Goal: Task Accomplishment & Management: Use online tool/utility

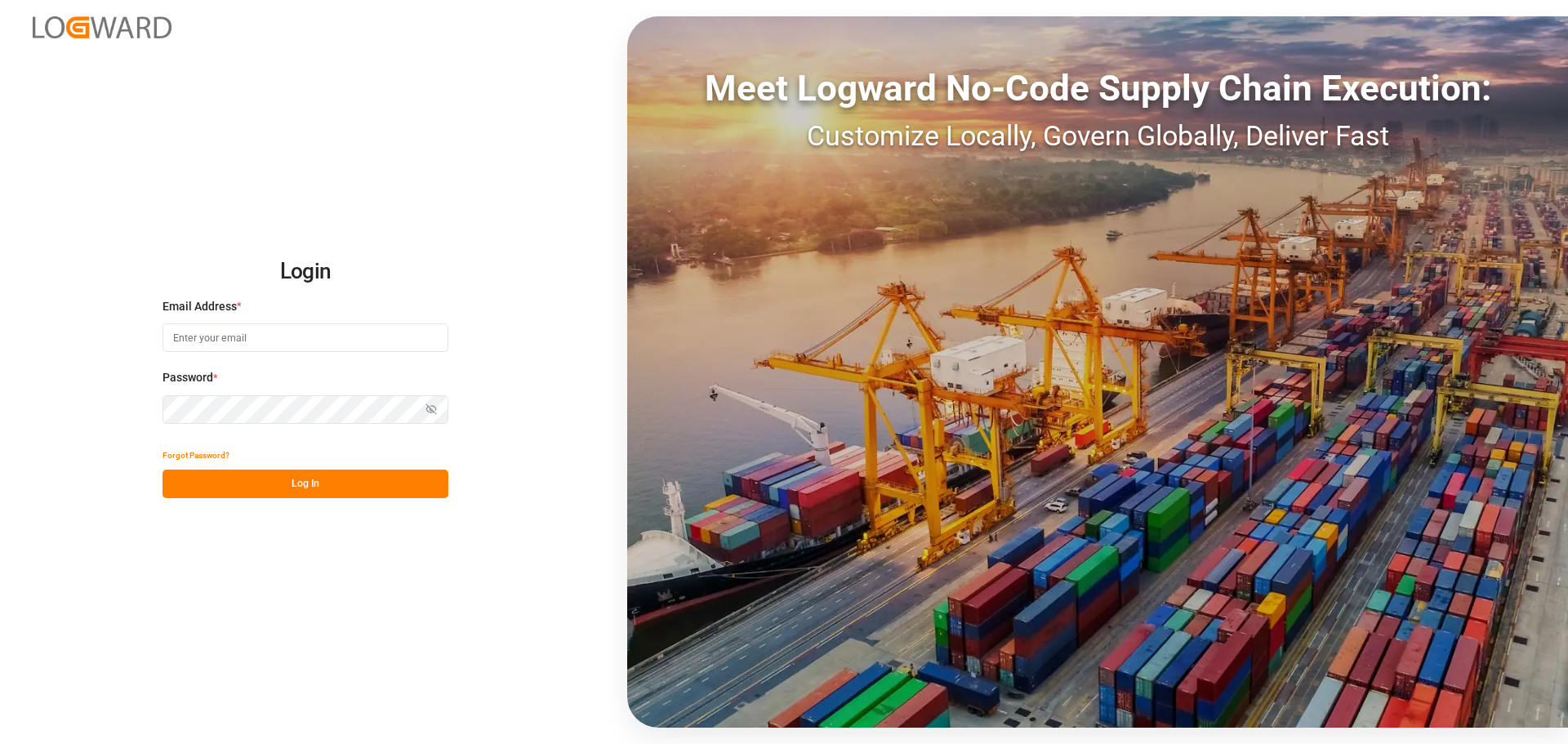
click at [232, 340] on input at bounding box center [305, 337] width 286 height 29
type input "[PERSON_NAME][EMAIL_ADDRESS][PERSON_NAME][DOMAIN_NAME]"
click at [276, 472] on button "Log In" at bounding box center [305, 484] width 286 height 29
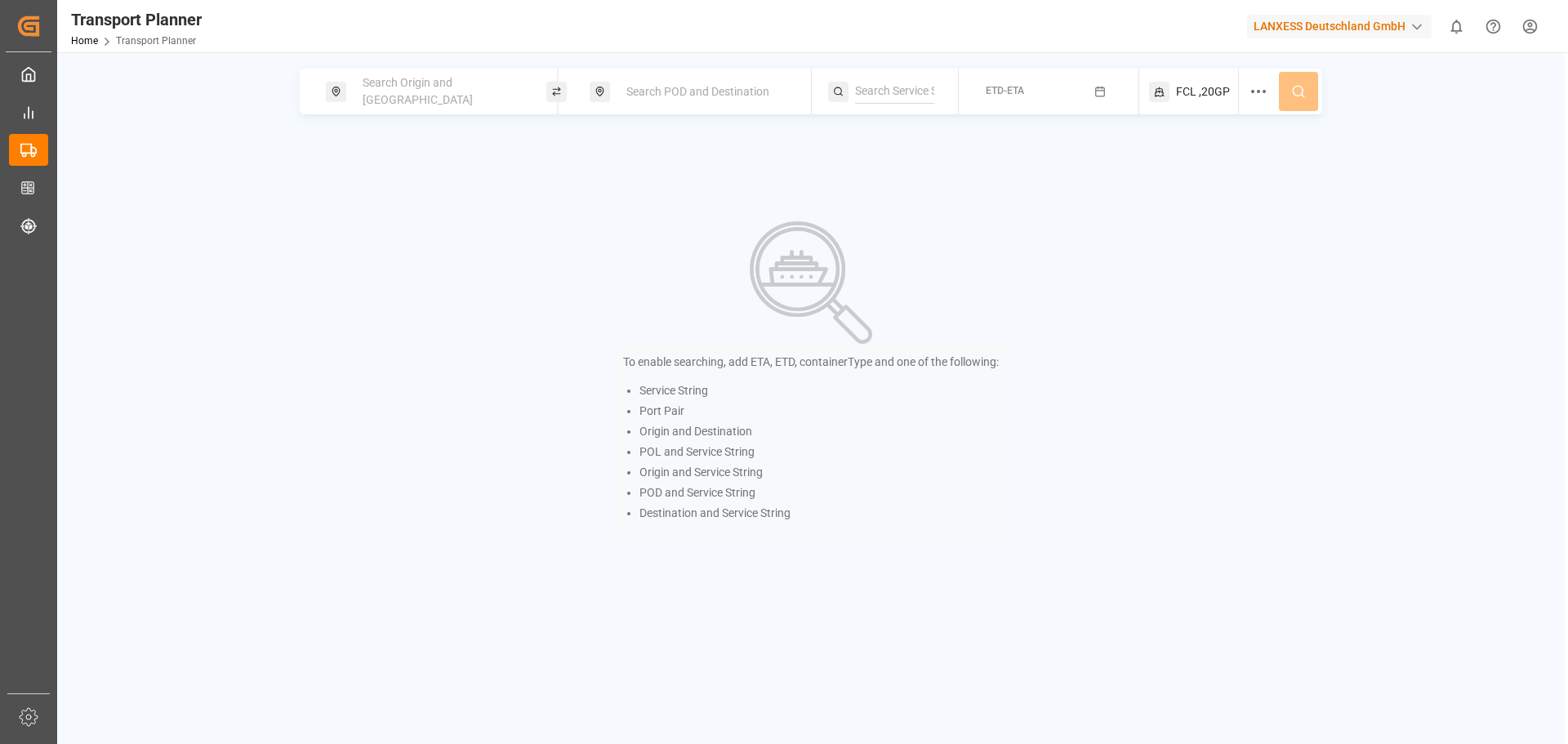
click at [403, 95] on span "Search Origin and [GEOGRAPHIC_DATA]" at bounding box center [418, 91] width 110 height 30
click at [398, 210] on input at bounding box center [427, 222] width 164 height 25
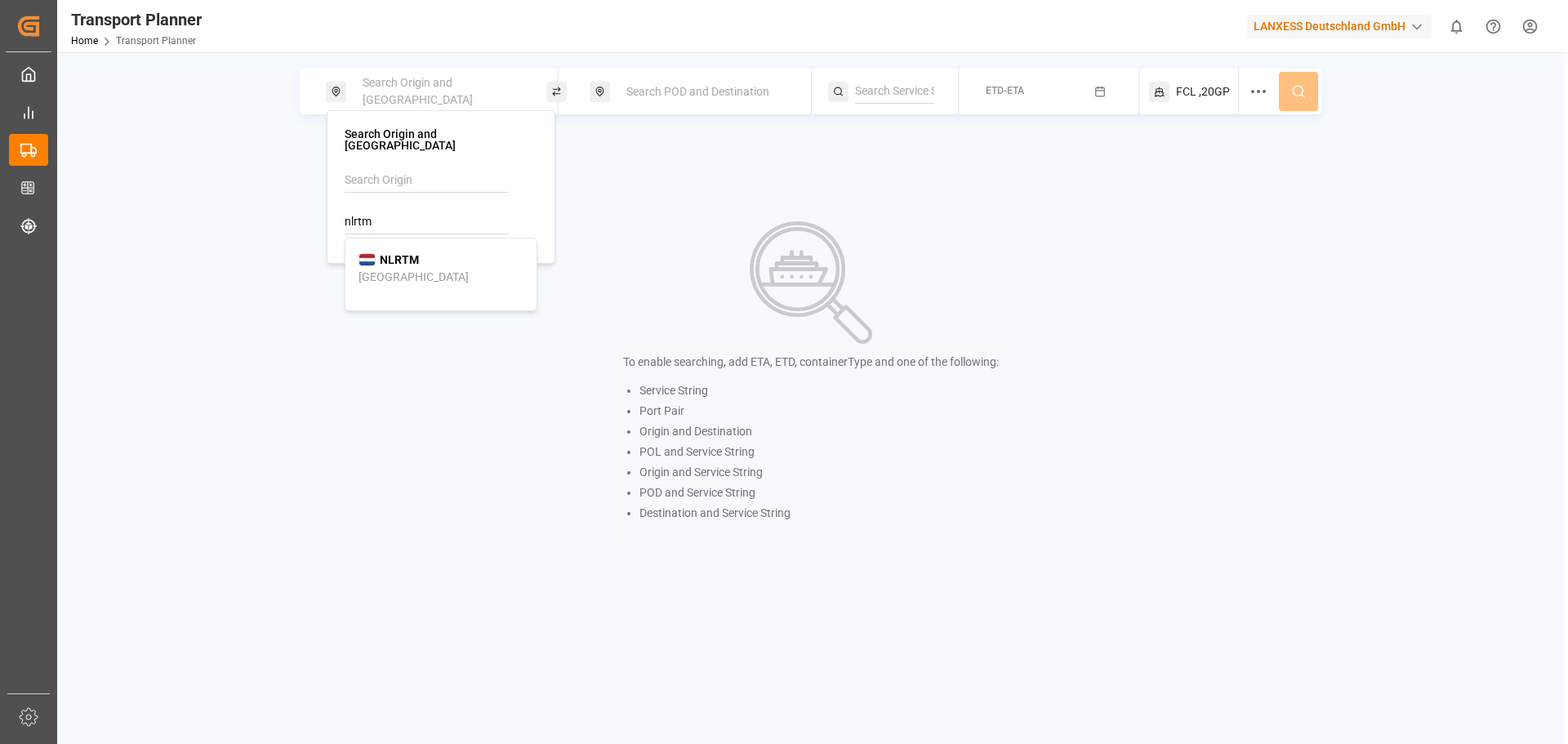
click at [415, 253] on b "NLRTM" at bounding box center [399, 259] width 39 height 13
type input "NLRTM"
click at [603, 92] on icon at bounding box center [601, 91] width 8 height 9
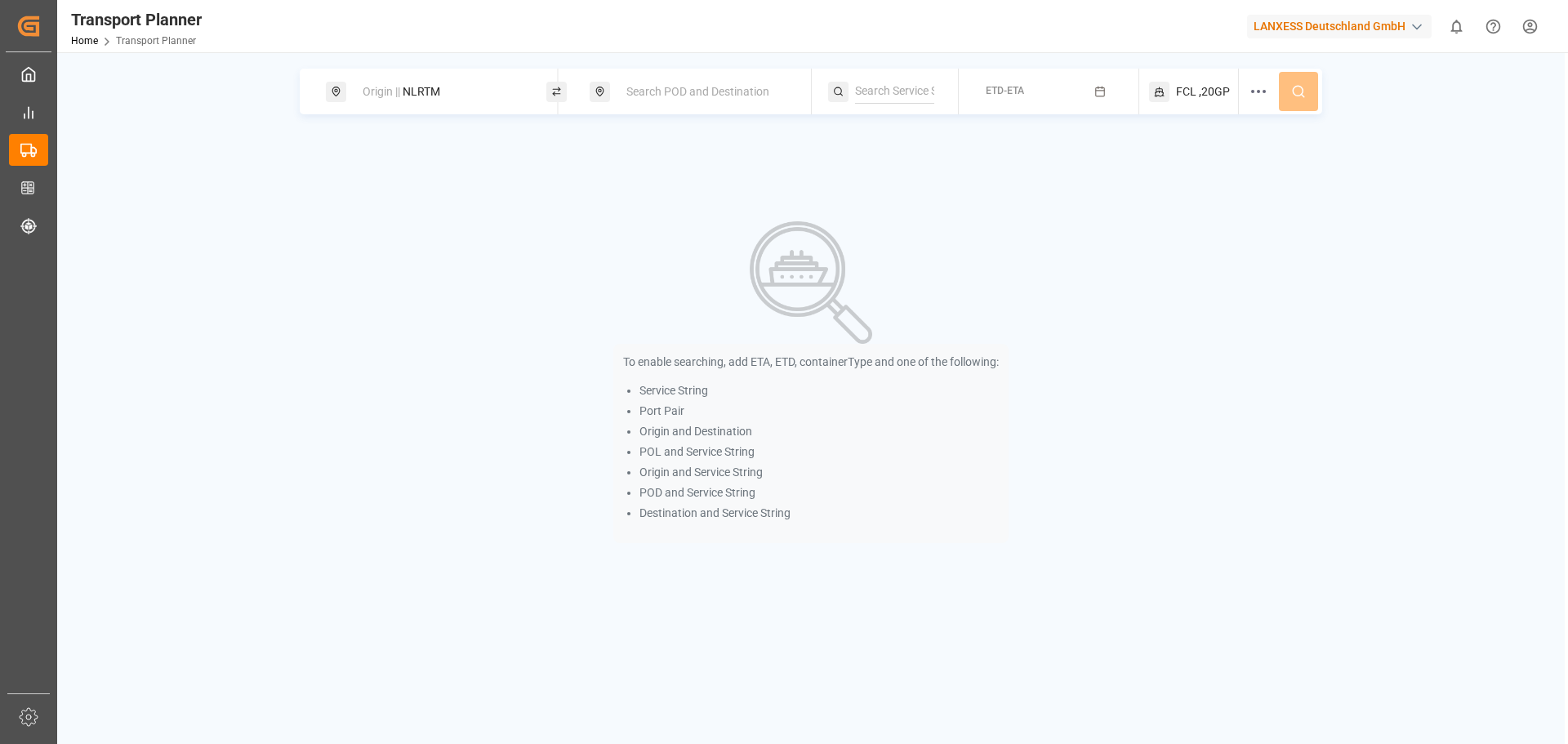
click at [633, 92] on span "Search POD and Destination" at bounding box center [698, 91] width 143 height 13
click at [663, 211] on input at bounding box center [691, 211] width 164 height 25
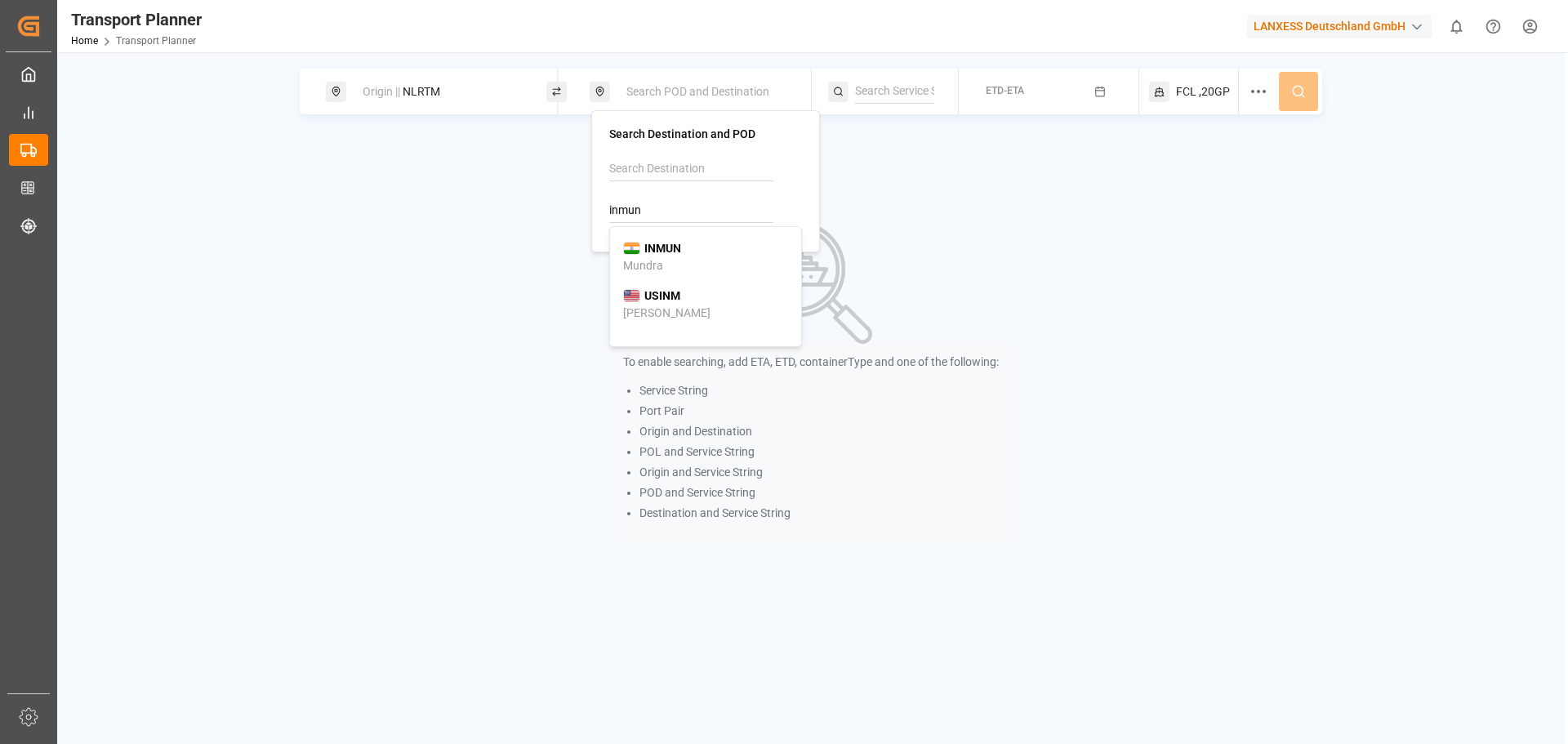
click at [702, 240] on div "[PERSON_NAME]" at bounding box center [706, 258] width 165 height 34
type input "INMUN"
click at [896, 85] on input at bounding box center [894, 91] width 79 height 25
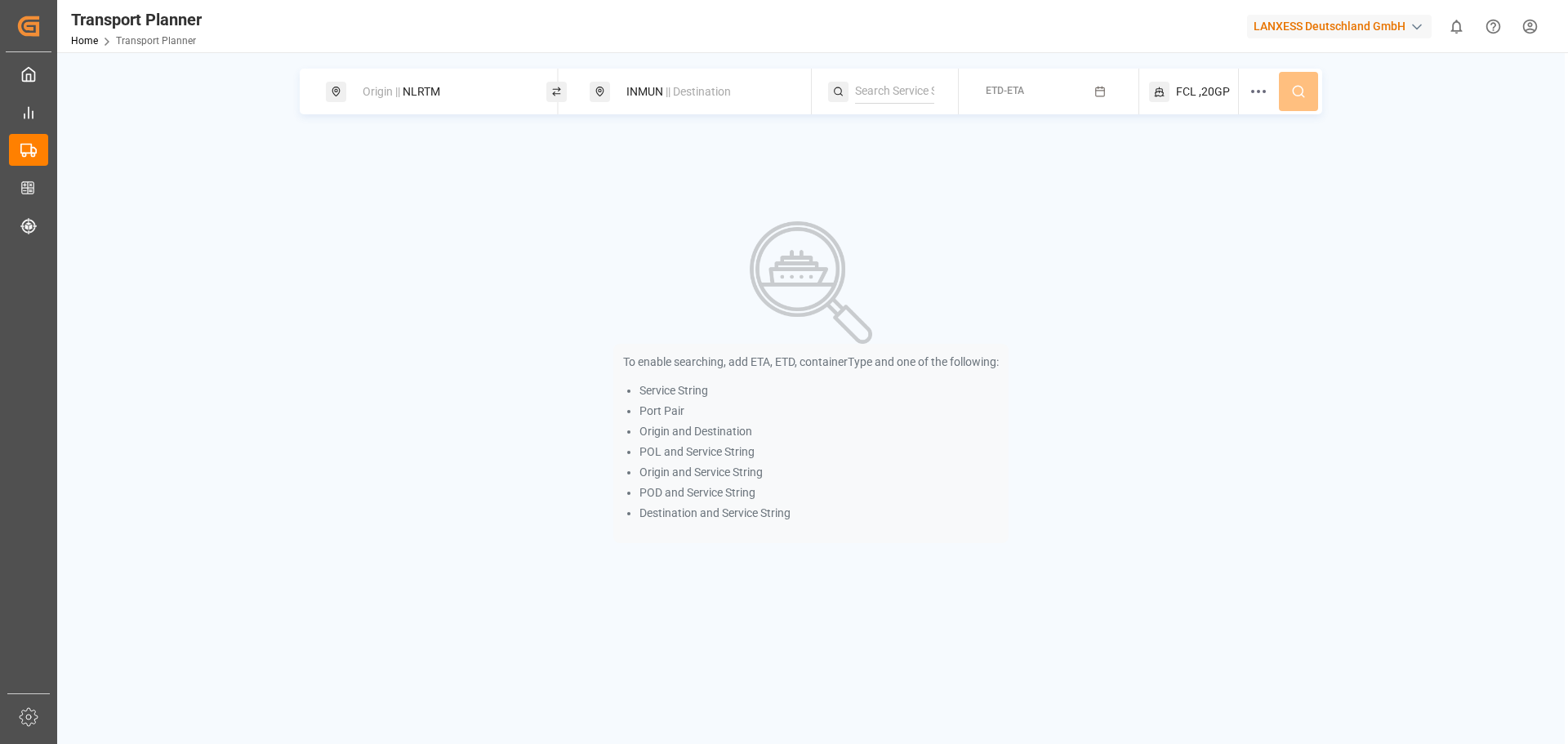
click at [999, 90] on span "ETD-ETA" at bounding box center [1004, 90] width 38 height 11
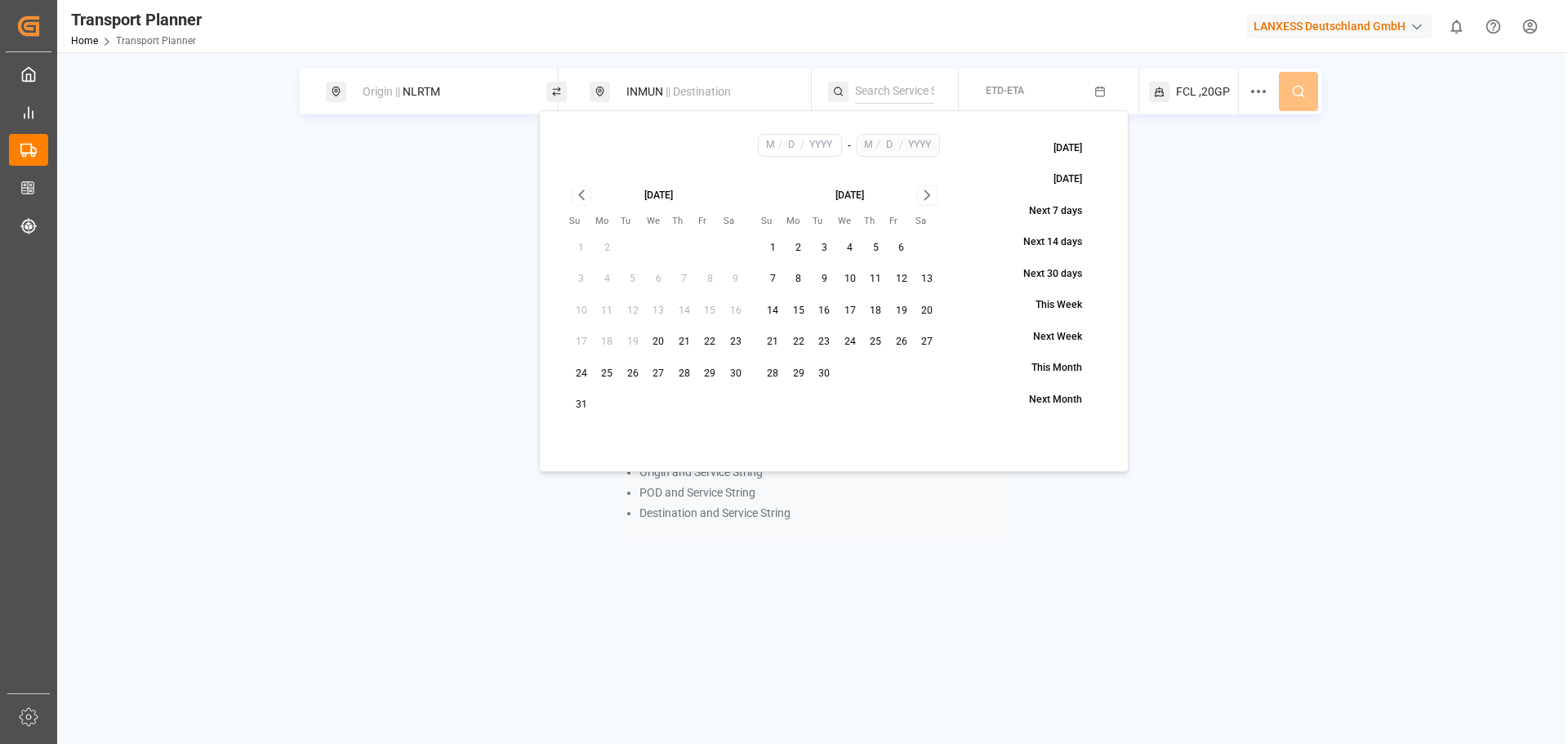
click at [821, 312] on button "16" at bounding box center [825, 312] width 27 height 27
type input "9"
type input "16"
type input "2025"
click at [931, 203] on icon "Go to next month" at bounding box center [927, 195] width 19 height 20
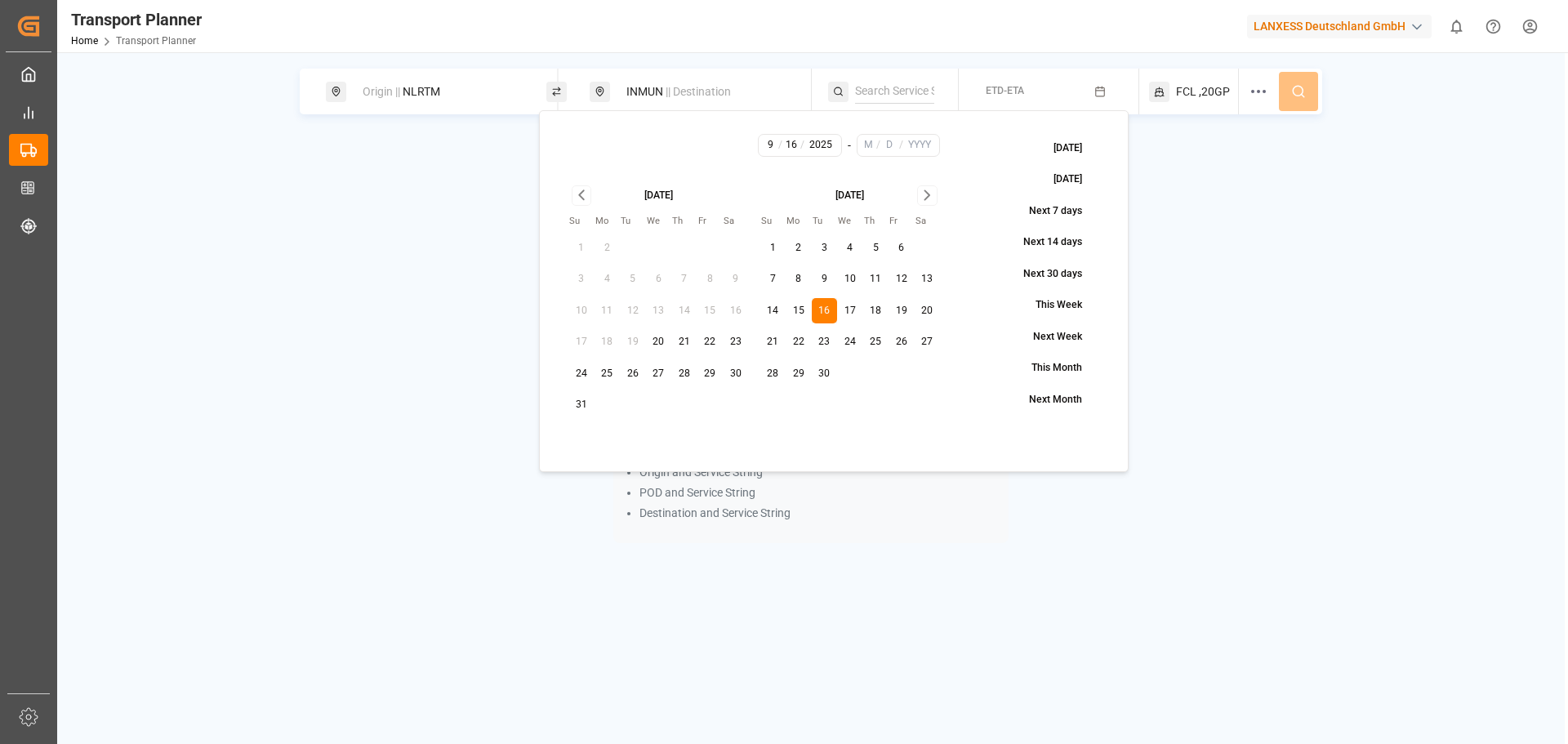
click at [931, 203] on icon "Go to next month" at bounding box center [927, 195] width 19 height 20
drag, startPoint x: 774, startPoint y: 398, endPoint x: 784, endPoint y: 395, distance: 10.4
click at [775, 398] on button "30" at bounding box center [774, 406] width 27 height 27
type input "11"
type input "30"
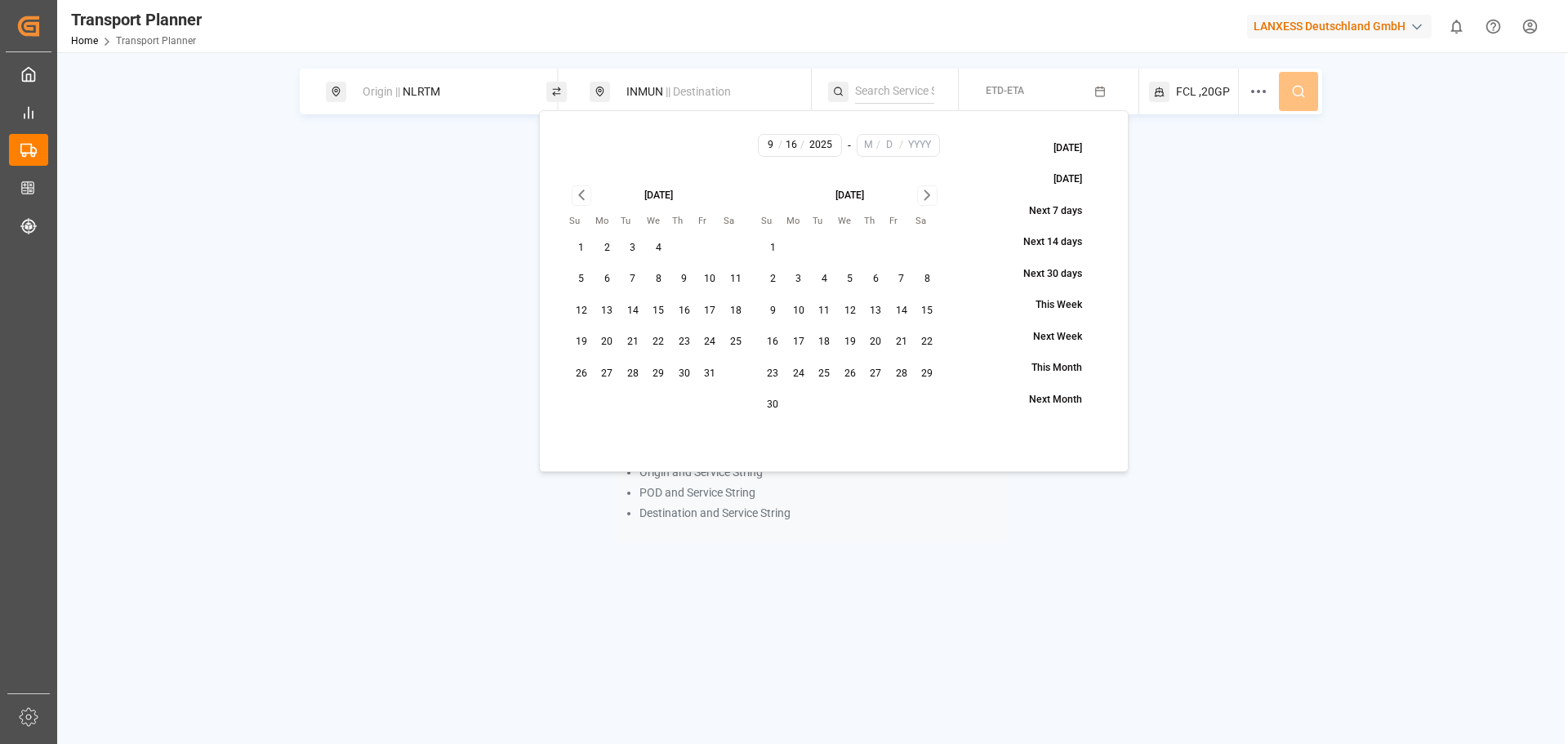
type input "2025"
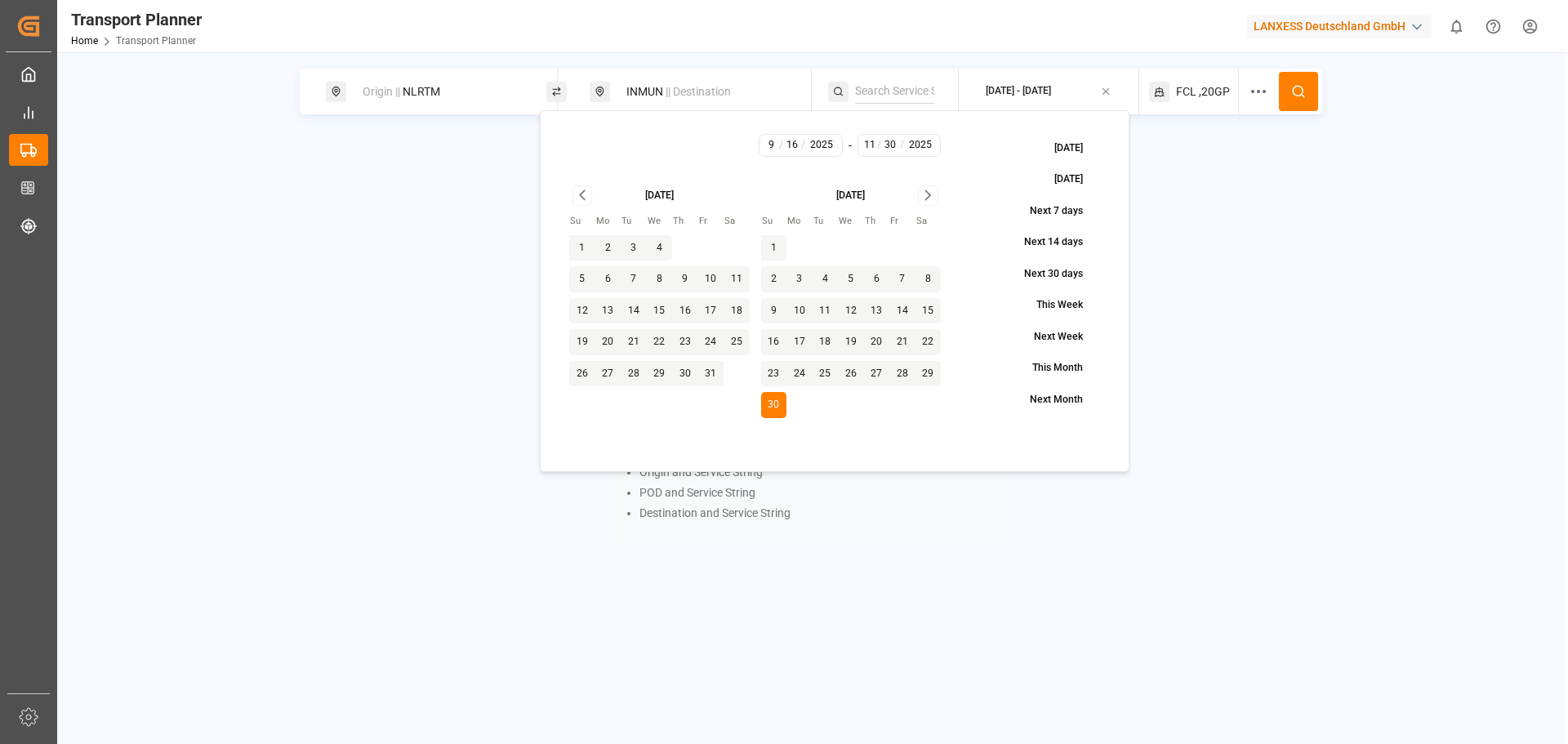
click at [1308, 92] on button at bounding box center [1298, 91] width 39 height 39
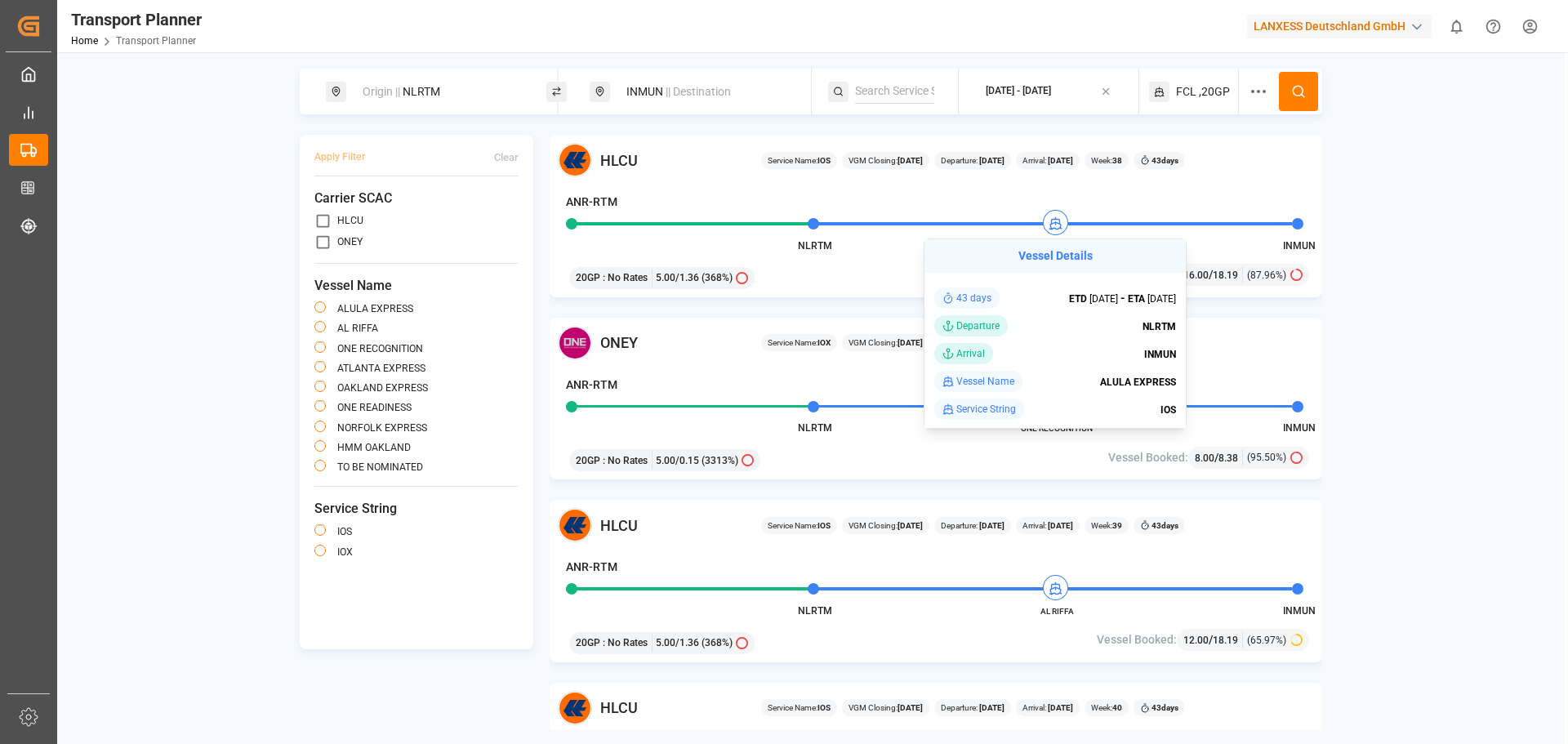
click at [1464, 294] on div "Origin || NLRTM INMUN || Destination [DATE] - [DATE] FCL ,20GP Apply Filter Cle…" at bounding box center [811, 399] width 1508 height 661
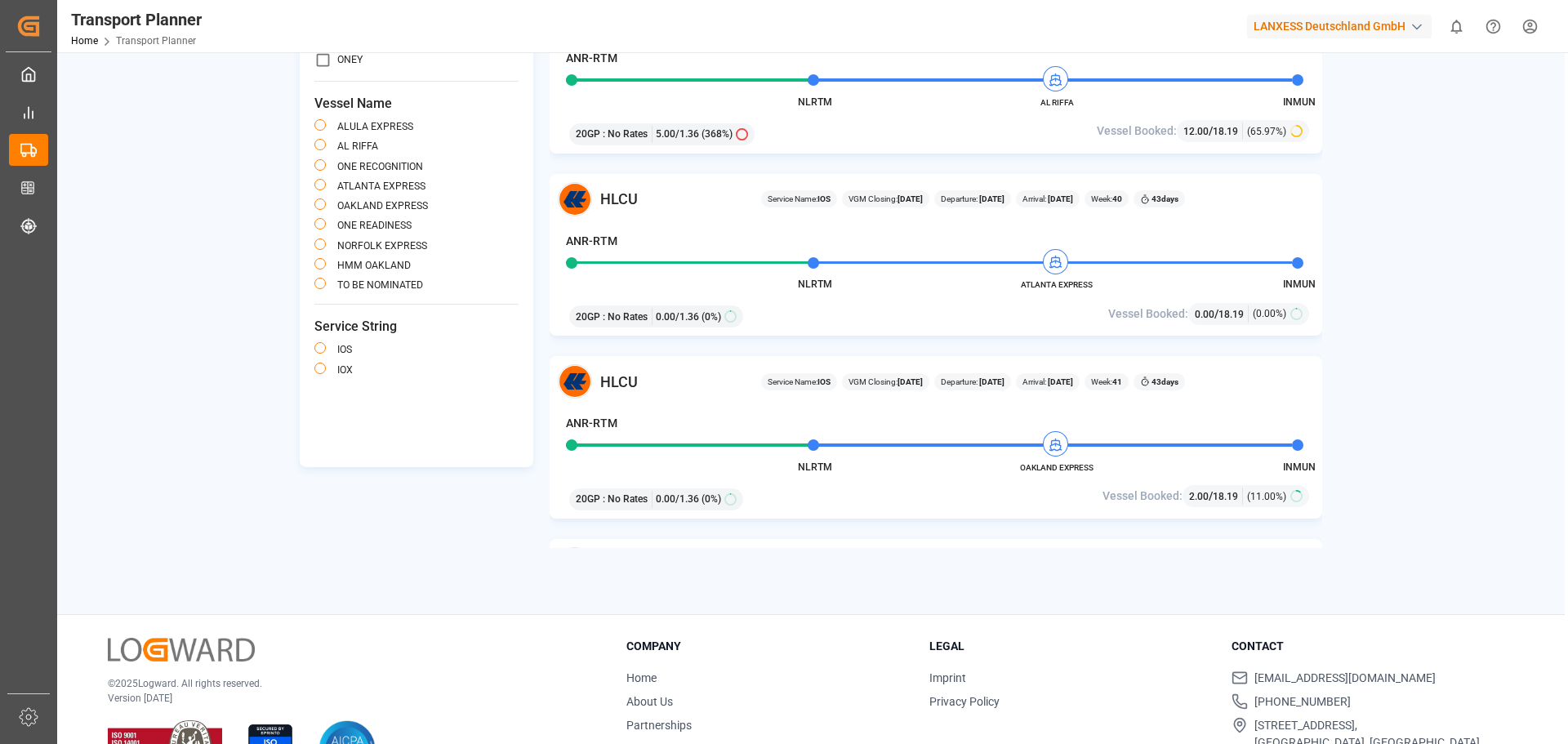
scroll to position [157, 0]
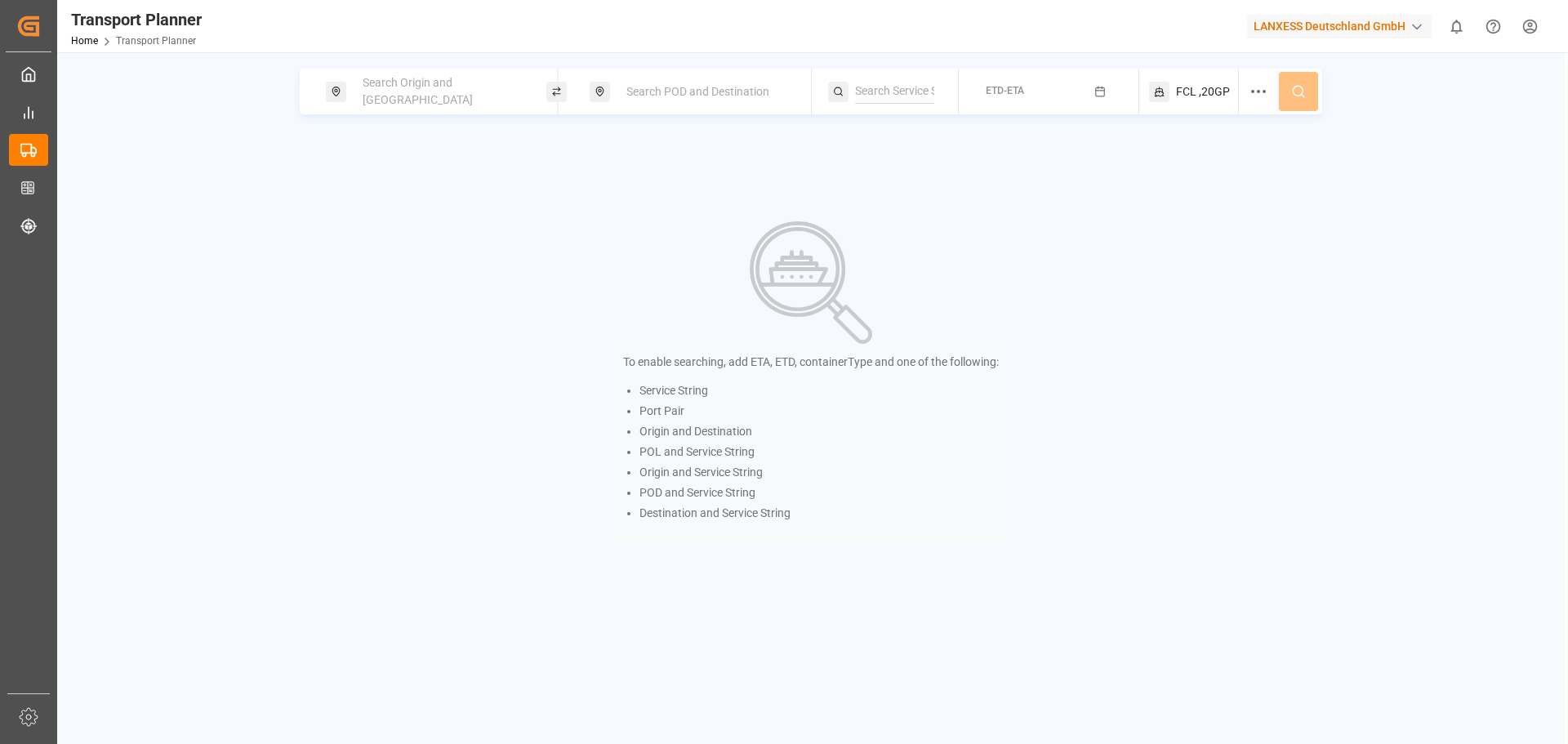
click at [459, 86] on span "Search Origin and [GEOGRAPHIC_DATA]" at bounding box center [418, 91] width 110 height 30
click at [436, 225] on div at bounding box center [441, 207] width 193 height 78
click at [428, 215] on input at bounding box center [427, 222] width 164 height 25
click at [449, 216] on input at bounding box center [427, 222] width 164 height 25
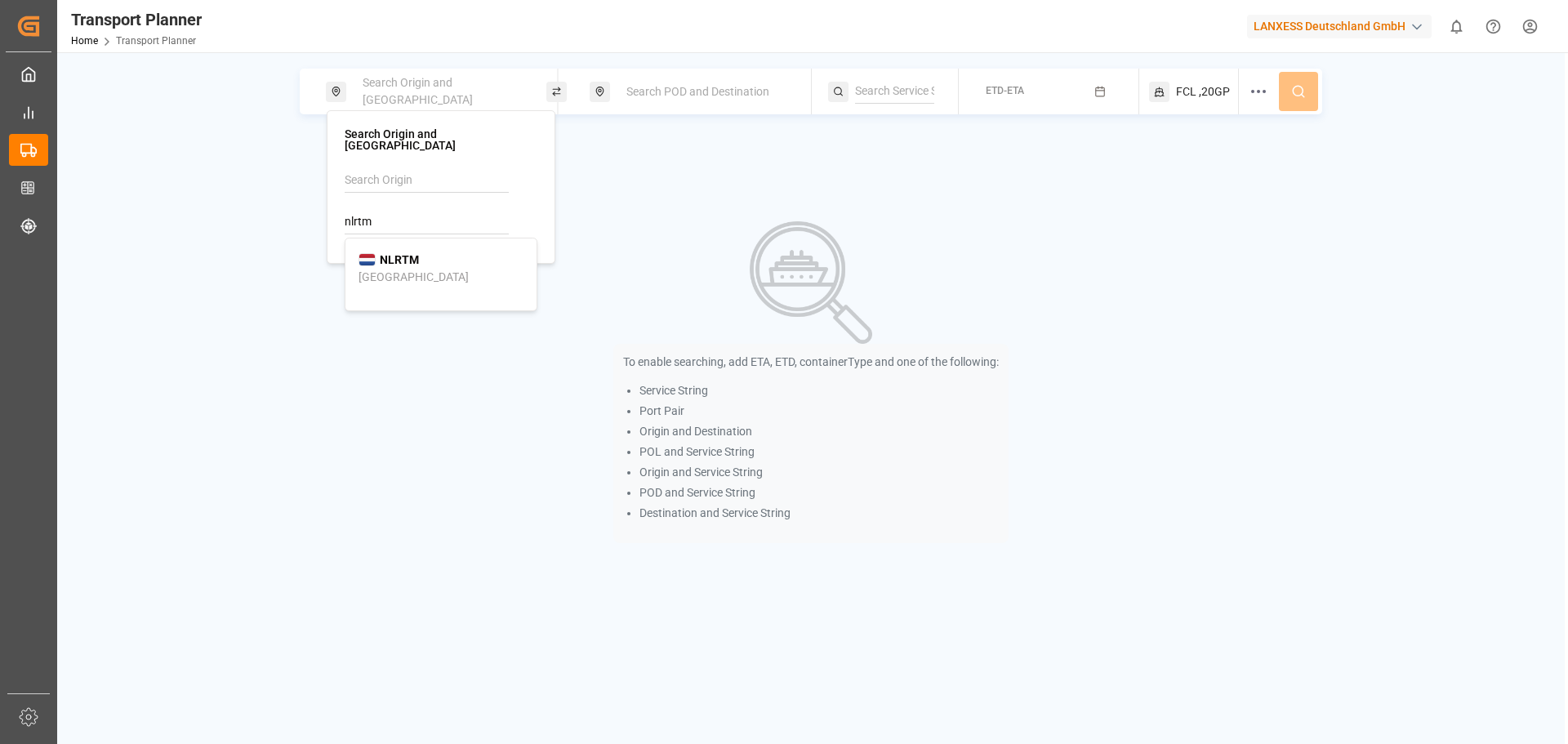
click at [421, 253] on div "NLRTM Rotterdam" at bounding box center [441, 269] width 165 height 34
type input "NLRTM"
click at [688, 93] on span "Search POD and Destination" at bounding box center [698, 91] width 143 height 13
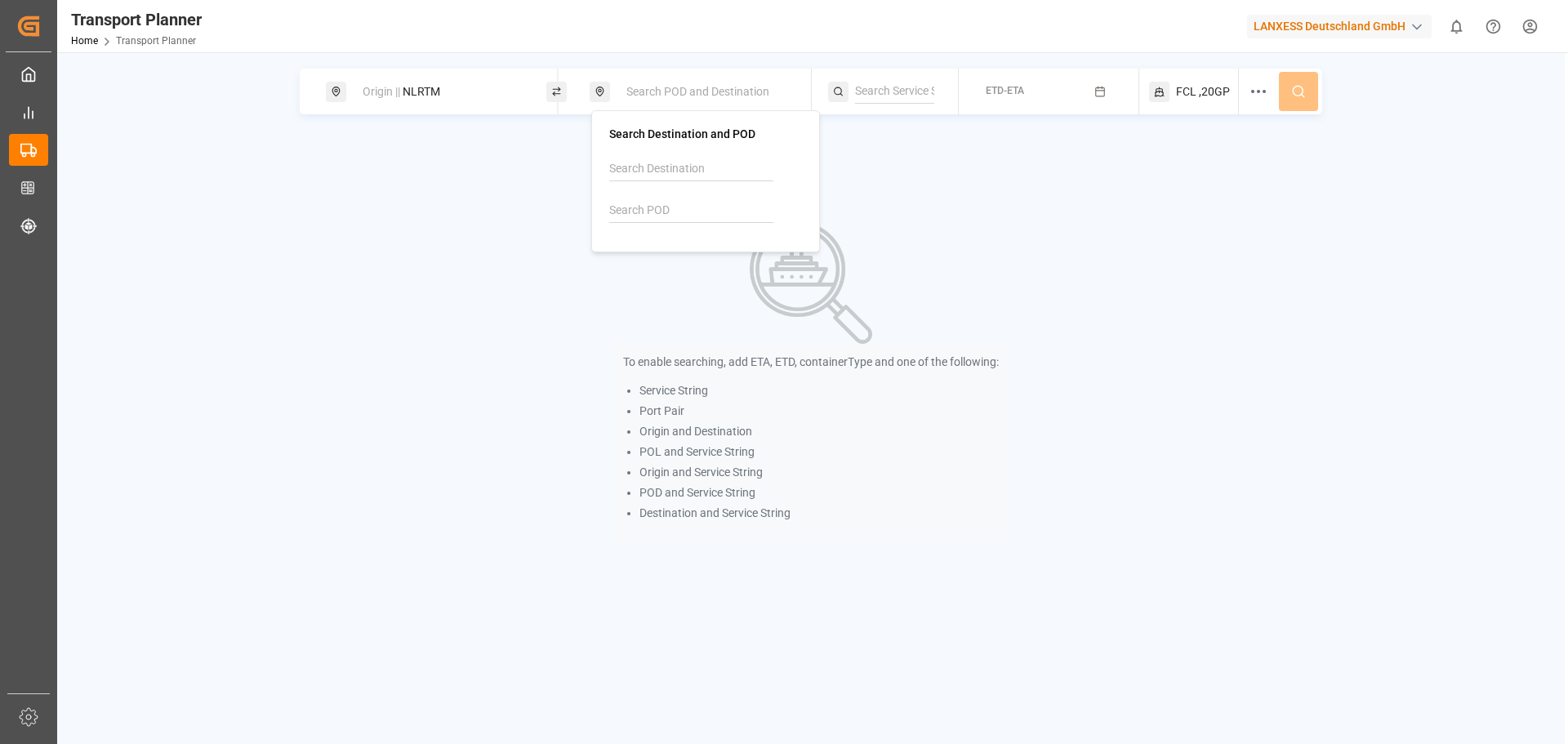
click at [675, 210] on input at bounding box center [691, 211] width 164 height 25
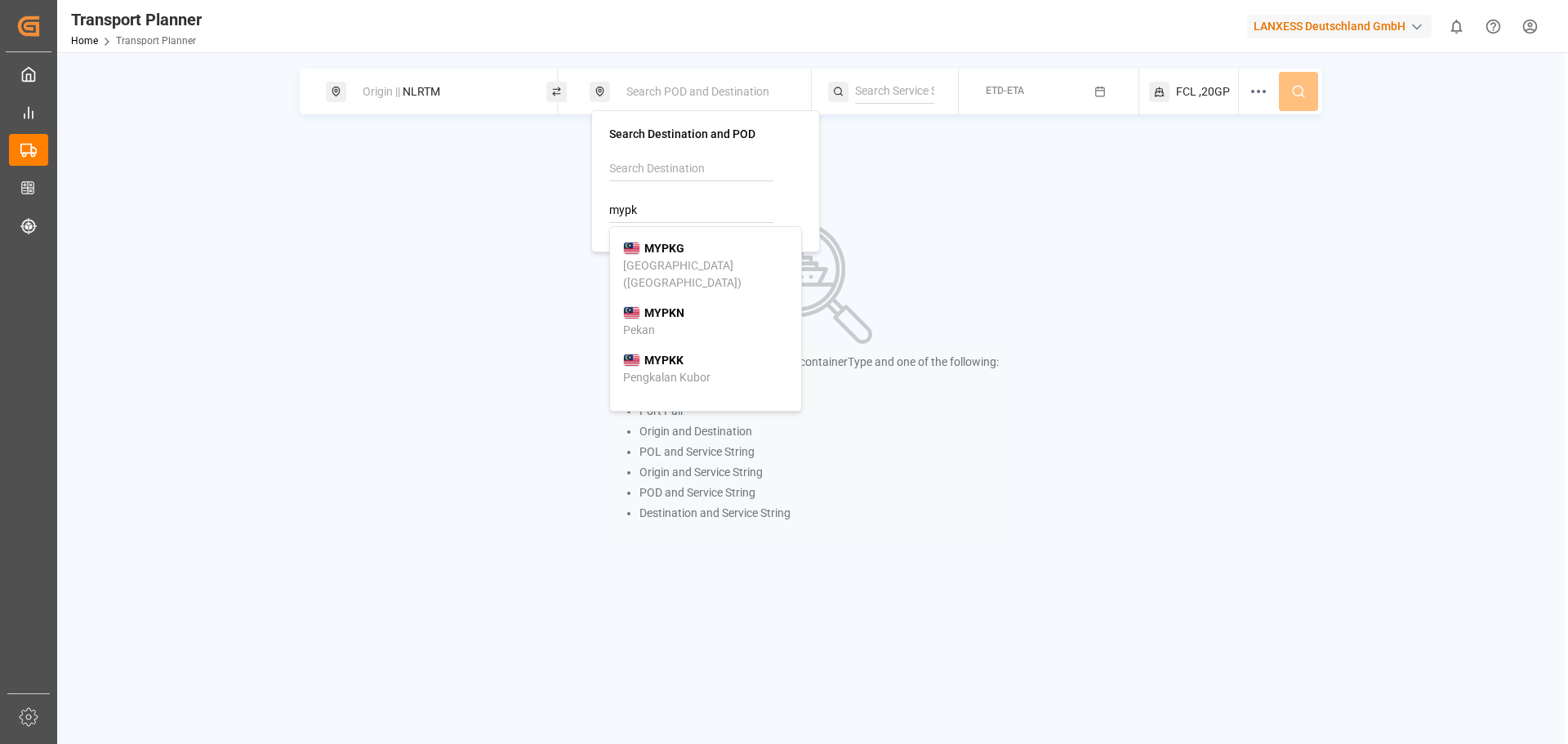
click at [679, 249] on b "MYPKG" at bounding box center [664, 248] width 40 height 13
type input "MYPKG"
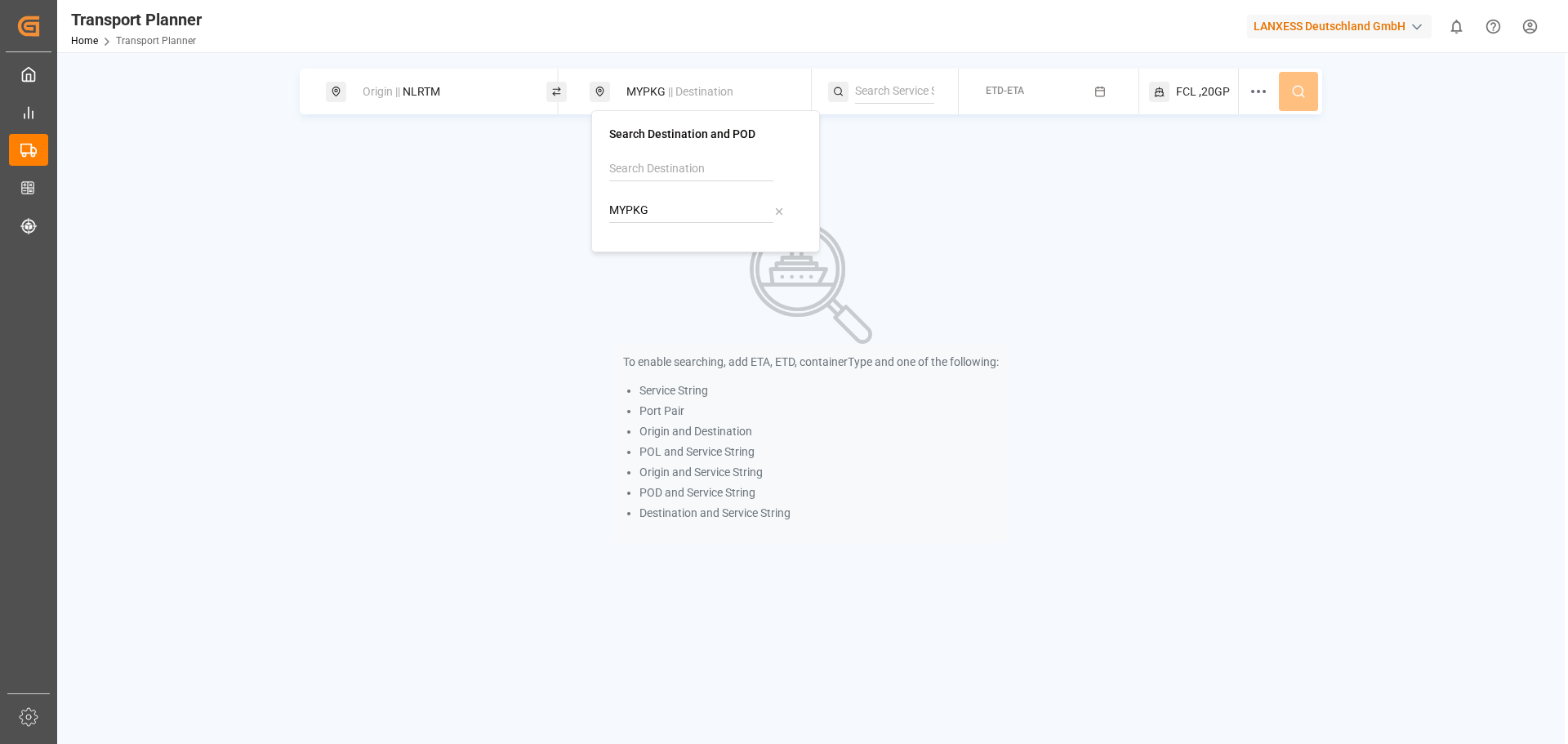
click at [1039, 81] on button "ETD-ETA" at bounding box center [1048, 92] width 160 height 32
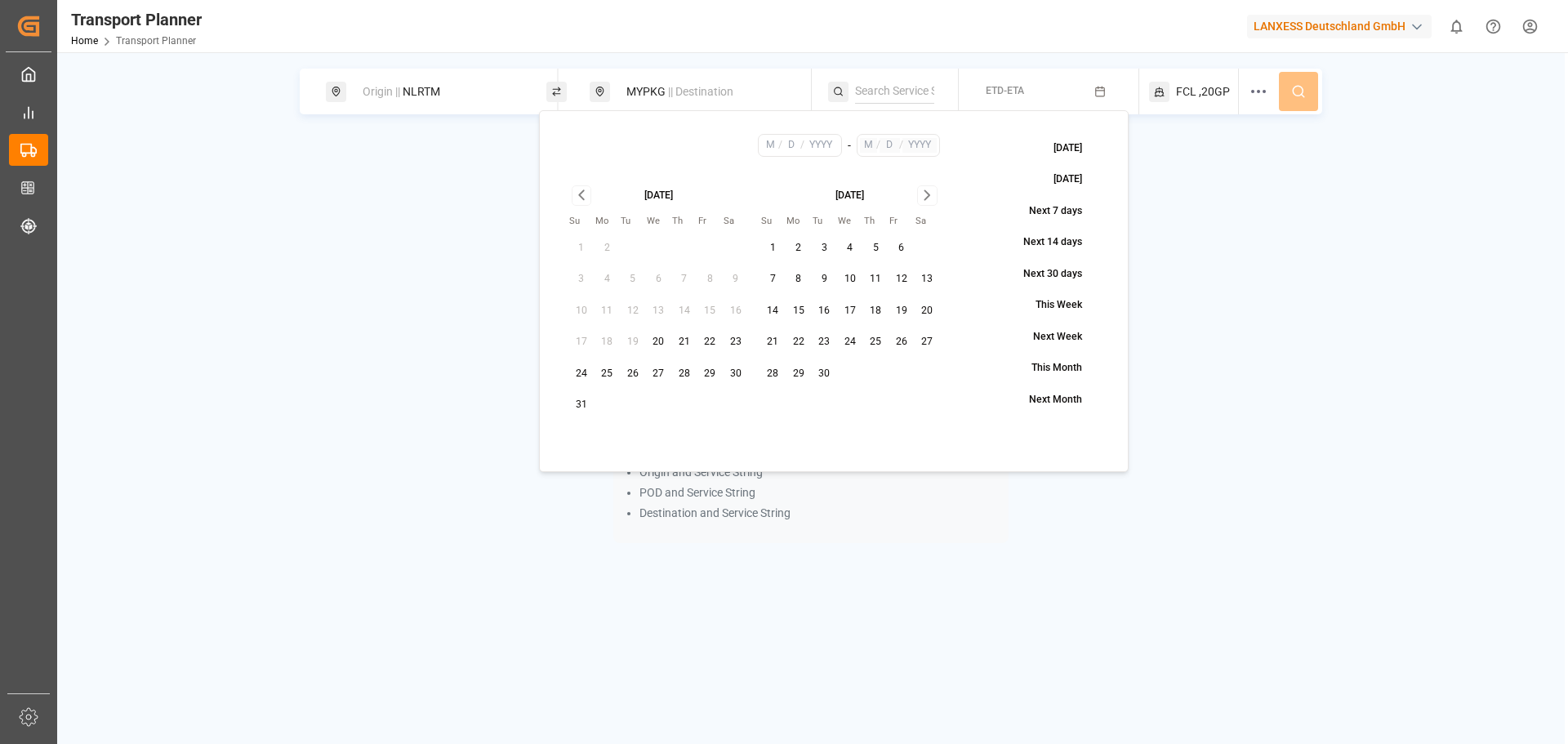
click at [583, 372] on button "24" at bounding box center [582, 374] width 27 height 27
type input "8"
type input "24"
type input "2025"
click at [924, 200] on icon "Go to next month" at bounding box center [927, 195] width 19 height 20
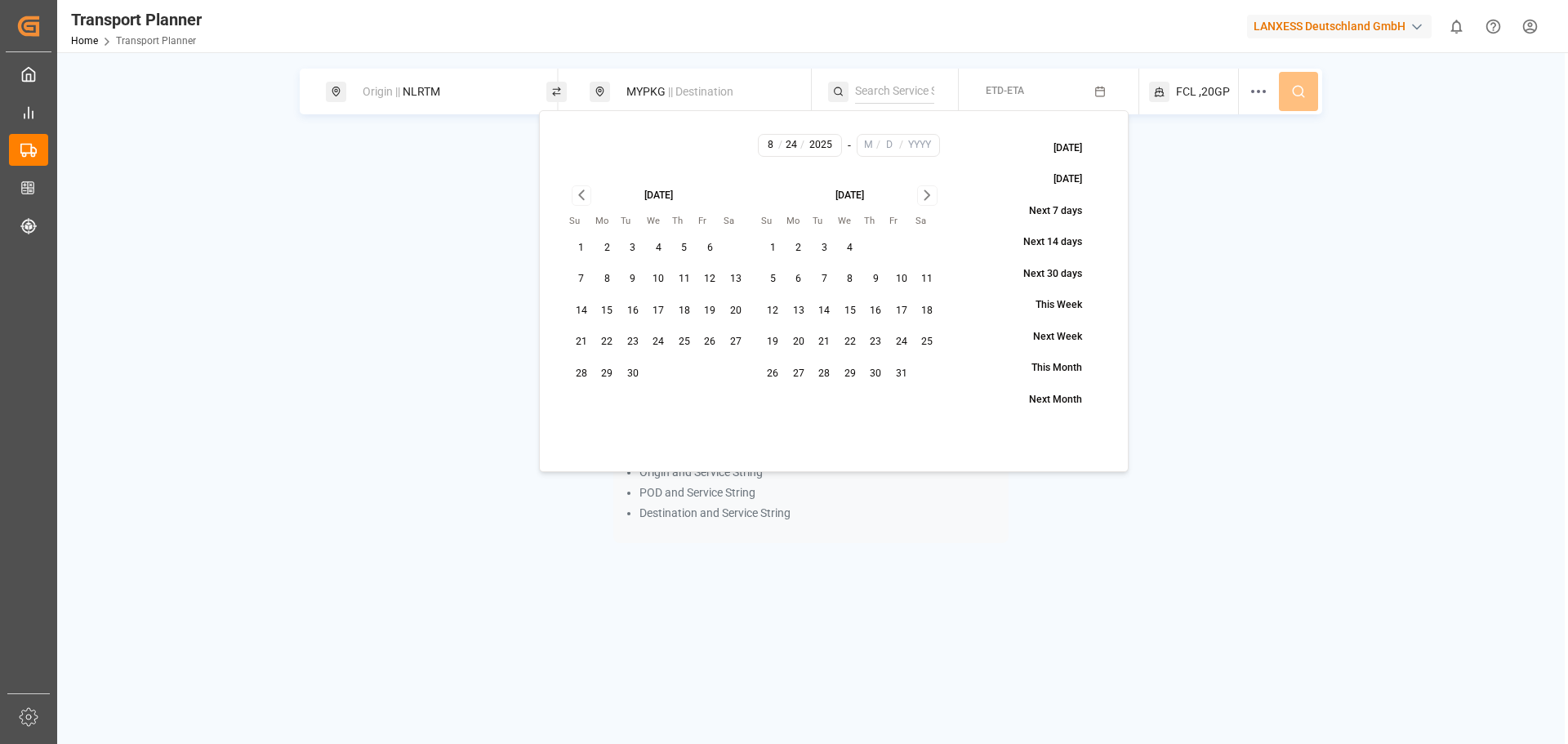
click at [924, 200] on icon "Go to next month" at bounding box center [927, 195] width 19 height 20
drag, startPoint x: 770, startPoint y: 401, endPoint x: 857, endPoint y: 360, distance: 96.2
click at [773, 401] on button "30" at bounding box center [774, 406] width 27 height 27
type input "11"
type input "30"
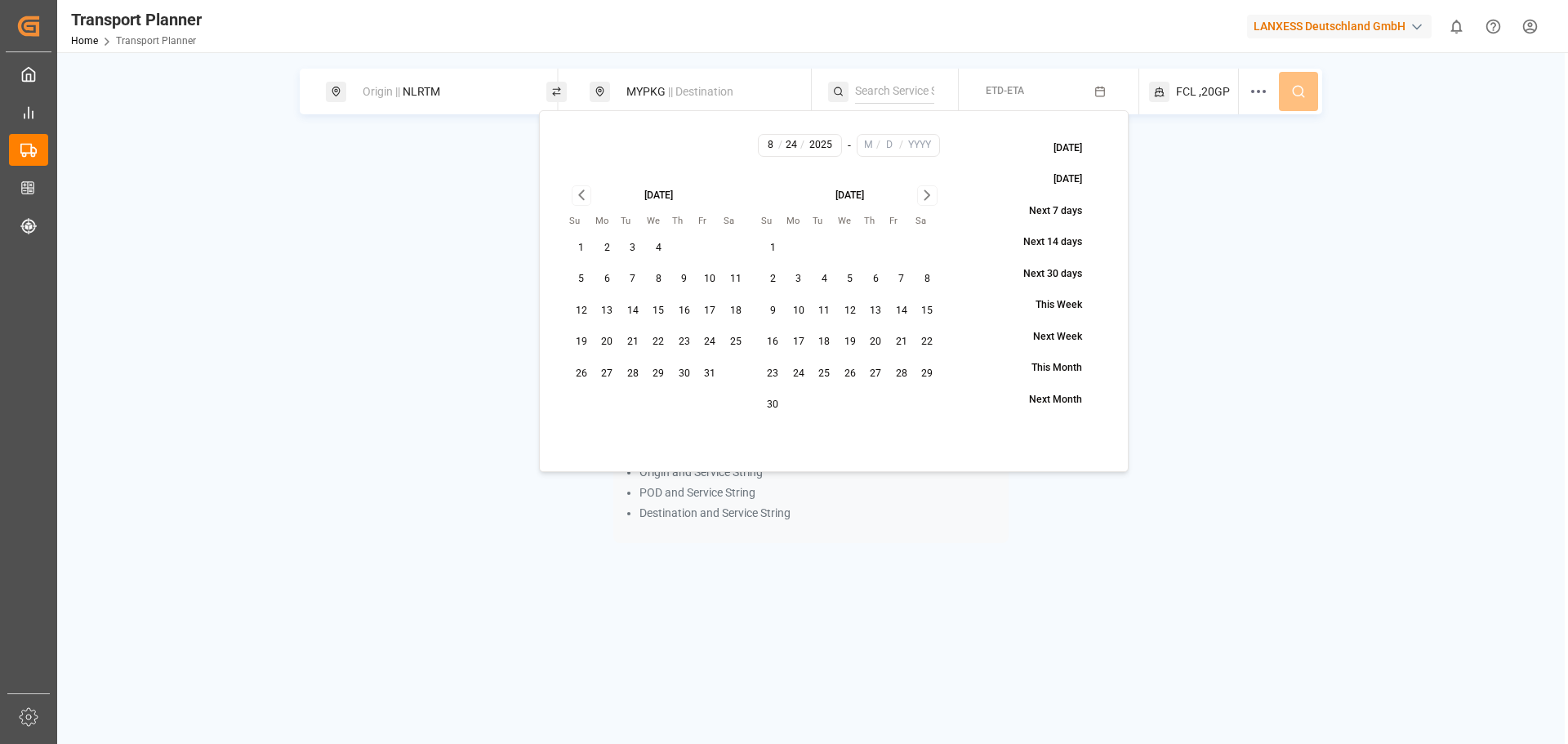
type input "2025"
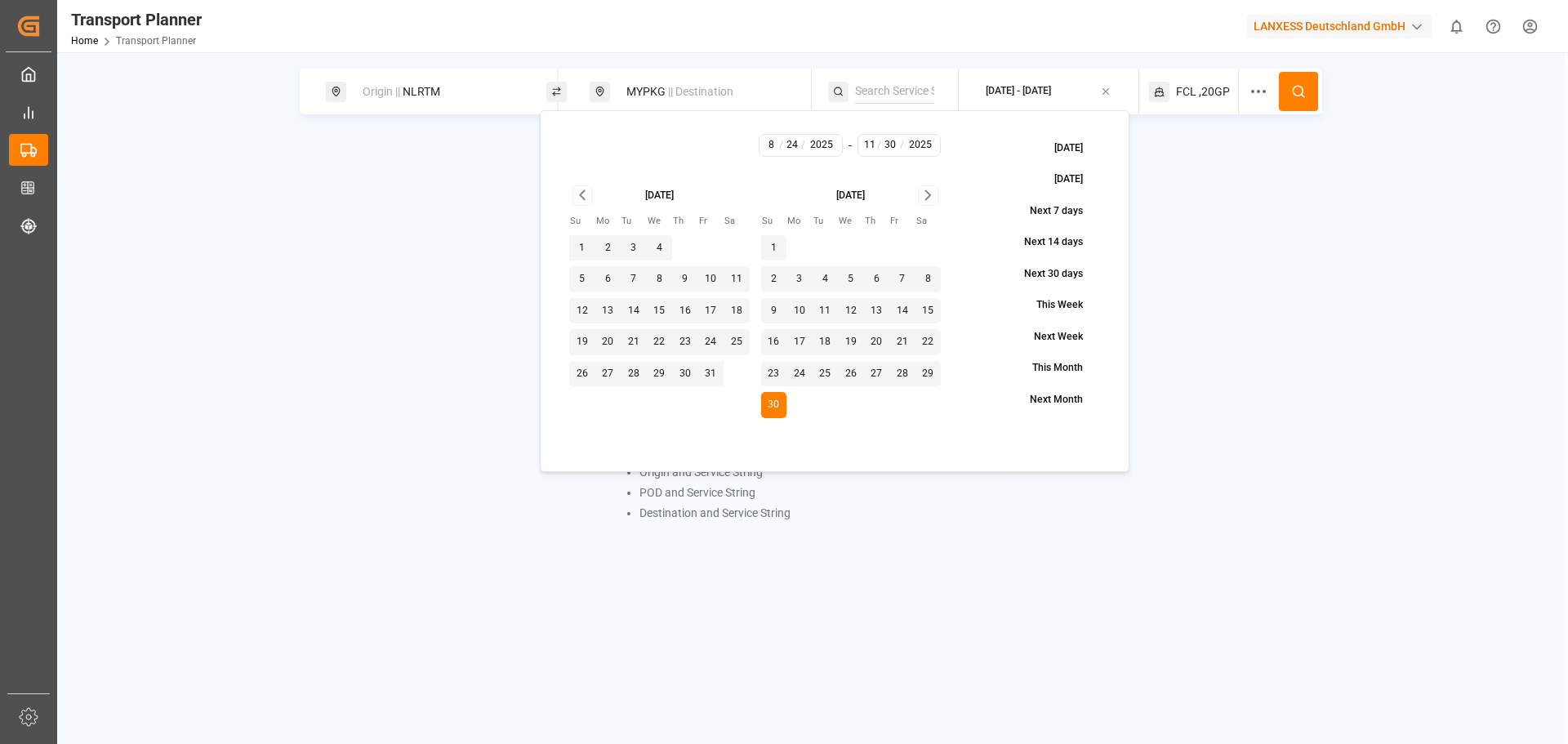
click at [1308, 93] on button at bounding box center [1298, 91] width 39 height 39
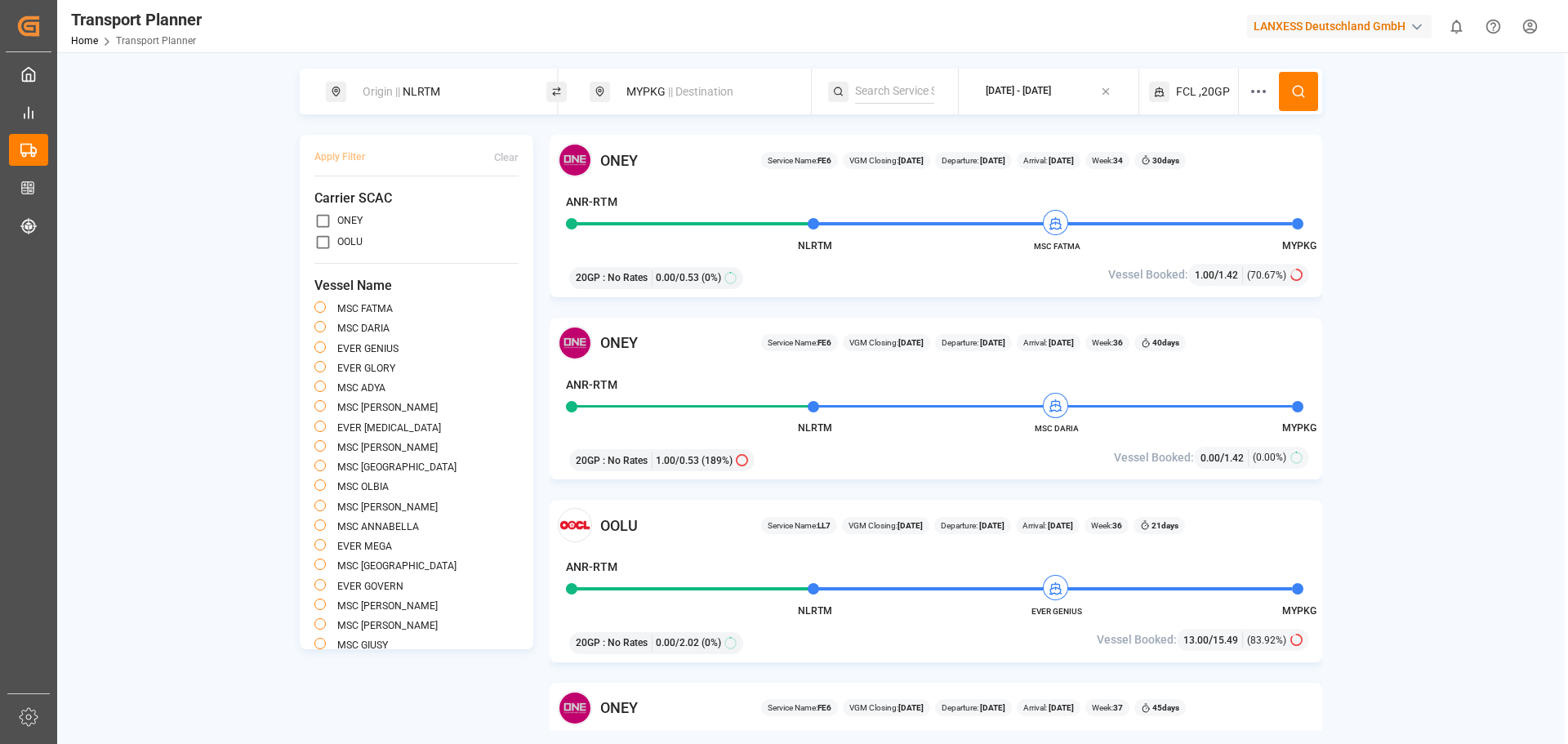
click at [505, 95] on div "Origin || NLRTM" at bounding box center [441, 92] width 177 height 30
click at [643, 94] on div "MYPKG || Destination" at bounding box center [705, 92] width 177 height 30
drag, startPoint x: 608, startPoint y: 208, endPoint x: 595, endPoint y: 207, distance: 13.0
click at [595, 207] on div "Search Destination and POD MYPKG" at bounding box center [704, 181] width 229 height 143
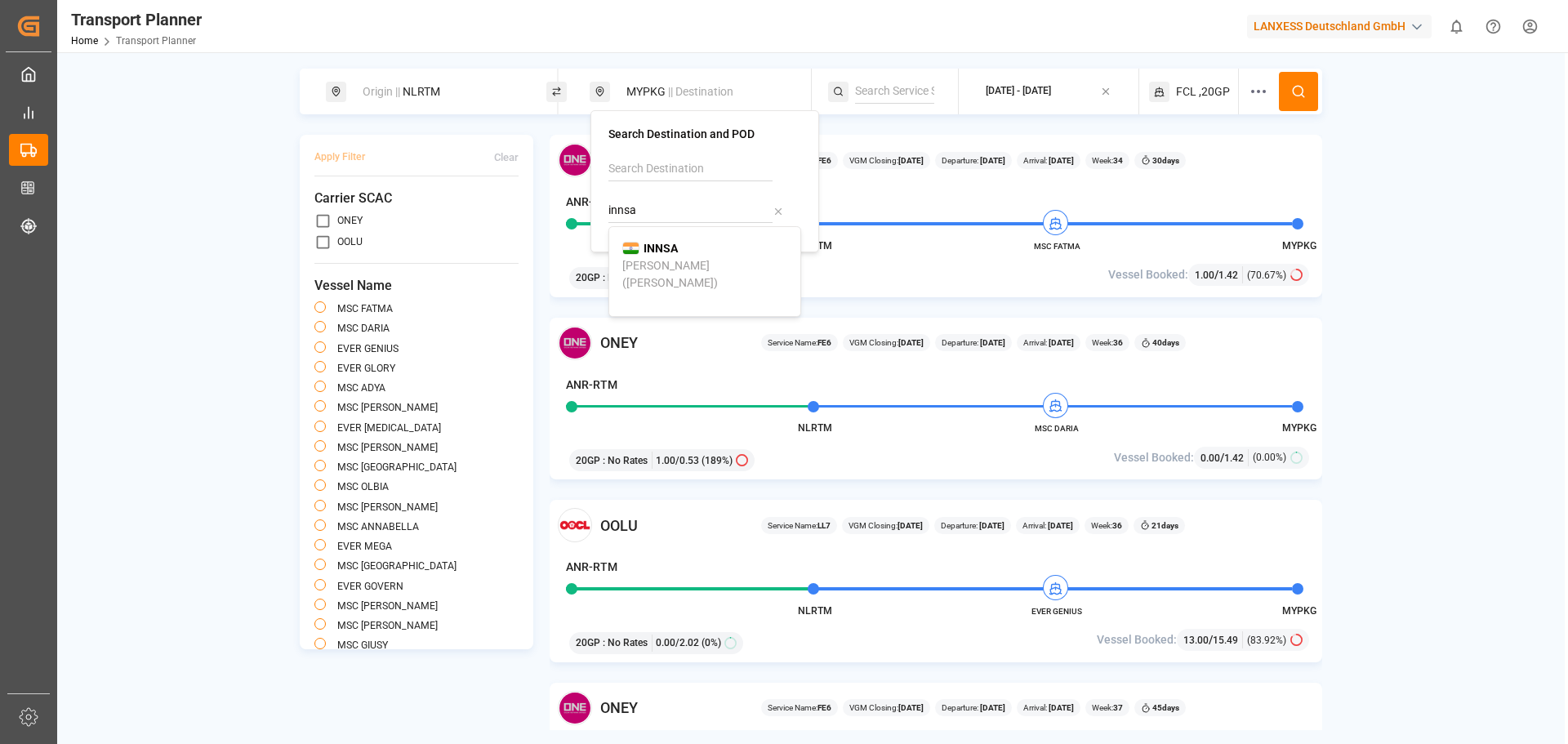
click at [672, 248] on b "INNSA" at bounding box center [660, 248] width 34 height 13
type input "INNSA"
click at [1031, 97] on div "2025-08-24 - 2025-11-30" at bounding box center [1018, 91] width 66 height 14
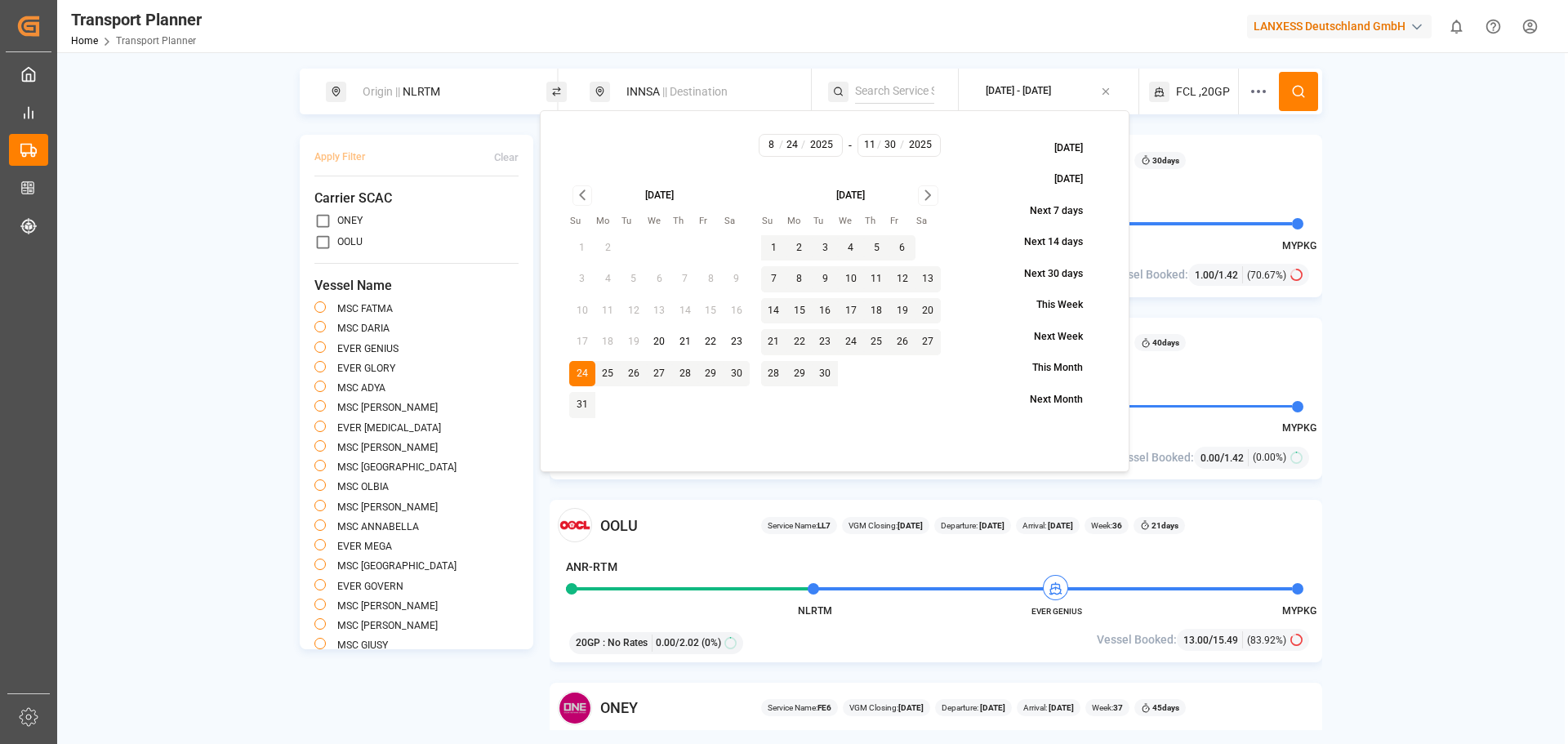
click at [829, 282] on button "9" at bounding box center [826, 279] width 27 height 27
type input "9"
click at [825, 276] on button "9" at bounding box center [826, 279] width 27 height 27
type input "9"
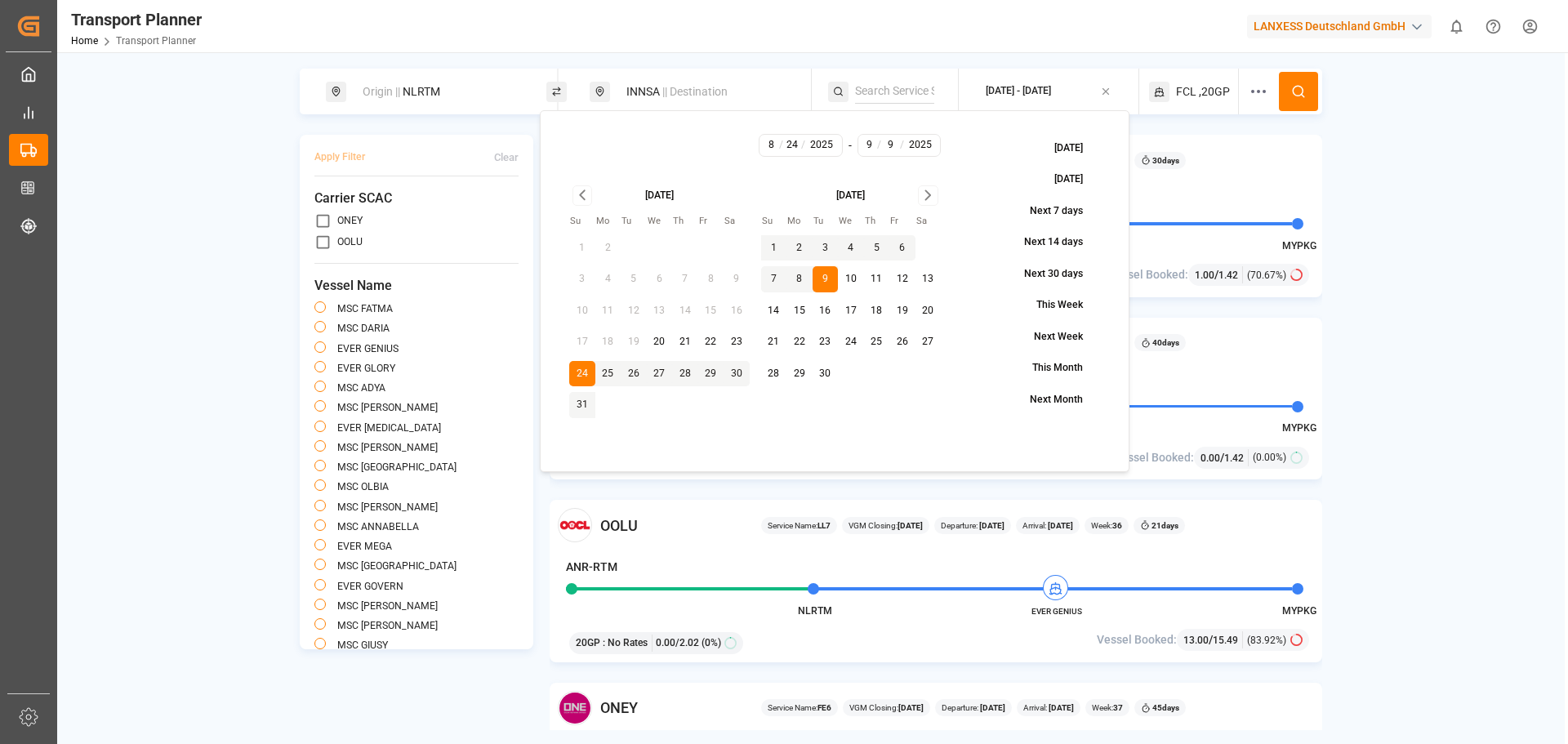
type input "9"
click at [932, 200] on icon "Go to next month" at bounding box center [927, 195] width 19 height 20
click at [771, 401] on button "30" at bounding box center [774, 406] width 27 height 27
type input "11"
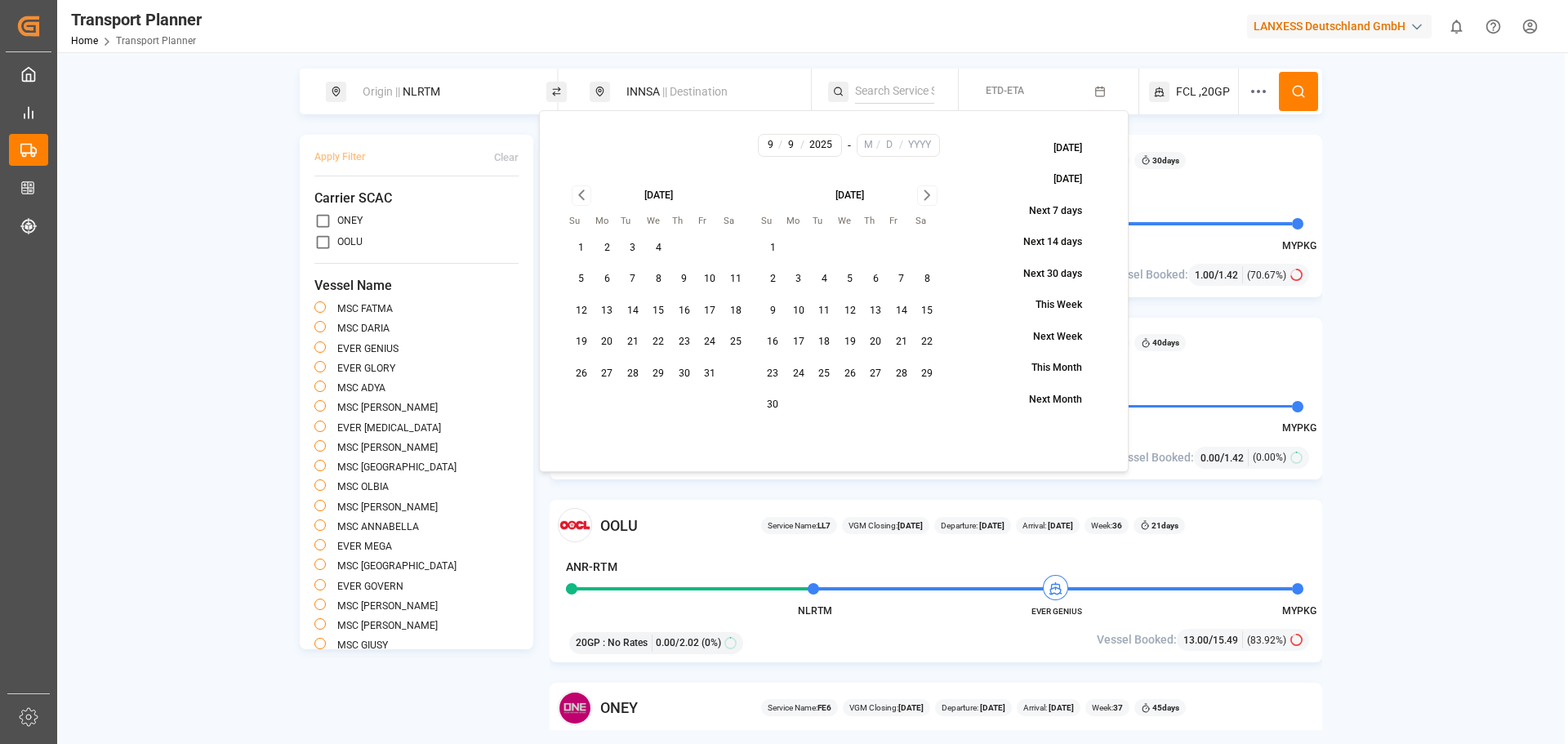
type input "30"
type input "2025"
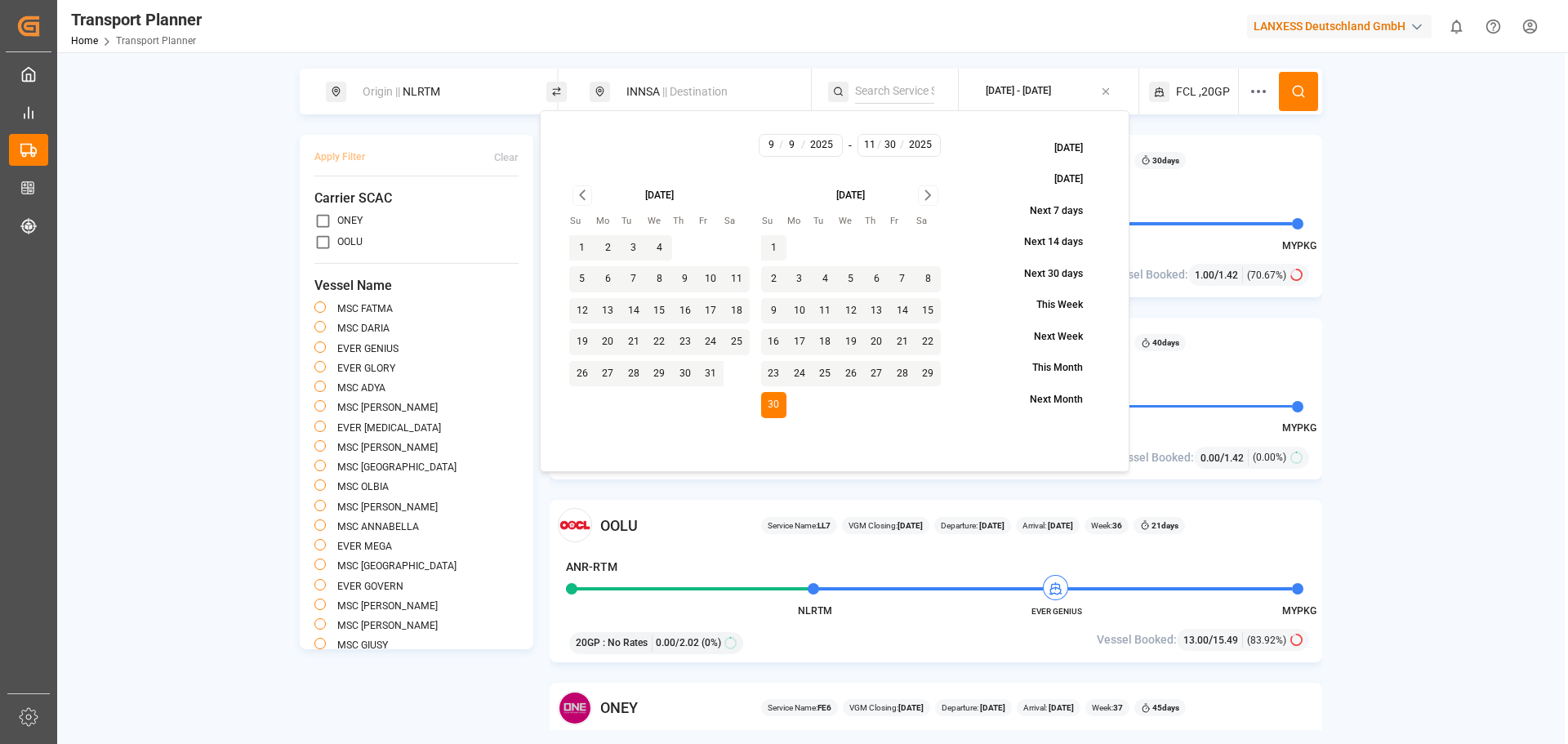
click at [1295, 90] on icon at bounding box center [1298, 91] width 14 height 14
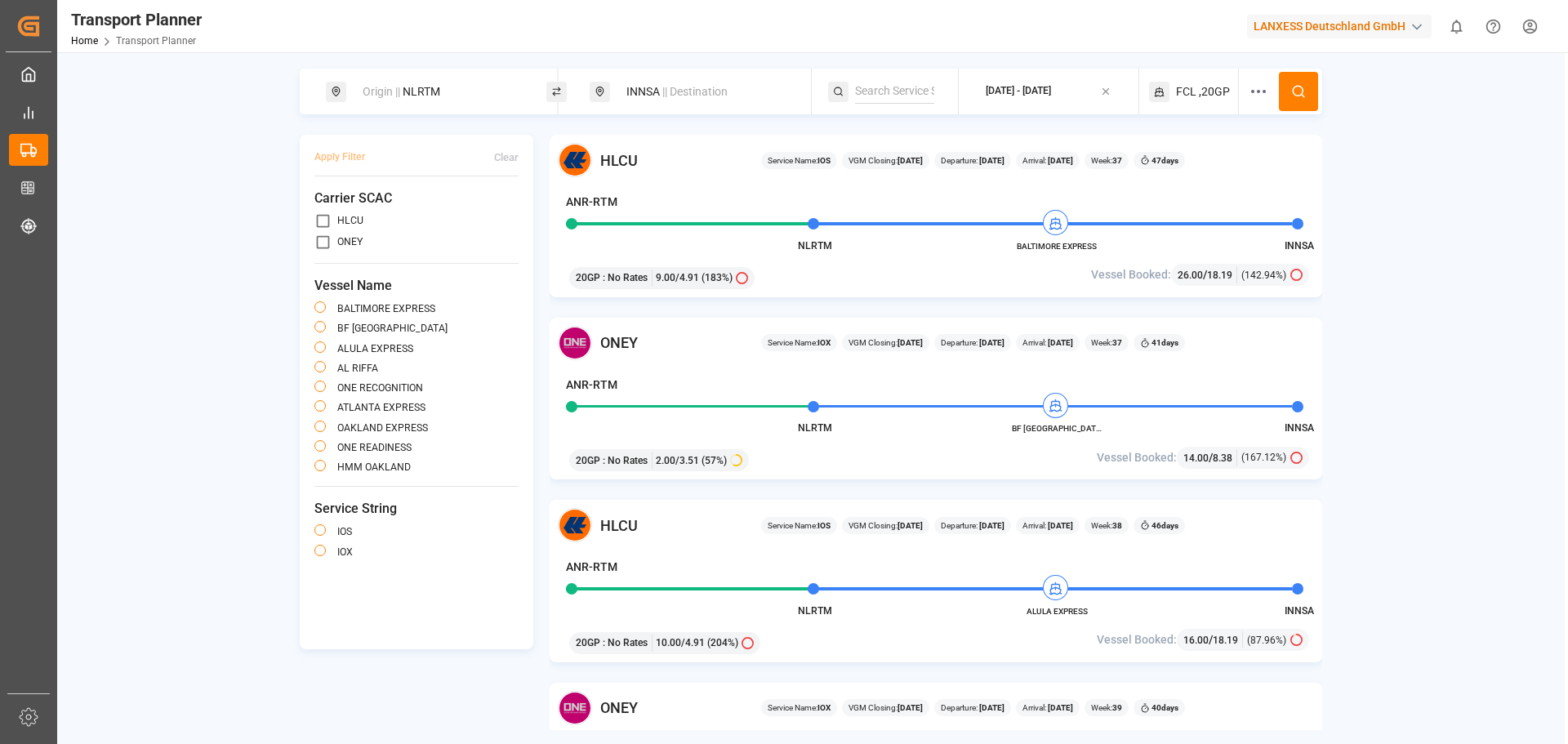
click at [376, 97] on span "Origin ||" at bounding box center [382, 91] width 38 height 13
drag, startPoint x: 430, startPoint y: 172, endPoint x: 421, endPoint y: 171, distance: 9.1
click at [421, 171] on input at bounding box center [427, 181] width 164 height 25
click at [419, 203] on li "ANR-RTM" at bounding box center [441, 219] width 191 height 30
click at [439, 210] on div "ANR-RTM" at bounding box center [441, 219] width 165 height 17
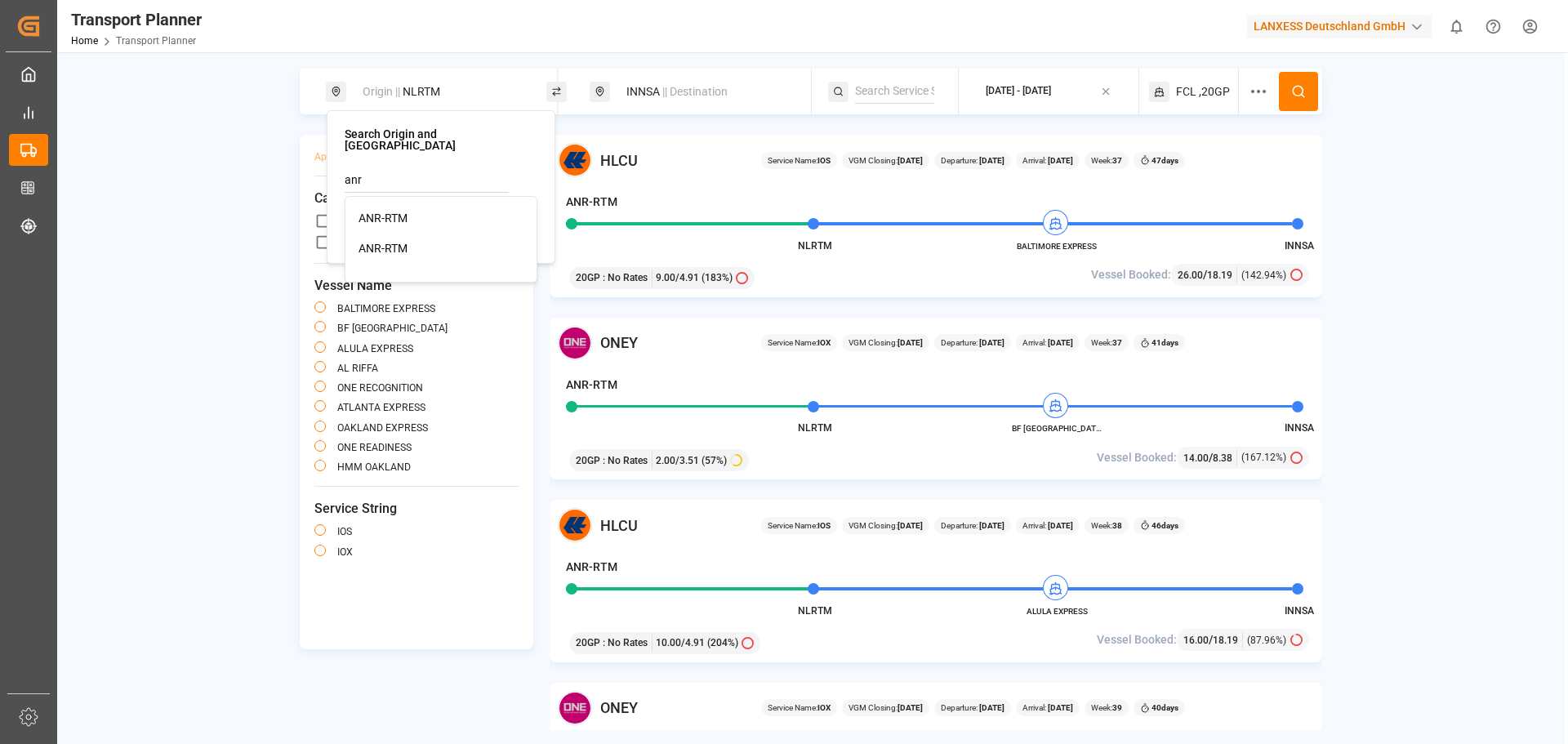
type input "ANR-RTM"
drag, startPoint x: 429, startPoint y: 218, endPoint x: 326, endPoint y: 206, distance: 103.7
click at [326, 206] on body "Created by potrace 1.15, written by Peter Selinger 2001-2017 Created by potrace…" at bounding box center [784, 372] width 1568 height 744
type input "N"
click at [1279, 90] on button at bounding box center [1298, 91] width 39 height 39
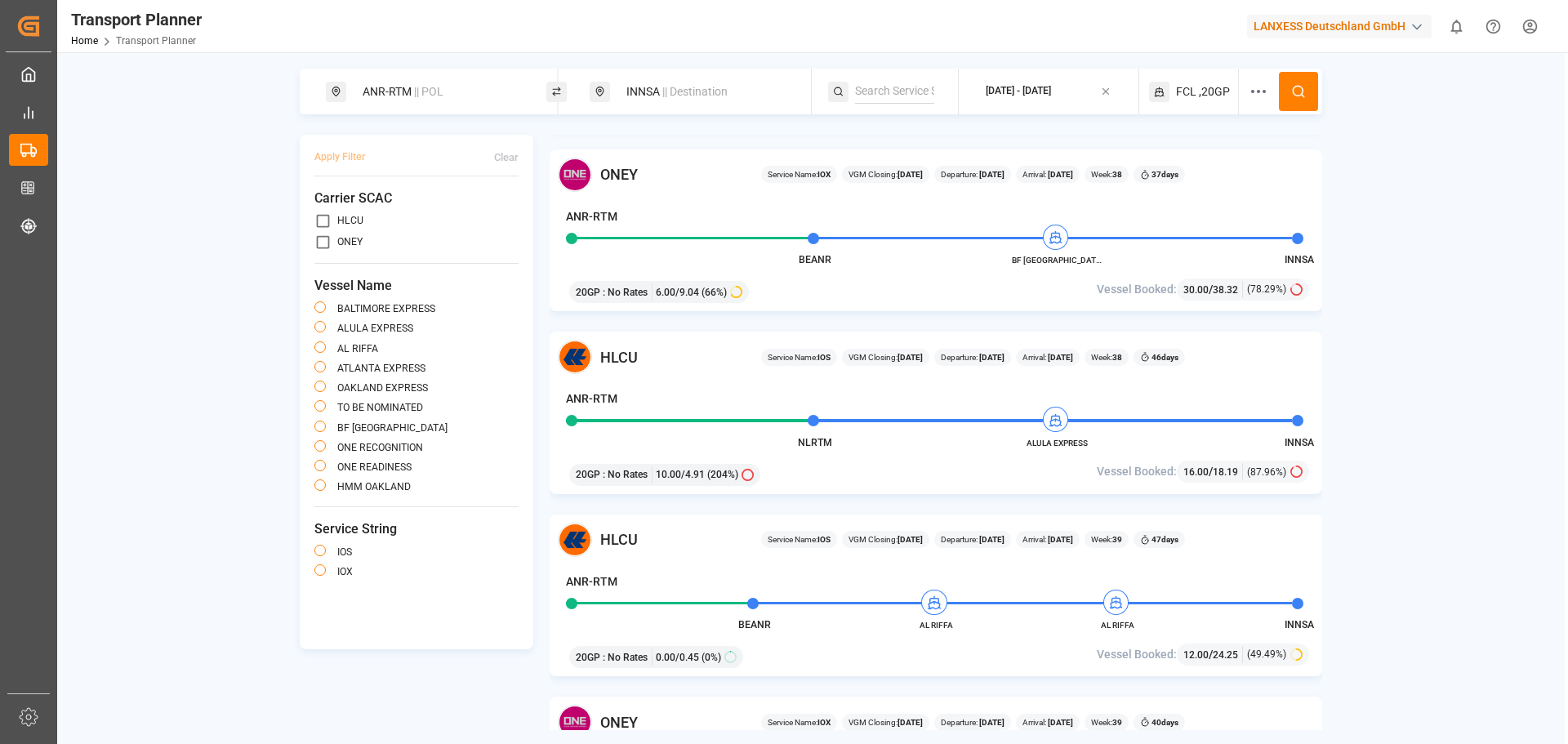
scroll to position [816, 0]
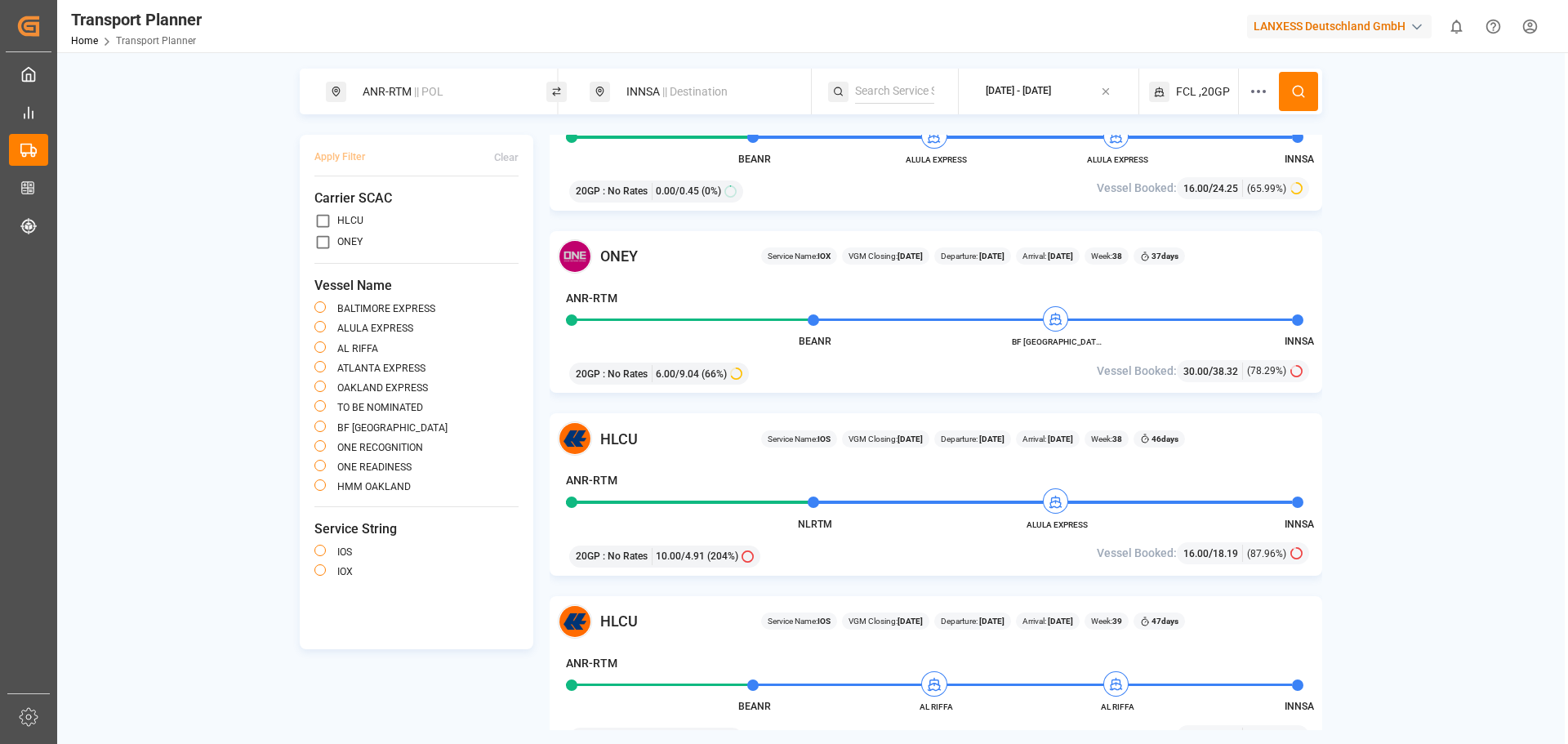
click at [643, 94] on div "INNSA || Destination" at bounding box center [705, 92] width 177 height 30
drag, startPoint x: 648, startPoint y: 214, endPoint x: 596, endPoint y: 214, distance: 52.0
click at [596, 214] on div "Search Destination and POD INNSA" at bounding box center [704, 181] width 229 height 143
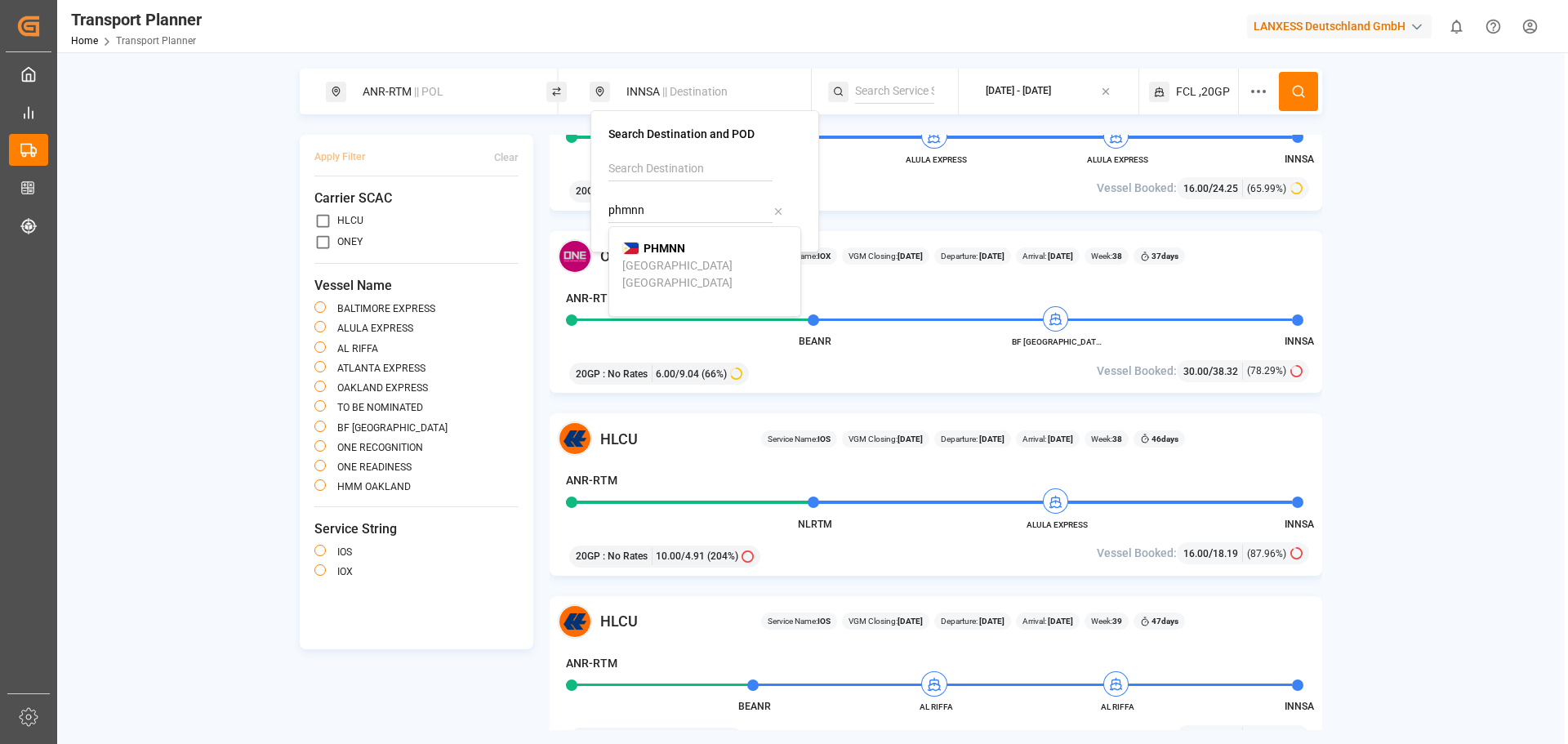
drag, startPoint x: 668, startPoint y: 253, endPoint x: 859, endPoint y: 347, distance: 212.9
click at [670, 253] on b "PHMNN" at bounding box center [664, 248] width 42 height 13
type input "PHMNN"
click at [1420, 212] on div "ANR-RTM || POL PHMNN || Destination 2025-09-09 - 2025-11-30 FCL ,20GP Apply Fil…" at bounding box center [811, 399] width 1508 height 661
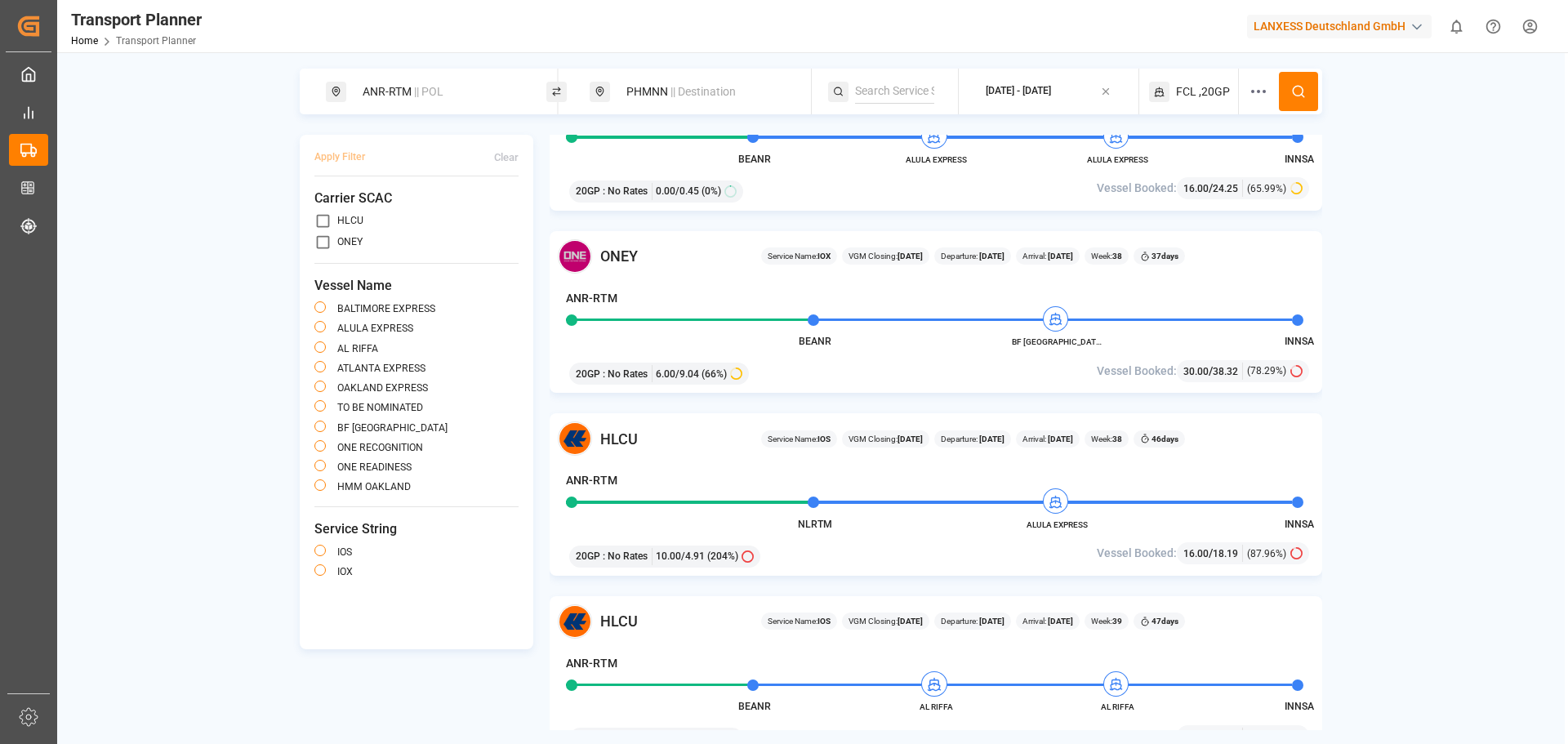
click at [1290, 90] on button at bounding box center [1298, 91] width 39 height 39
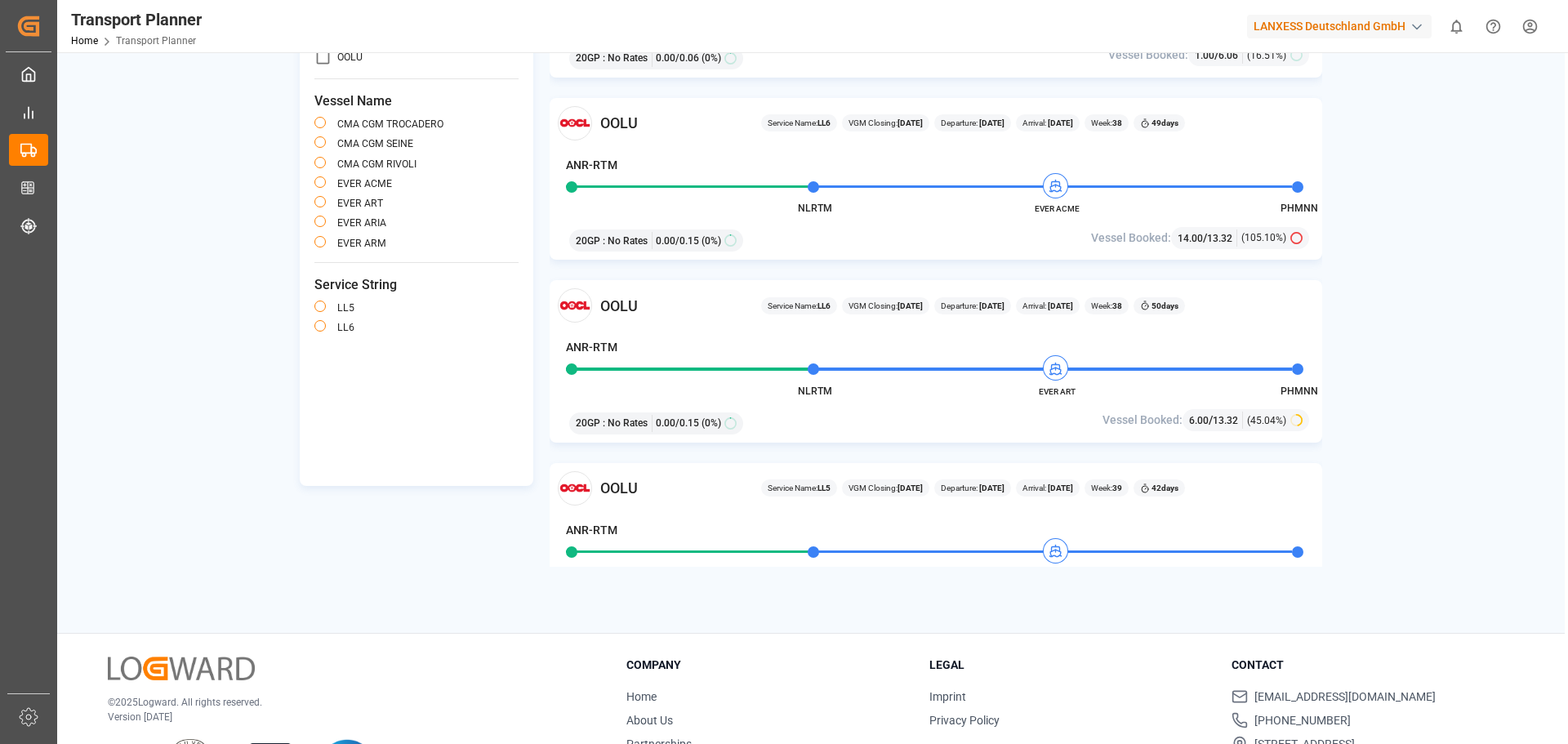
scroll to position [82, 0]
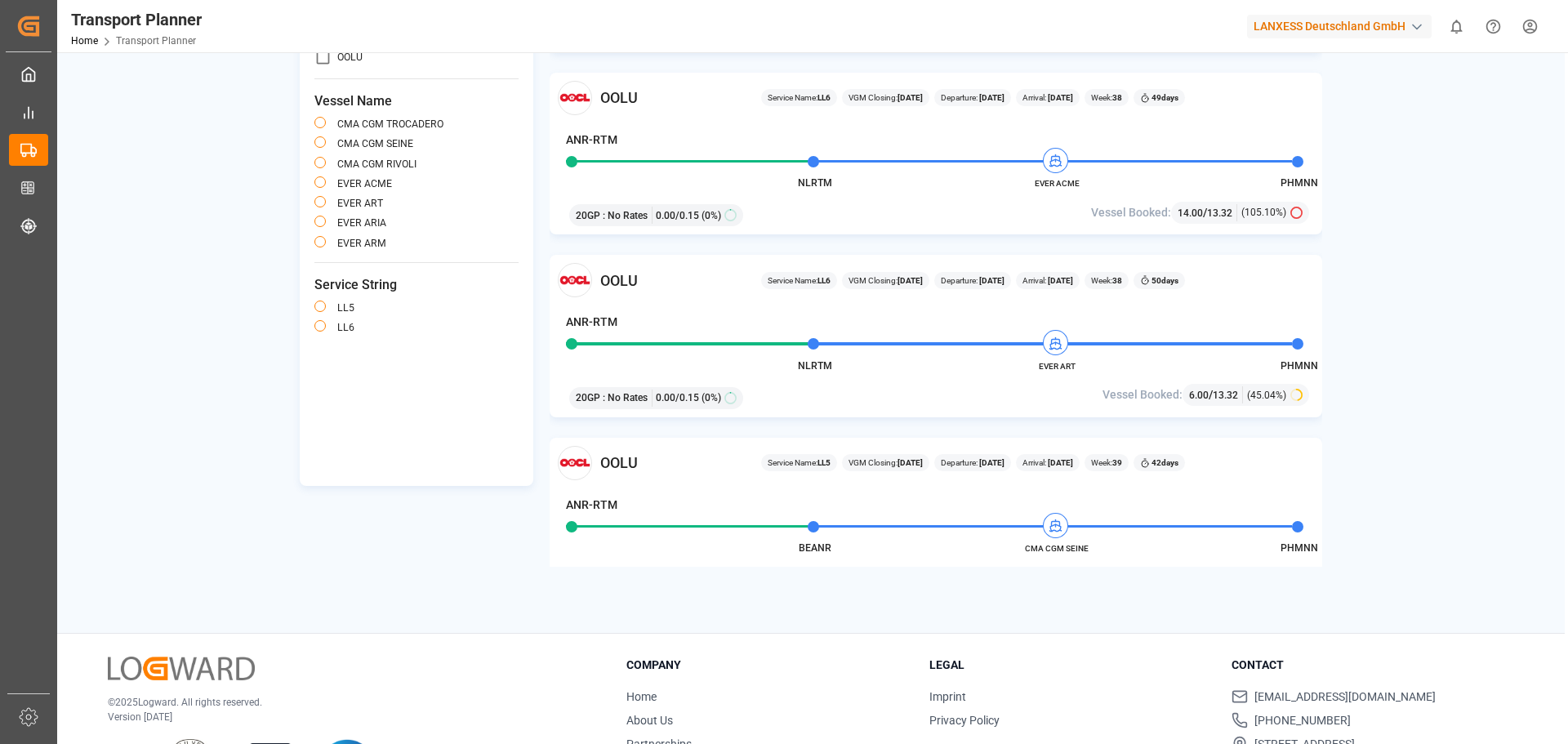
drag, startPoint x: 1446, startPoint y: 305, endPoint x: 1436, endPoint y: 300, distance: 11.2
click at [1445, 305] on div "ANR-RTM || POL PHMNN || Destination 2025-09-09 - 2025-11-30 FCL ,20GP Apply Fil…" at bounding box center [811, 236] width 1508 height 661
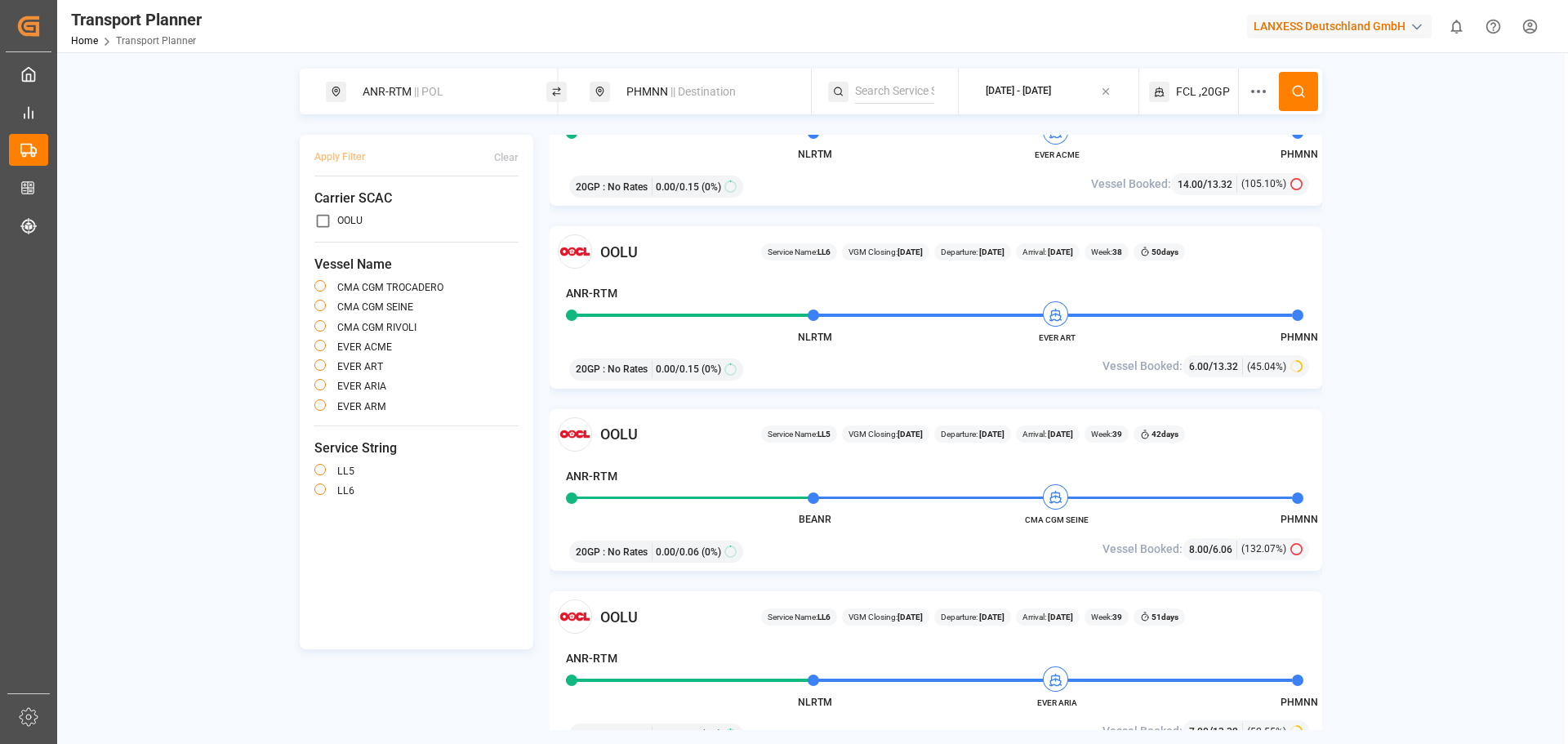
scroll to position [245, 0]
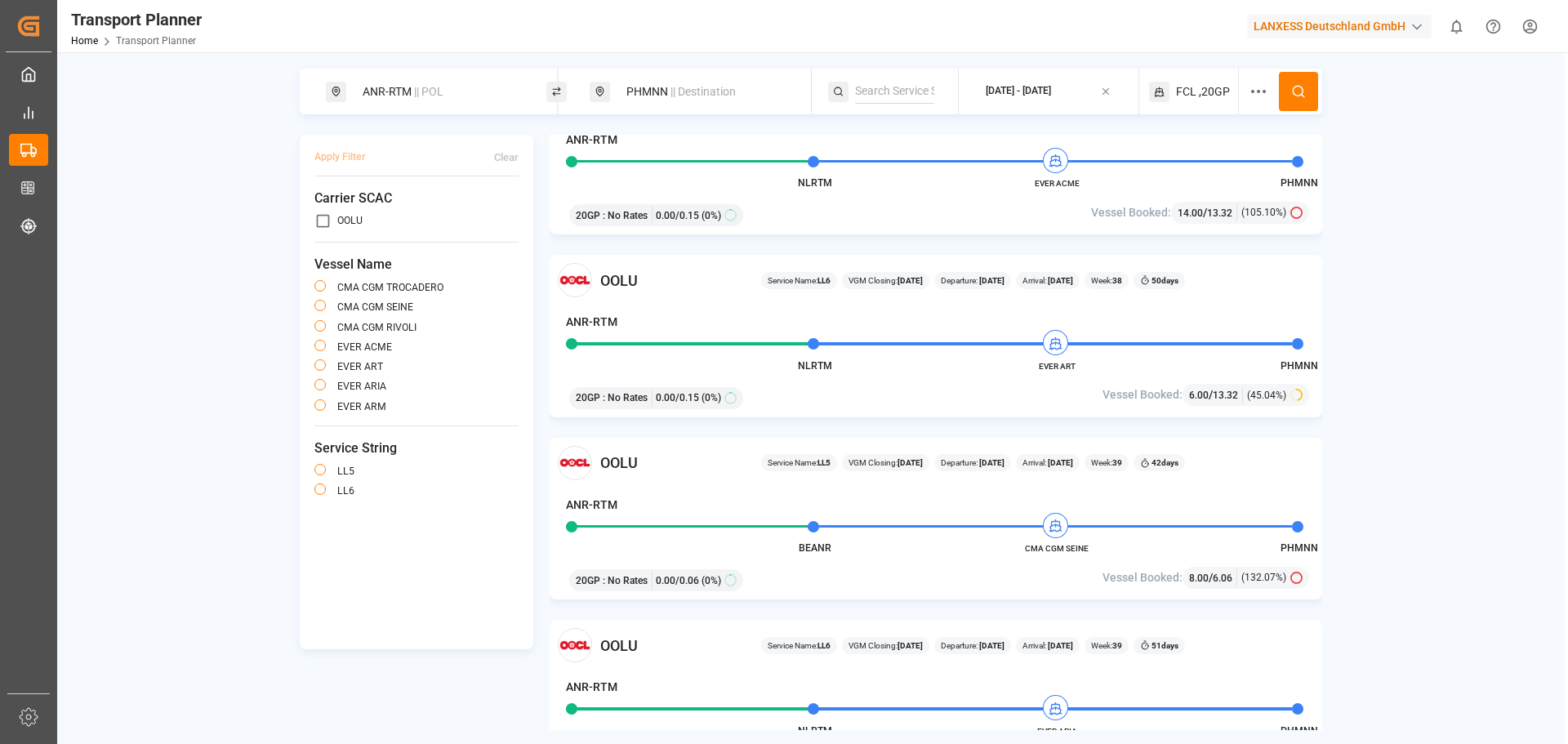
click at [655, 90] on div "PHMNN || Destination" at bounding box center [705, 92] width 177 height 30
drag, startPoint x: 641, startPoint y: 196, endPoint x: 605, endPoint y: 213, distance: 39.8
click at [605, 213] on div "Search Destination and POD PHMNN" at bounding box center [704, 181] width 229 height 143
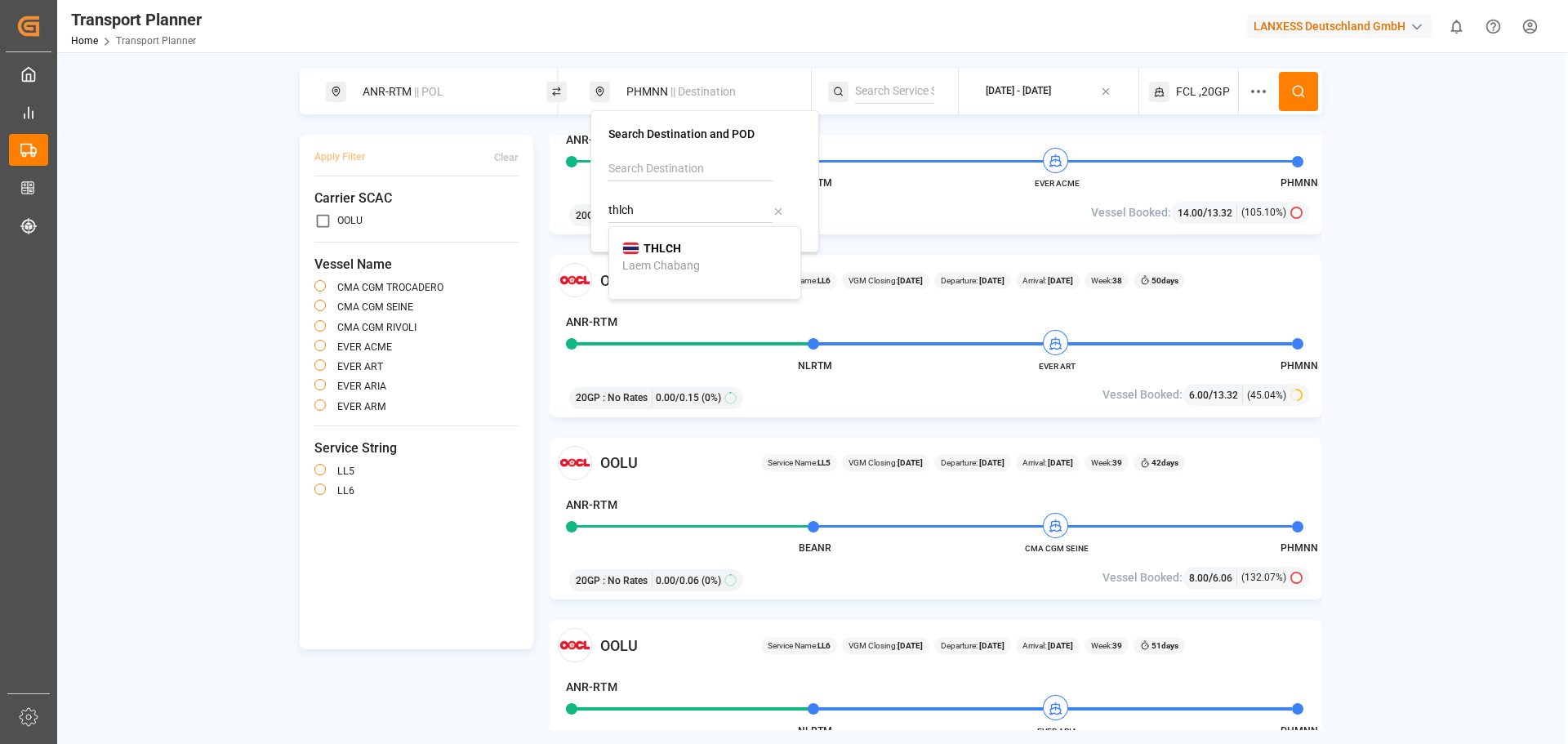
click at [690, 242] on div "THLCH Laem Chabang" at bounding box center [705, 258] width 165 height 34
type input "THLCH"
click at [1042, 37] on div "Transport Planner Home Transport Planner LANXESS Deutschland GmbH 0 Notificatio…" at bounding box center [807, 26] width 1522 height 52
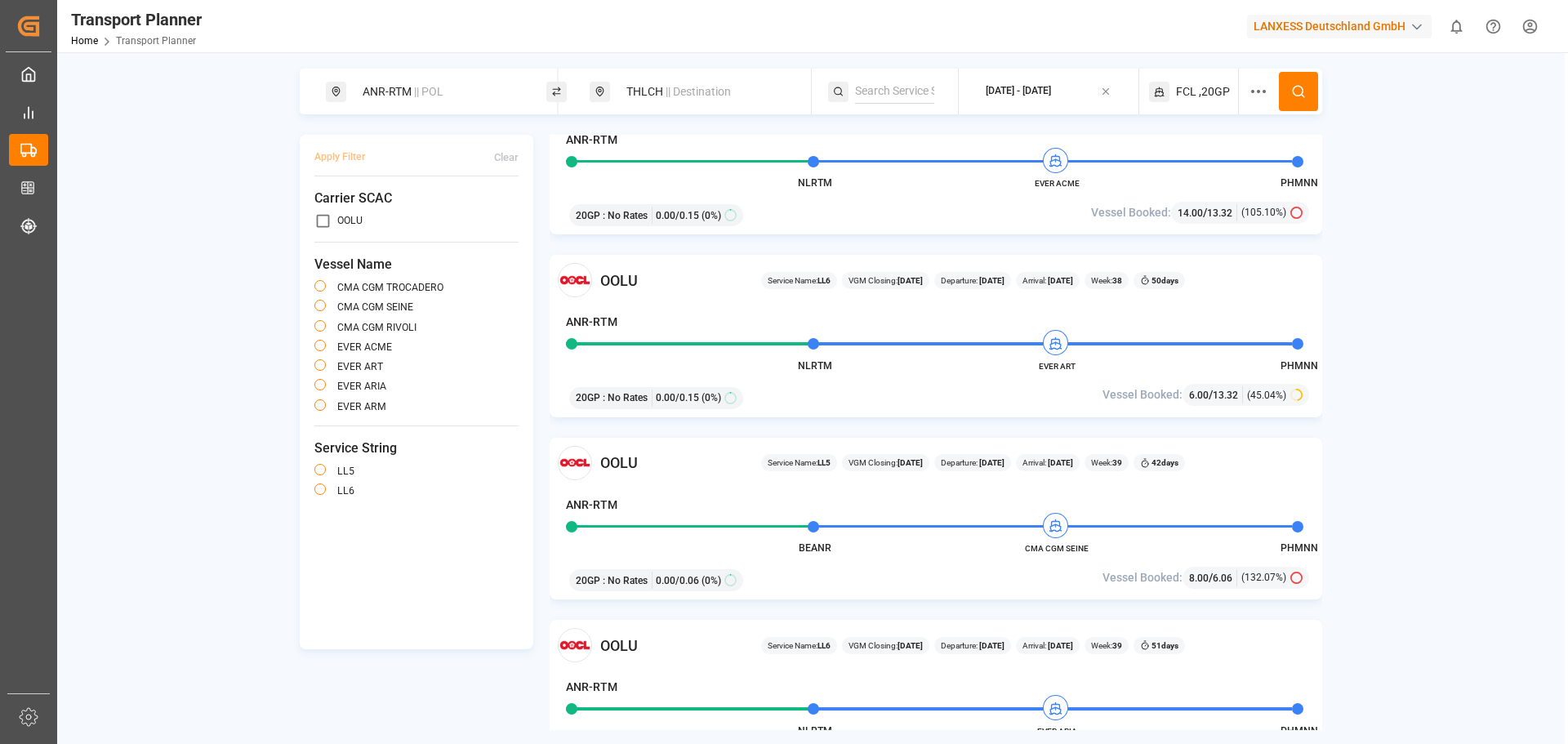
click at [1228, 90] on span ",20GP" at bounding box center [1214, 92] width 31 height 17
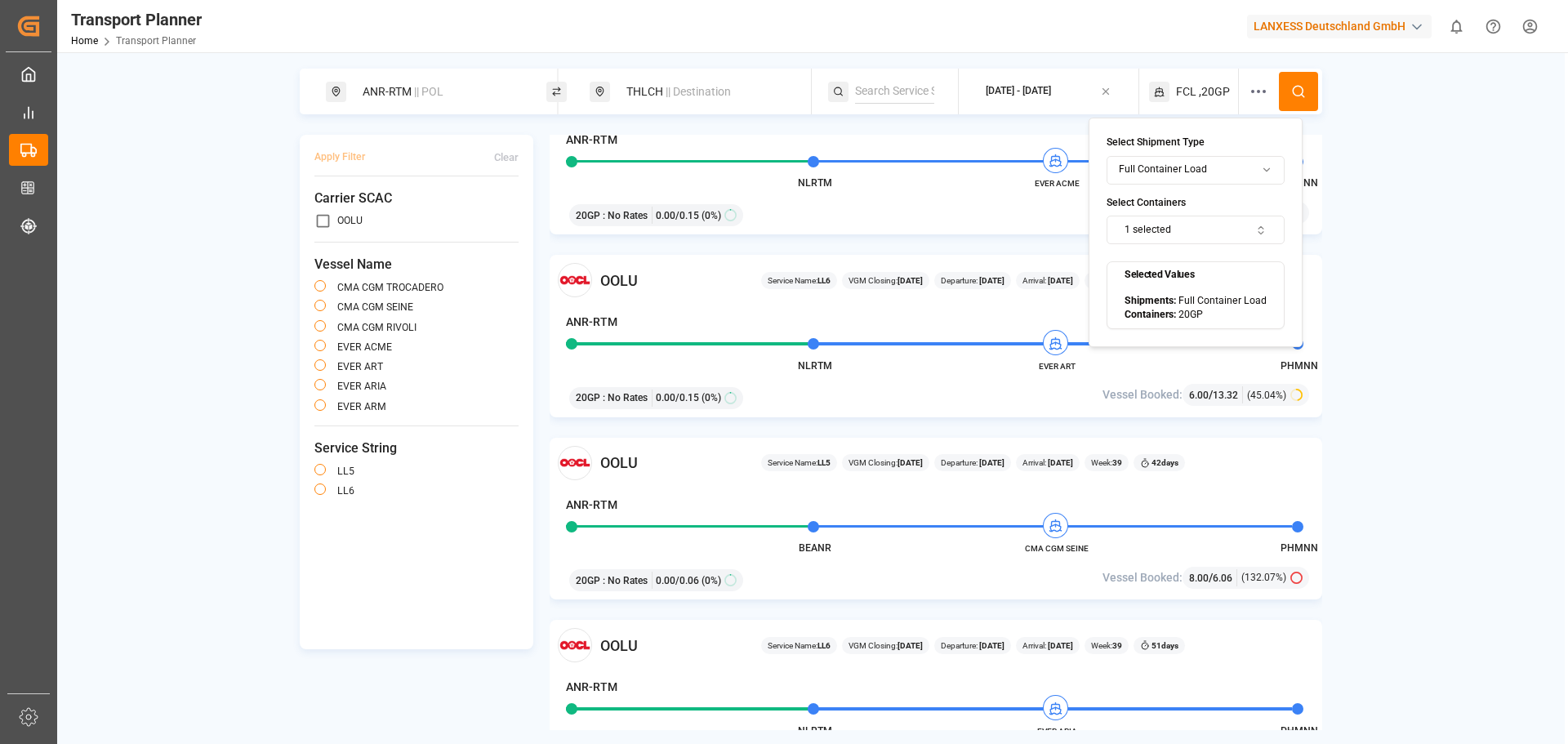
click at [1229, 218] on button "1 selected" at bounding box center [1195, 230] width 178 height 29
click at [1141, 345] on div "40HC" at bounding box center [1158, 340] width 60 height 14
click at [1136, 296] on button "Suggestions" at bounding box center [1135, 295] width 11 height 11
click at [1296, 86] on circle at bounding box center [1297, 90] width 10 height 10
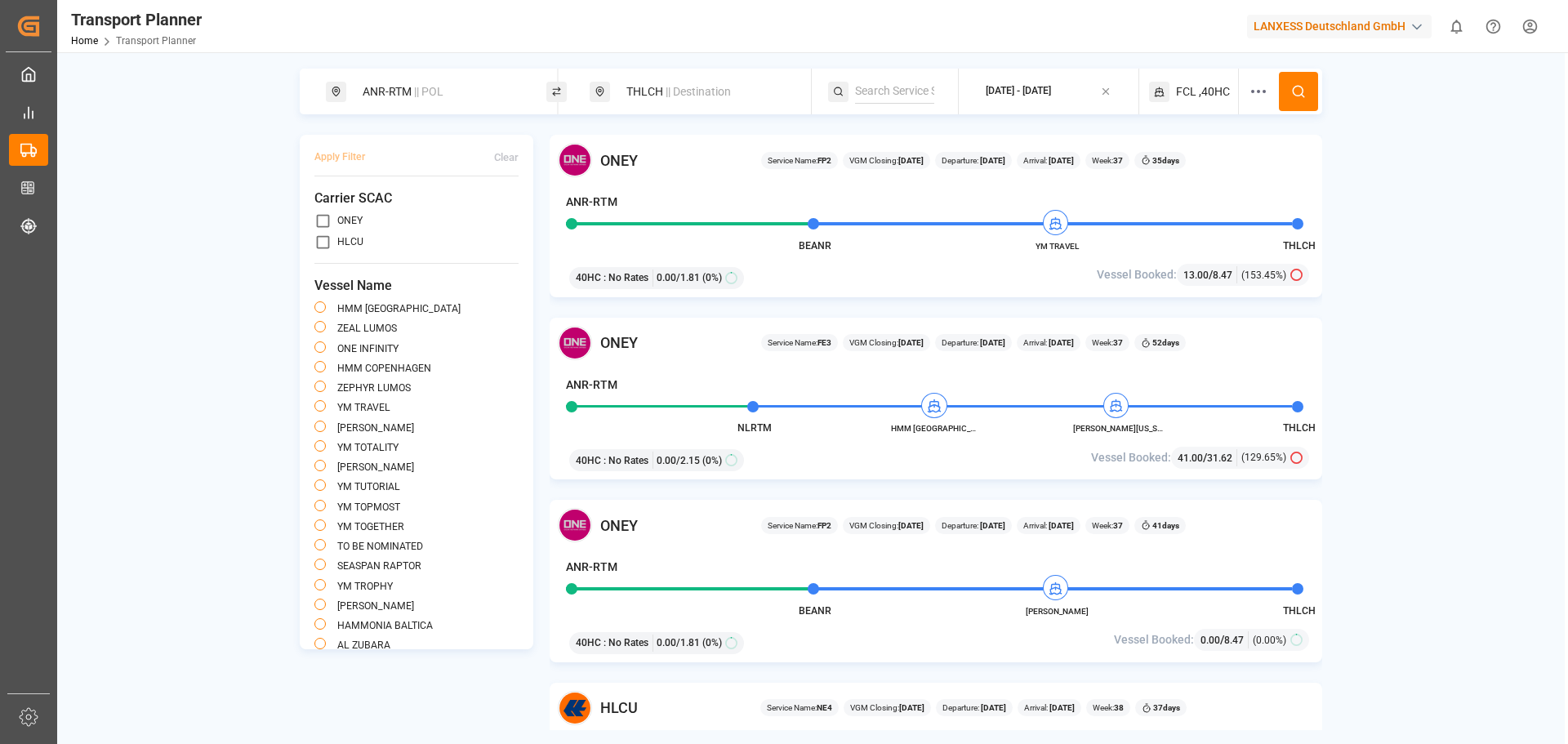
click at [754, 105] on div "THLCH || Destination" at bounding box center [705, 92] width 177 height 30
drag, startPoint x: 689, startPoint y: 209, endPoint x: 590, endPoint y: 206, distance: 99.0
click at [590, 206] on div "Search Destination and POD THLCH" at bounding box center [704, 181] width 229 height 143
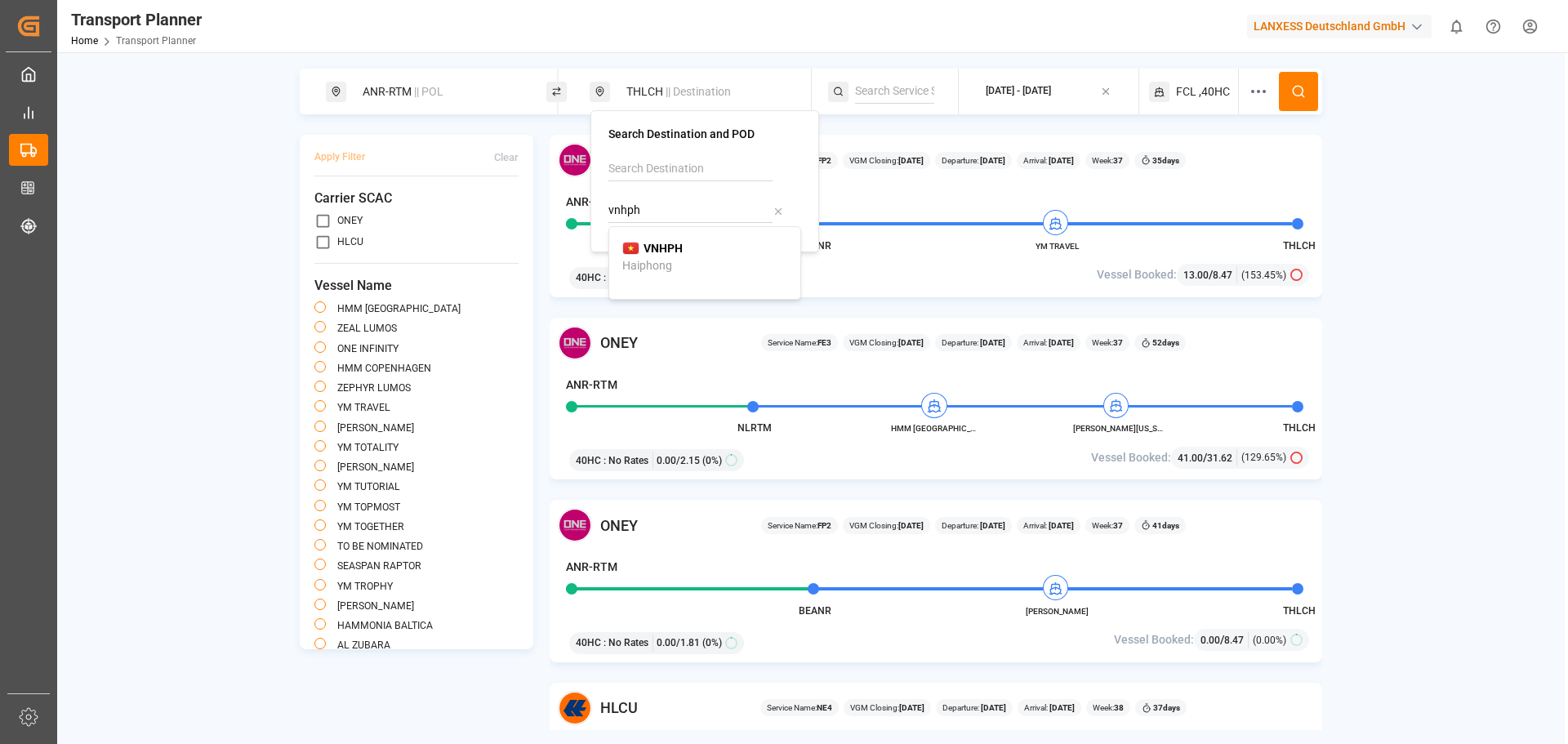
click at [671, 259] on div "Haiphong" at bounding box center [647, 266] width 49 height 17
type input "VNHPH"
click at [405, 84] on div "ANR-RTM || POL" at bounding box center [441, 92] width 177 height 30
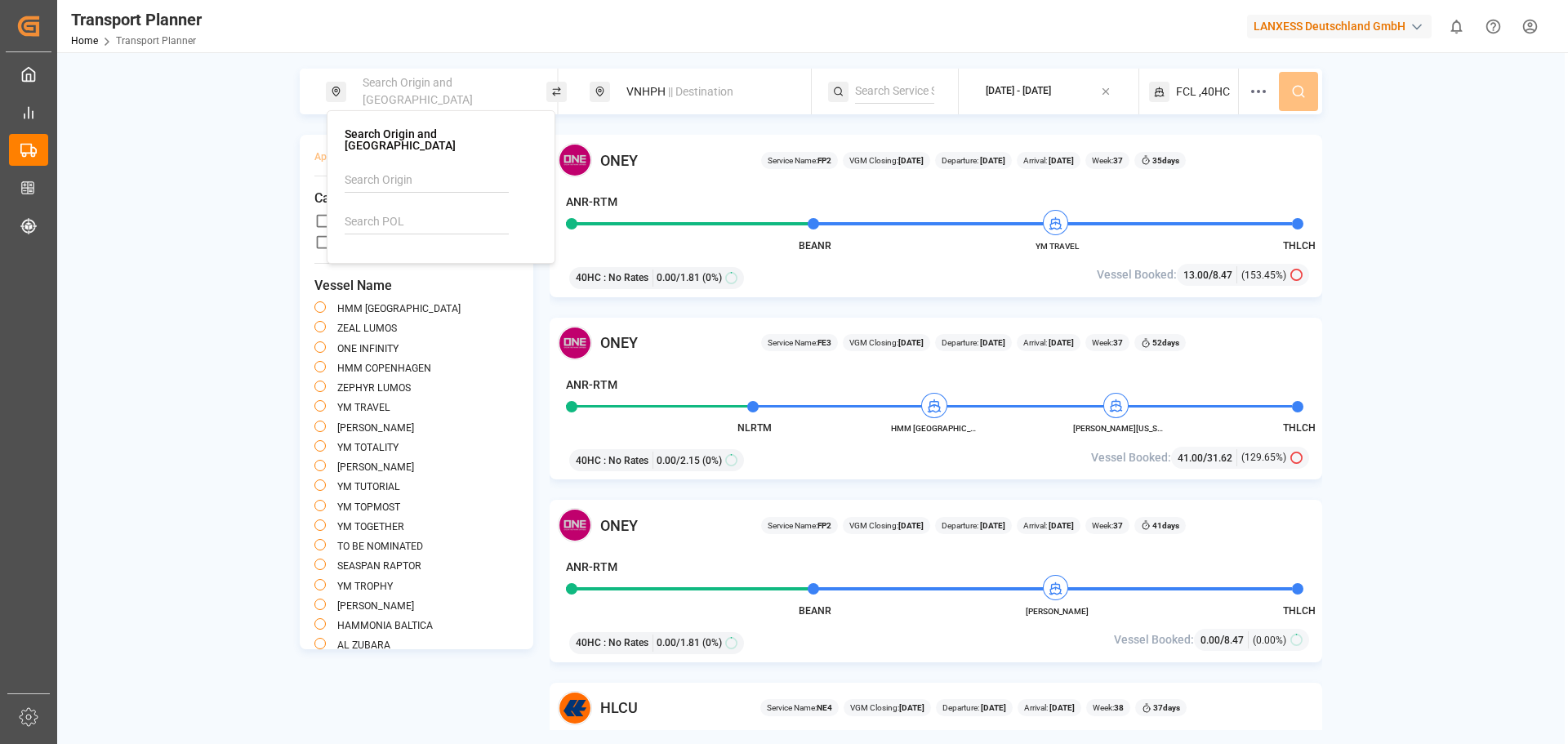
click at [406, 212] on input at bounding box center [427, 222] width 164 height 25
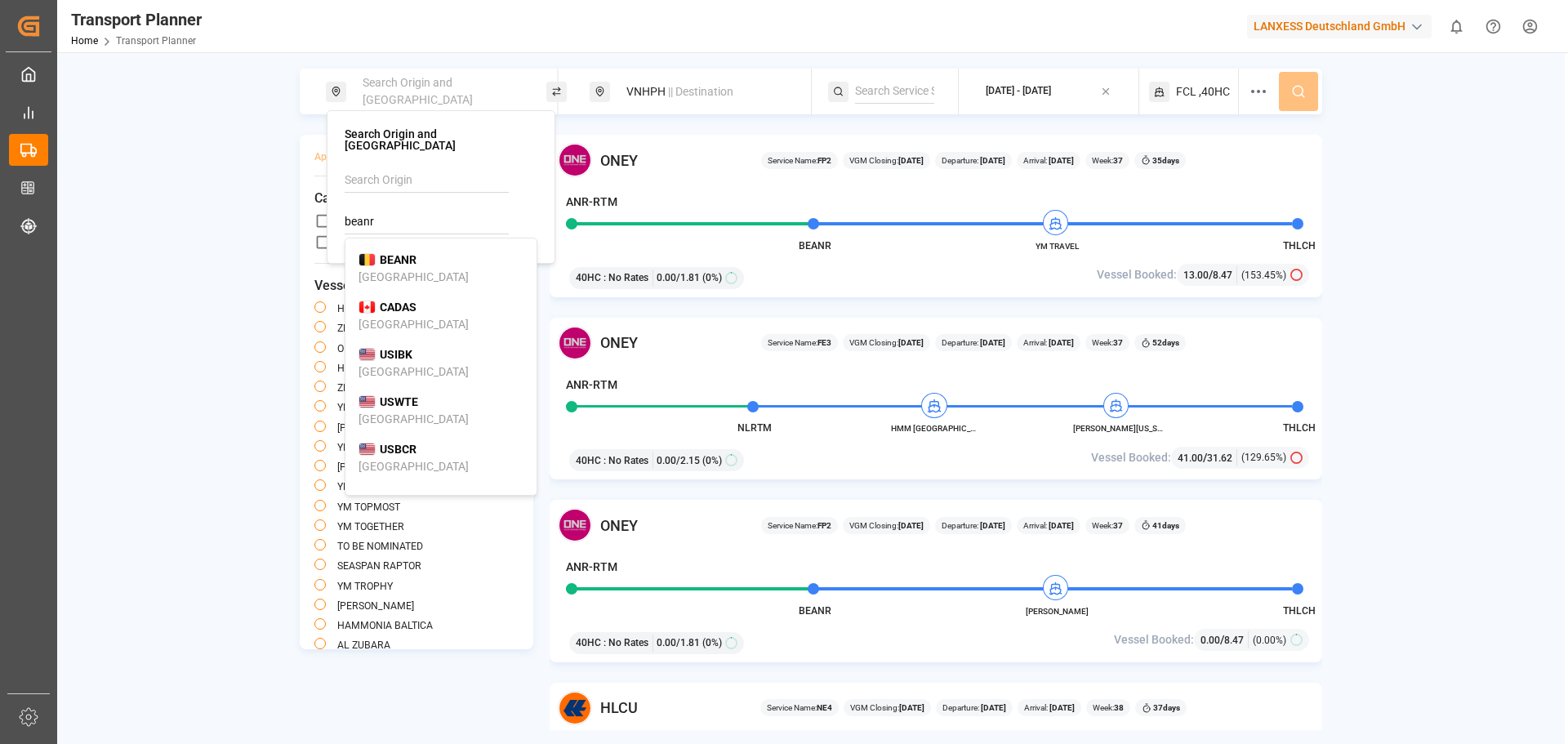
click at [417, 252] on div "BEANR Antwerp" at bounding box center [441, 269] width 165 height 34
type input "BEANR"
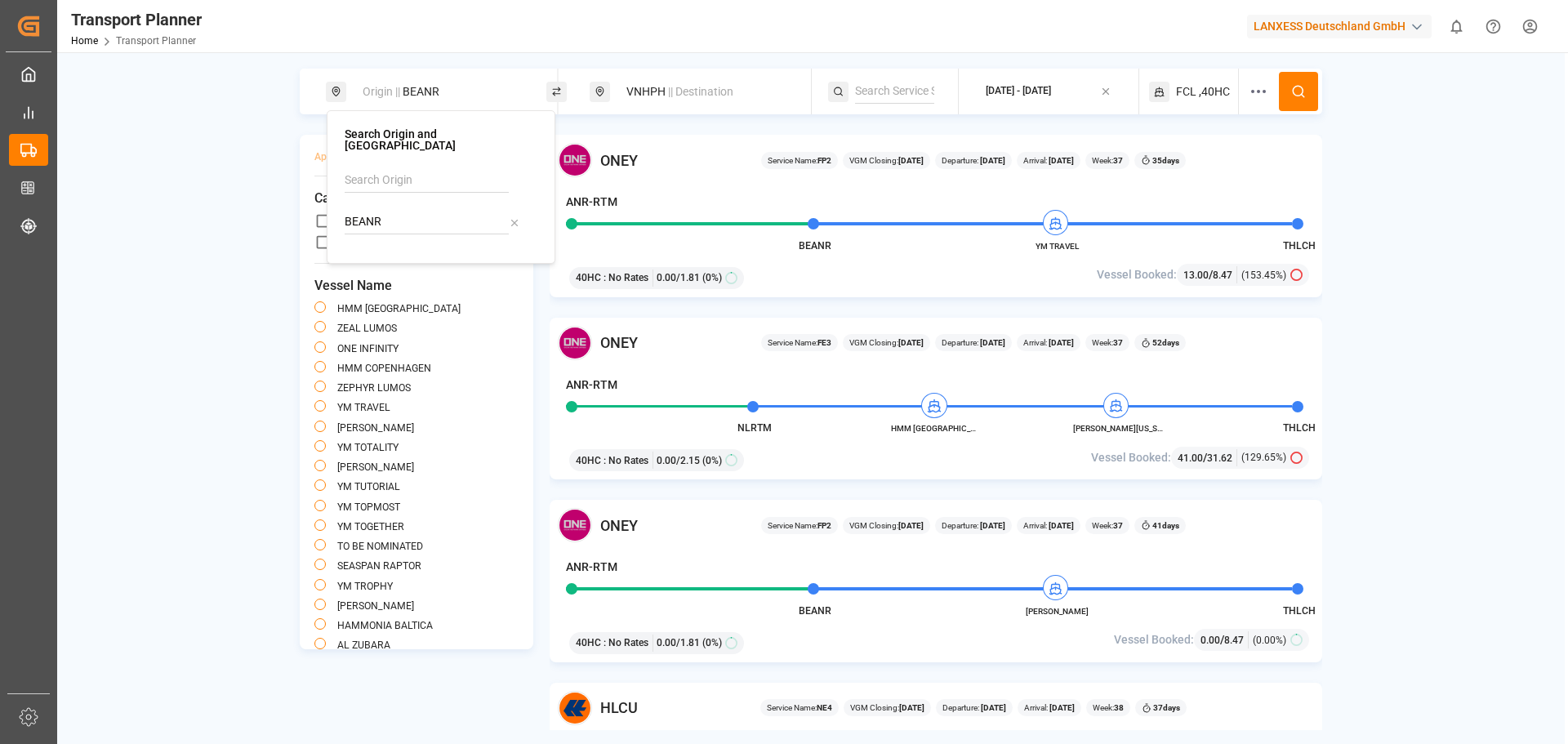
click at [1311, 87] on button at bounding box center [1298, 91] width 39 height 39
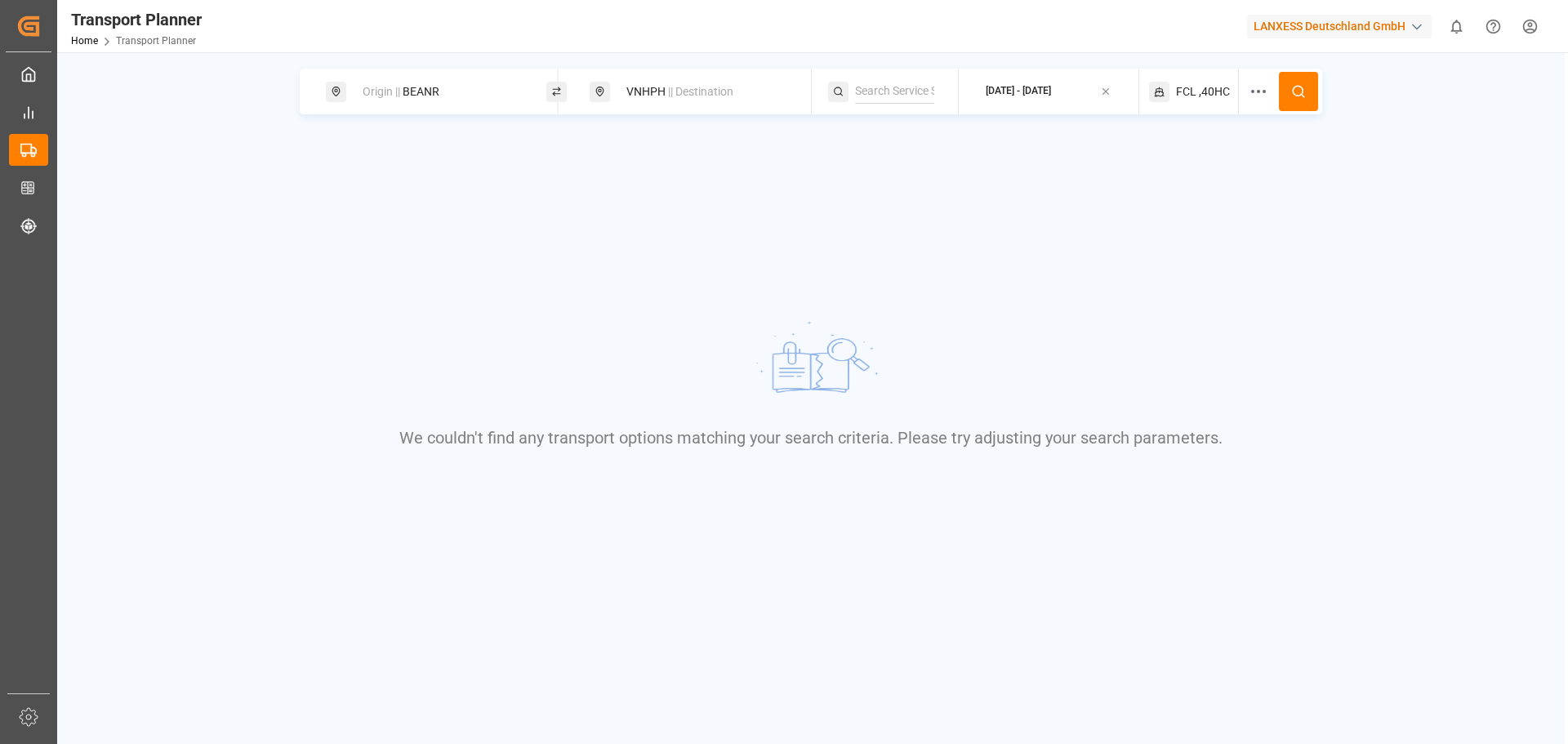
click at [473, 82] on div "Origin || BEANR" at bounding box center [441, 92] width 177 height 30
drag, startPoint x: 345, startPoint y: 204, endPoint x: 320, endPoint y: 202, distance: 25.1
click at [322, 202] on body "Created by potrace 1.15, written by Peter Selinger 2001-2017 Created by potrace…" at bounding box center [784, 372] width 1568 height 744
type input "B"
click at [381, 168] on input at bounding box center [427, 181] width 164 height 25
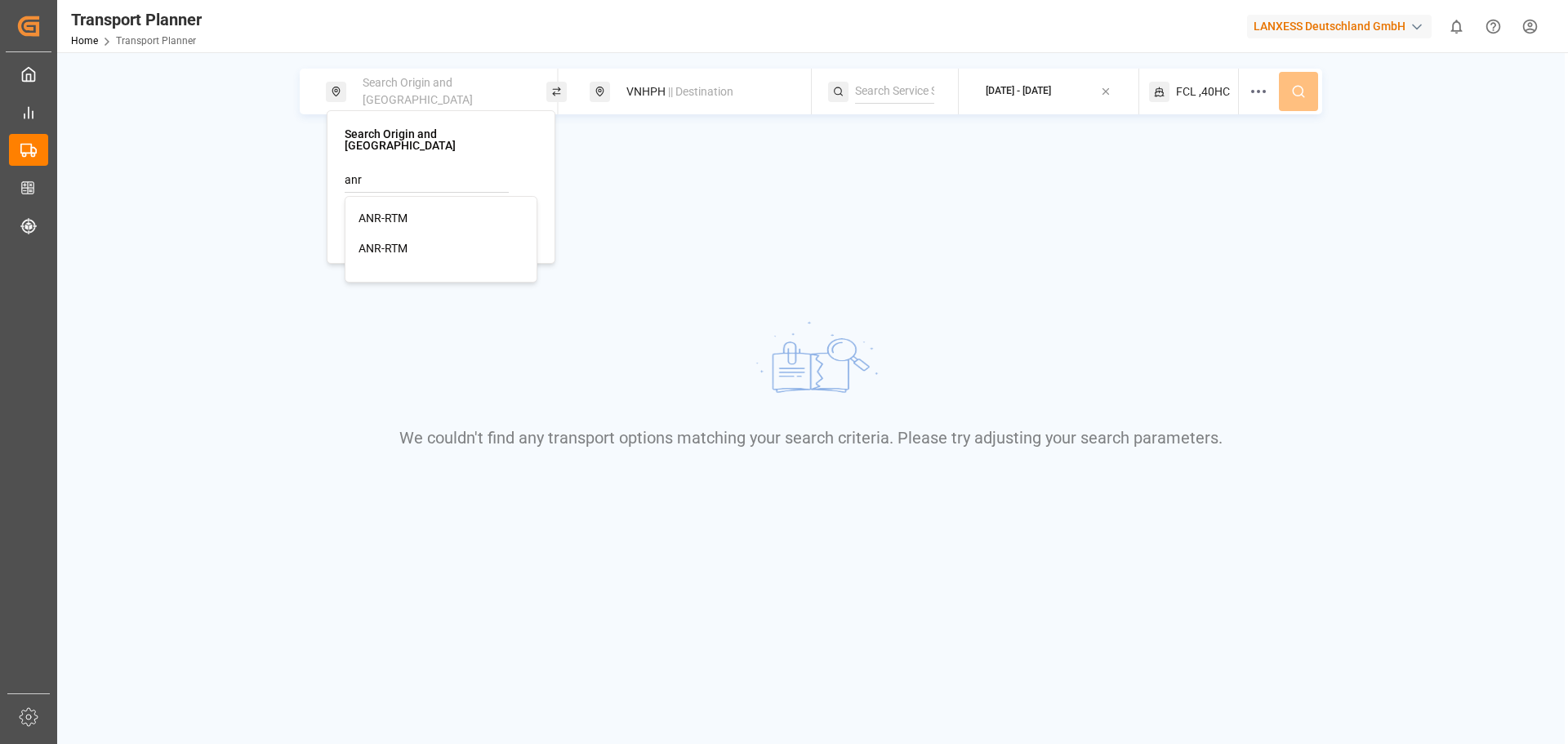
click at [407, 212] on span "ANR-RTM" at bounding box center [383, 219] width 49 height 13
type input "ANR-RTM"
click at [1303, 98] on icon at bounding box center [1298, 91] width 14 height 14
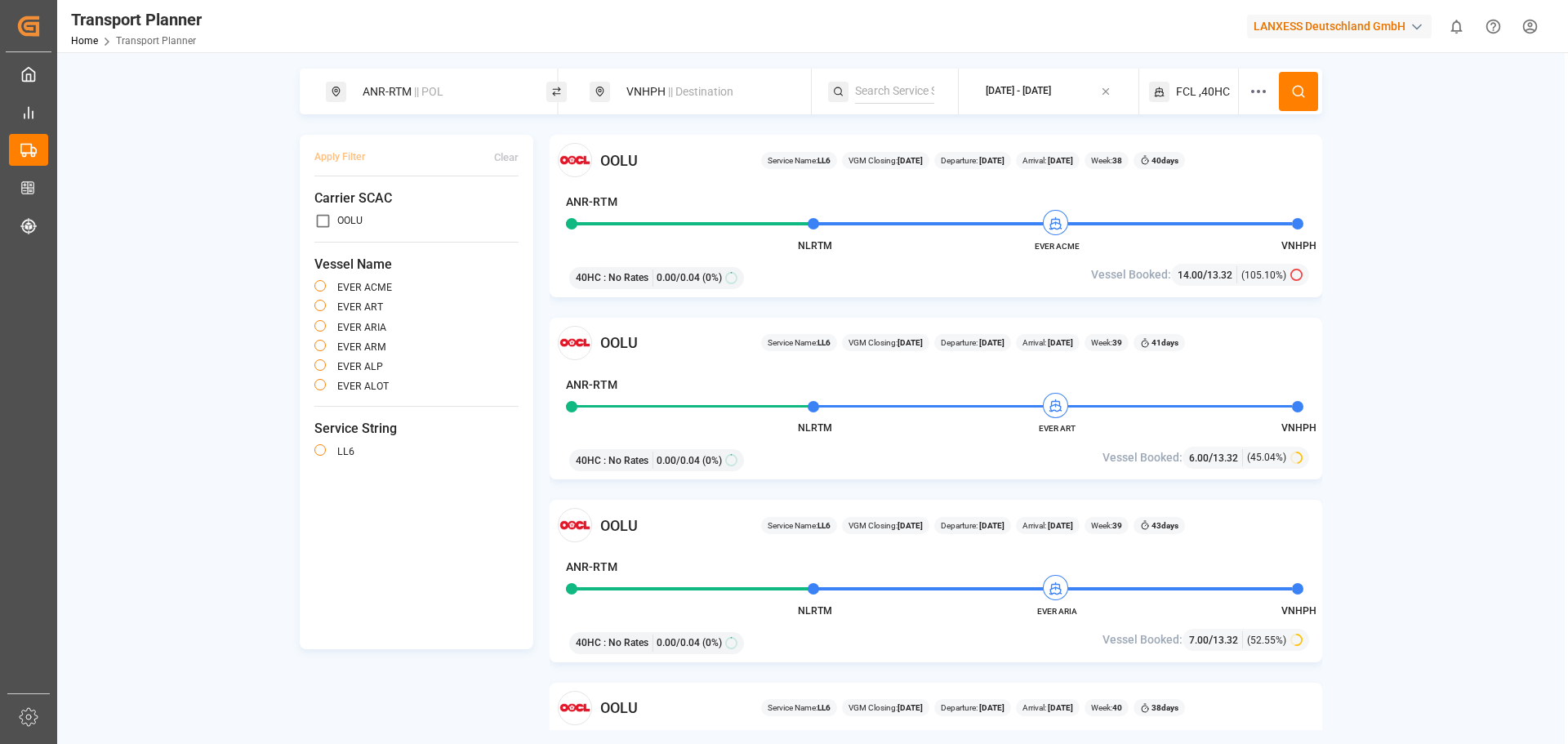
click at [1409, 352] on div "ANR-RTM || POL VNHPH || Destination 2025-09-09 - 2025-11-30 FCL ,40HC Apply Fil…" at bounding box center [811, 399] width 1508 height 661
click at [1372, 415] on div "ANR-RTM || POL VNHPH || Destination 2025-09-09 - 2025-11-30 FCL ,40HC Apply Fil…" at bounding box center [811, 399] width 1508 height 661
click at [425, 86] on span "|| POL" at bounding box center [429, 91] width 29 height 13
type input "deham"
drag, startPoint x: 526, startPoint y: 206, endPoint x: 517, endPoint y: 206, distance: 9.0
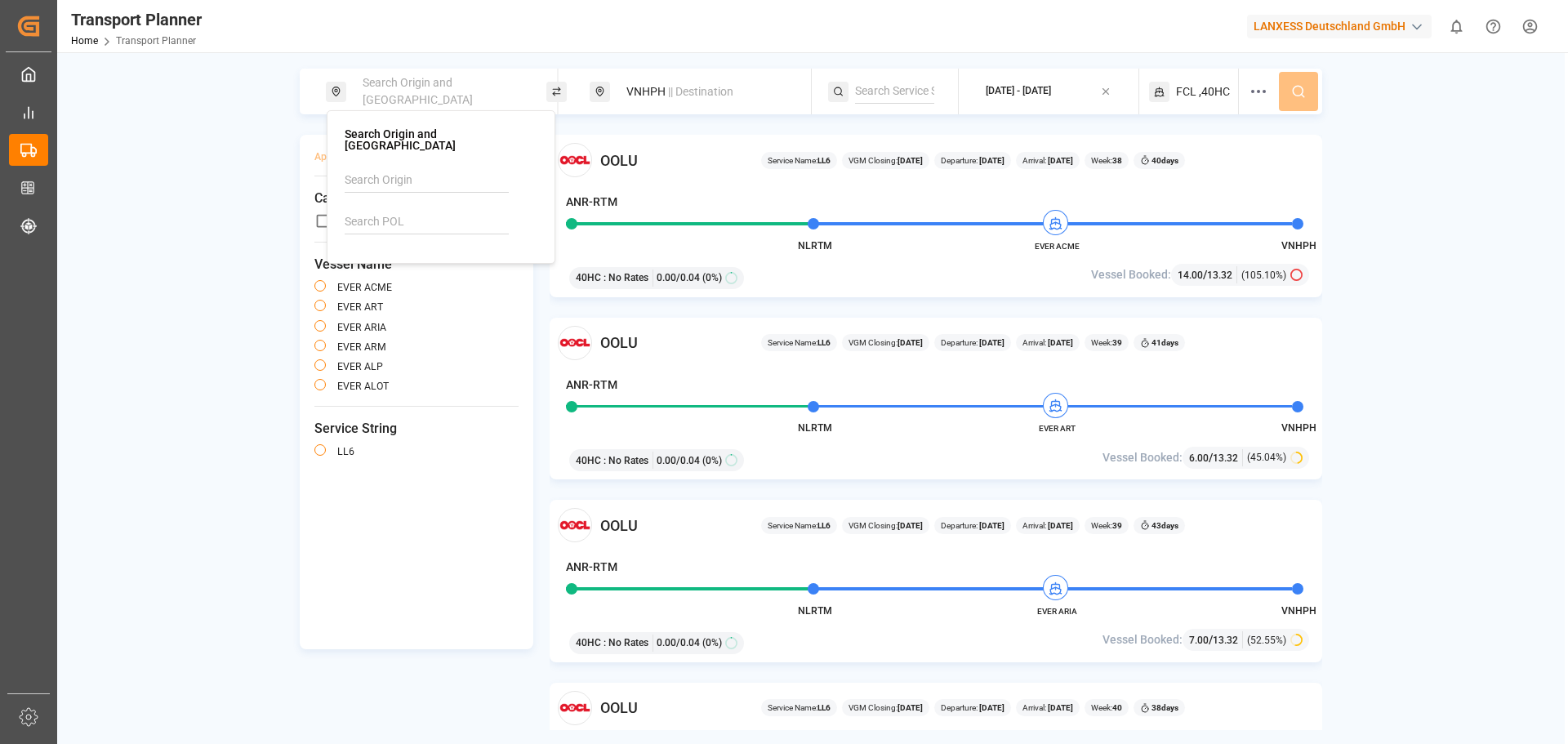
click at [524, 210] on div at bounding box center [441, 222] width 193 height 25
click at [474, 210] on input at bounding box center [427, 222] width 164 height 25
paste input "deham"
click at [433, 252] on div "DEHAM Hamburg" at bounding box center [441, 269] width 165 height 34
type input "DEHAM"
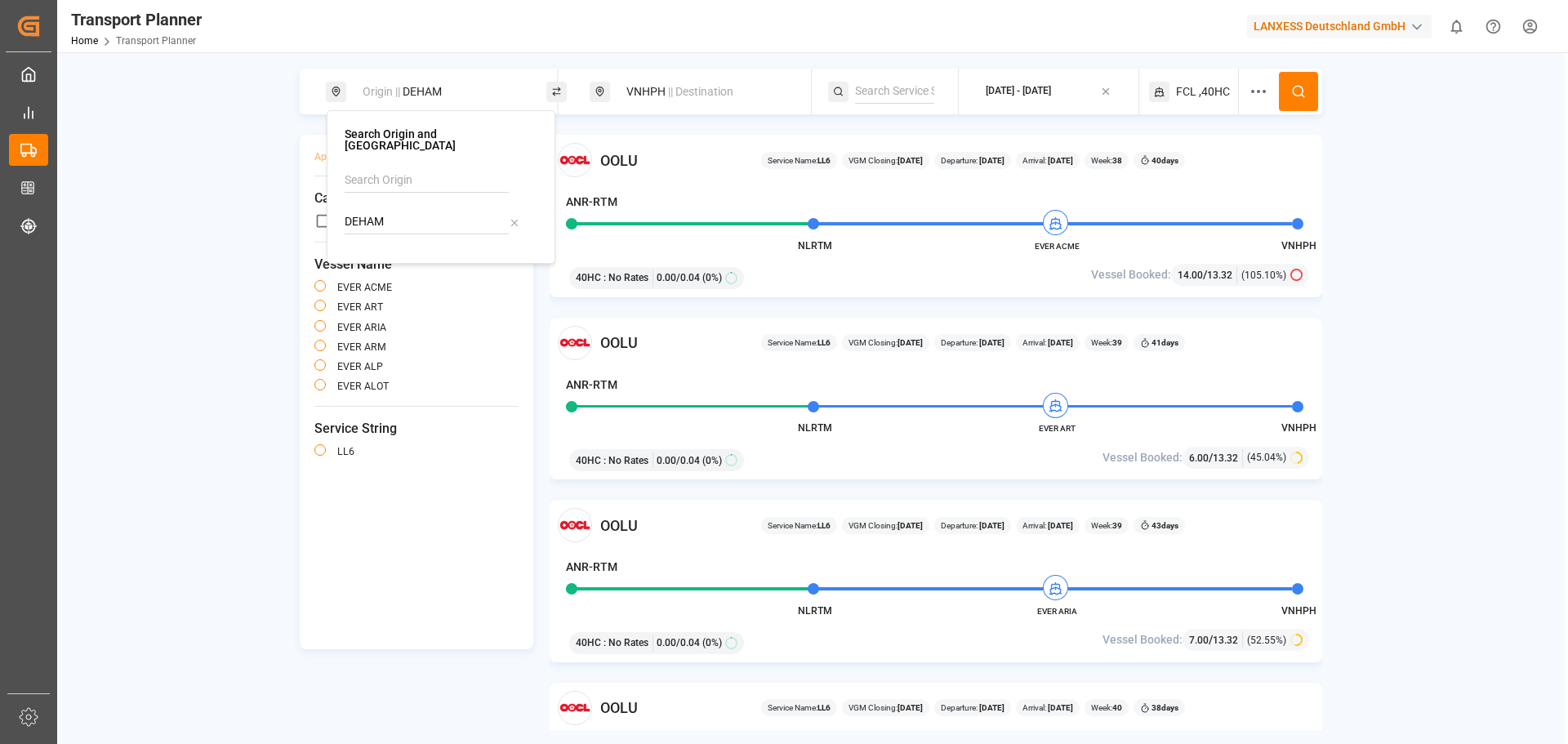
click at [641, 80] on div "VNHPH || Destination" at bounding box center [705, 92] width 177 height 30
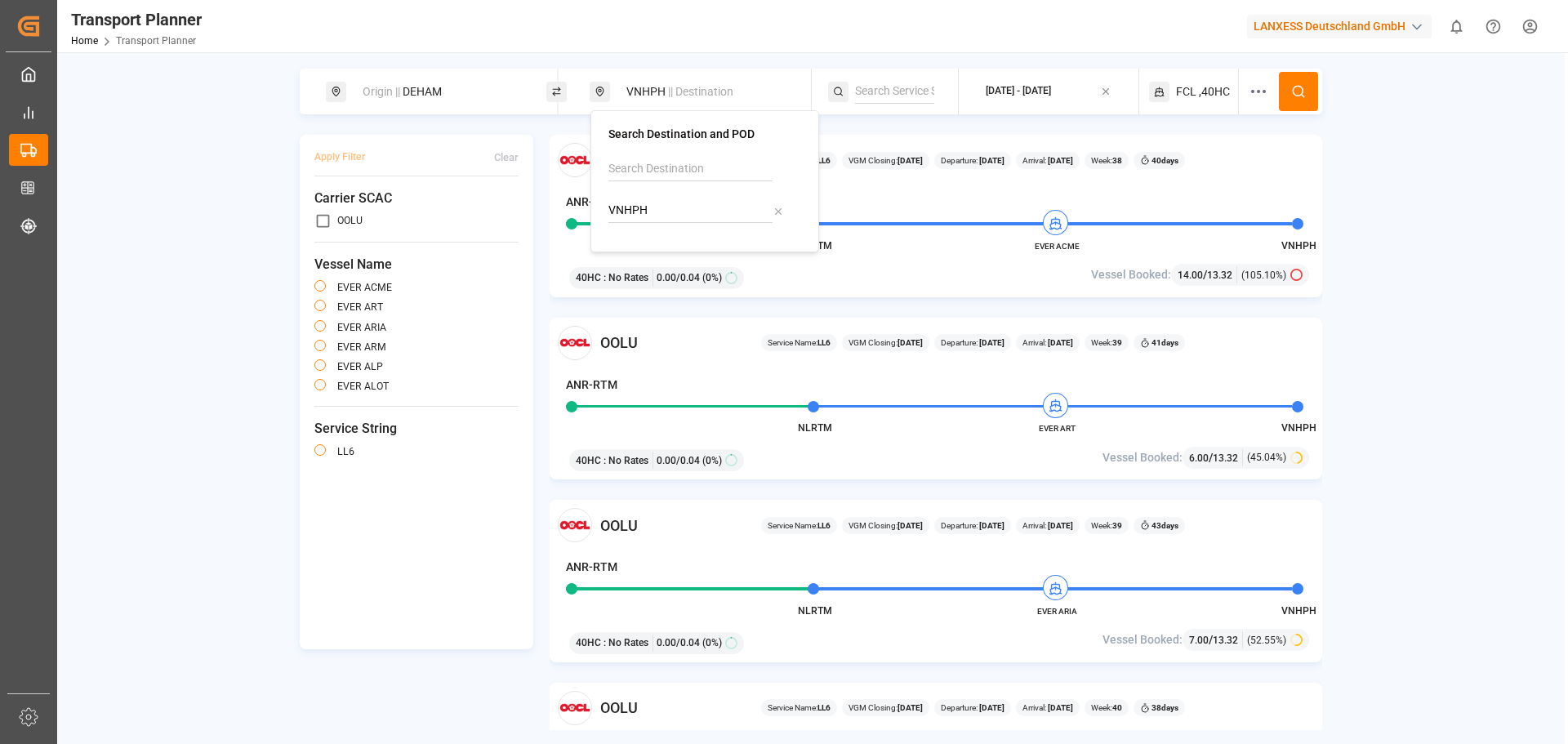
drag, startPoint x: 671, startPoint y: 215, endPoint x: 562, endPoint y: 212, distance: 109.0
click at [562, 212] on body "Created by potrace 1.15, written by Peter Selinger 2001-2017 Created by potrace…" at bounding box center [784, 372] width 1568 height 744
drag, startPoint x: 687, startPoint y: 203, endPoint x: 605, endPoint y: 206, distance: 82.1
click at [605, 206] on div "Search Destination and POD VNHPH" at bounding box center [704, 181] width 229 height 143
click at [689, 249] on div "INNSA Jawaharlal Nehru (Nhava Sheva)" at bounding box center [705, 266] width 165 height 51
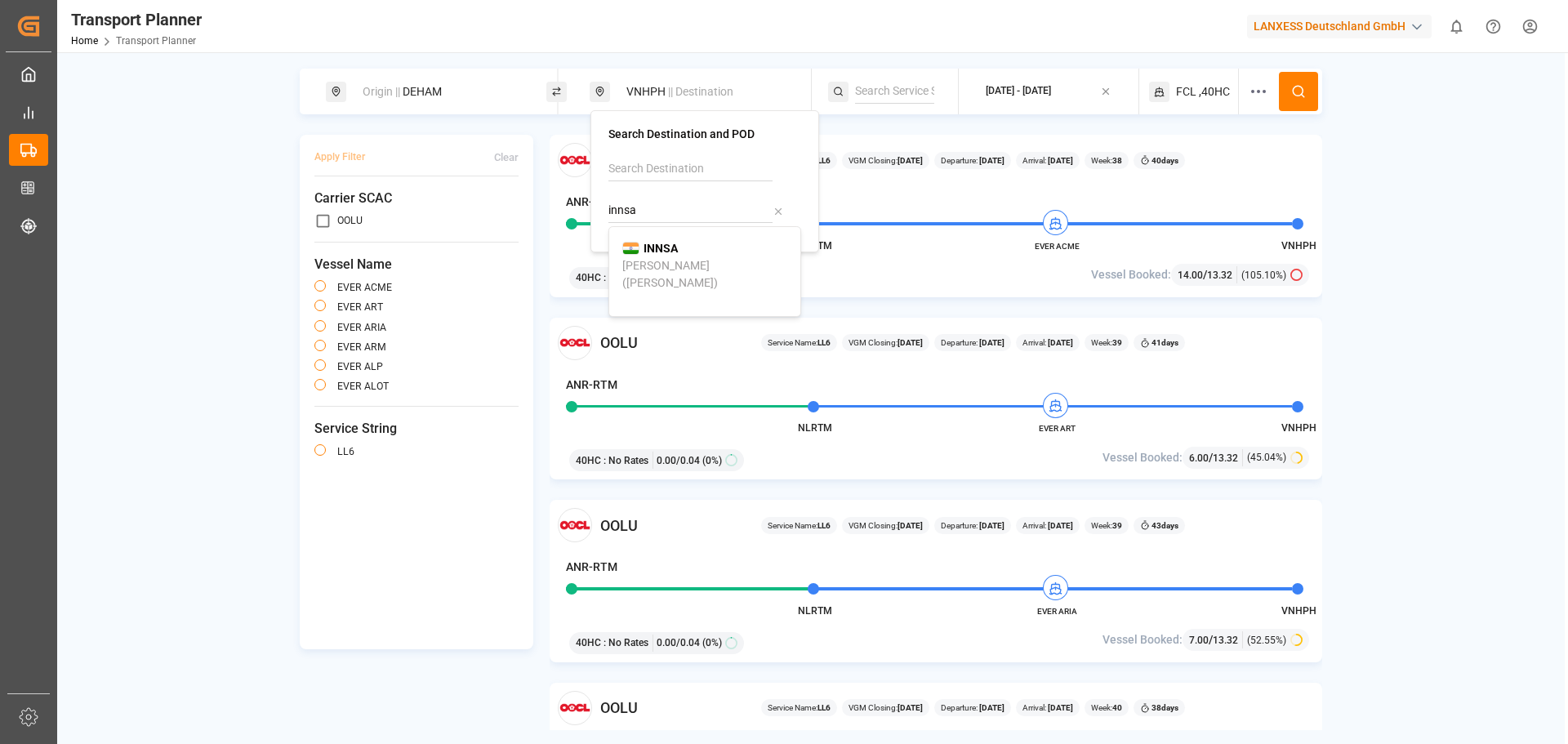
type input "INNSA"
click at [1472, 335] on div "Origin || DEHAM INNSA || Destination 2025-09-09 - 2025-11-30 FCL ,40HC Apply Fi…" at bounding box center [811, 399] width 1508 height 661
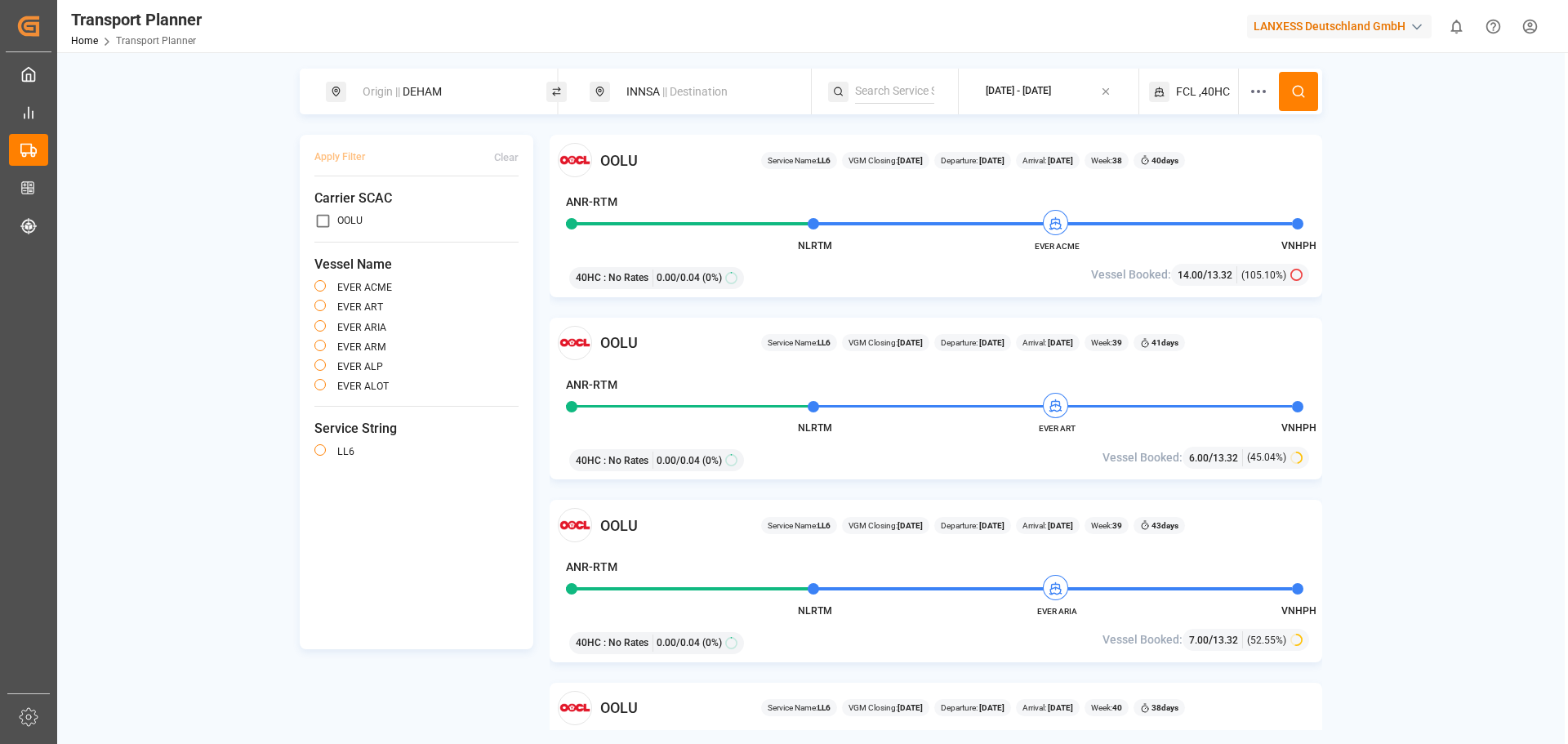
click at [1042, 92] on div "2025-09-09 - 2025-11-30" at bounding box center [1018, 91] width 66 height 14
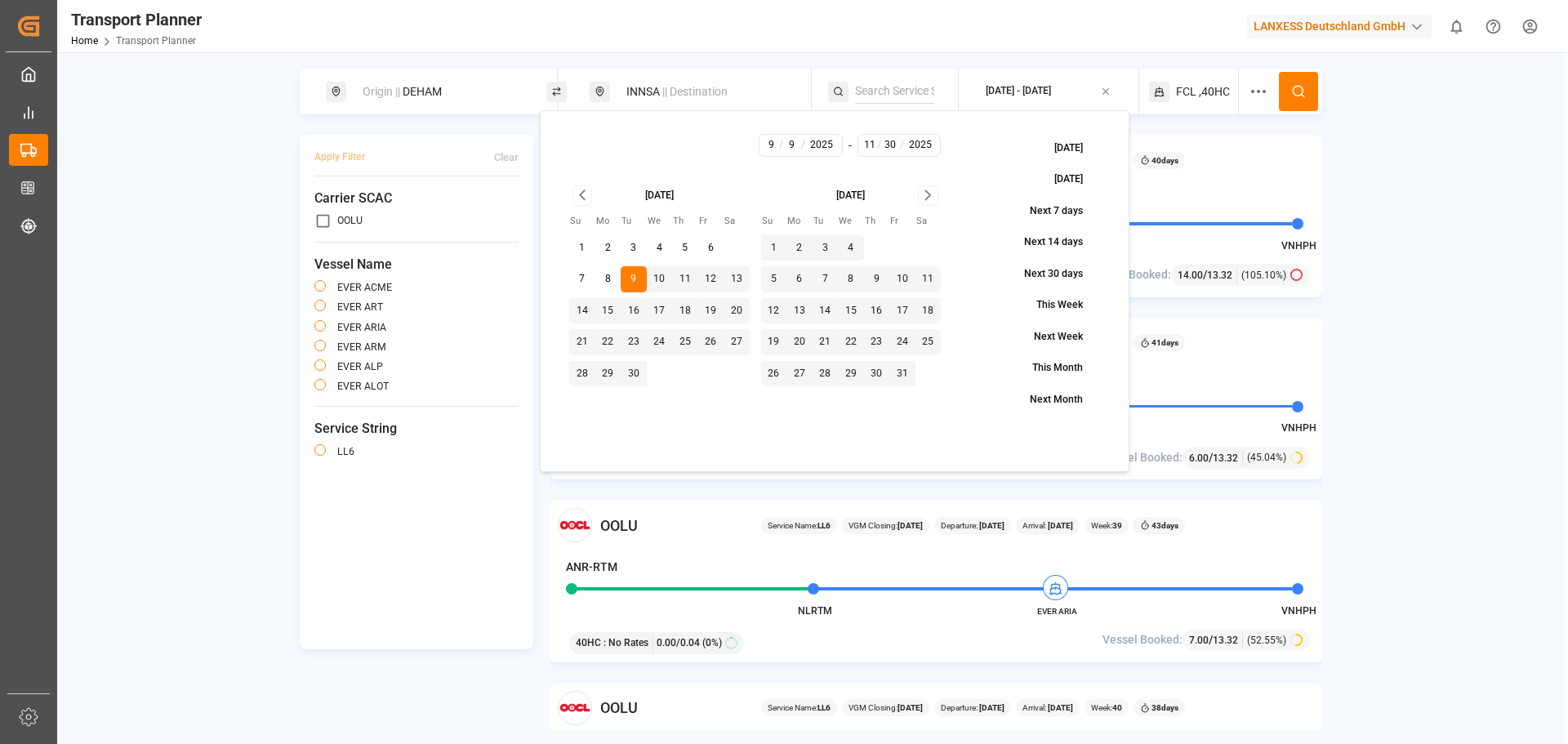
click at [630, 248] on button "3" at bounding box center [634, 249] width 27 height 27
type input "3"
click at [1298, 85] on icon at bounding box center [1298, 91] width 14 height 14
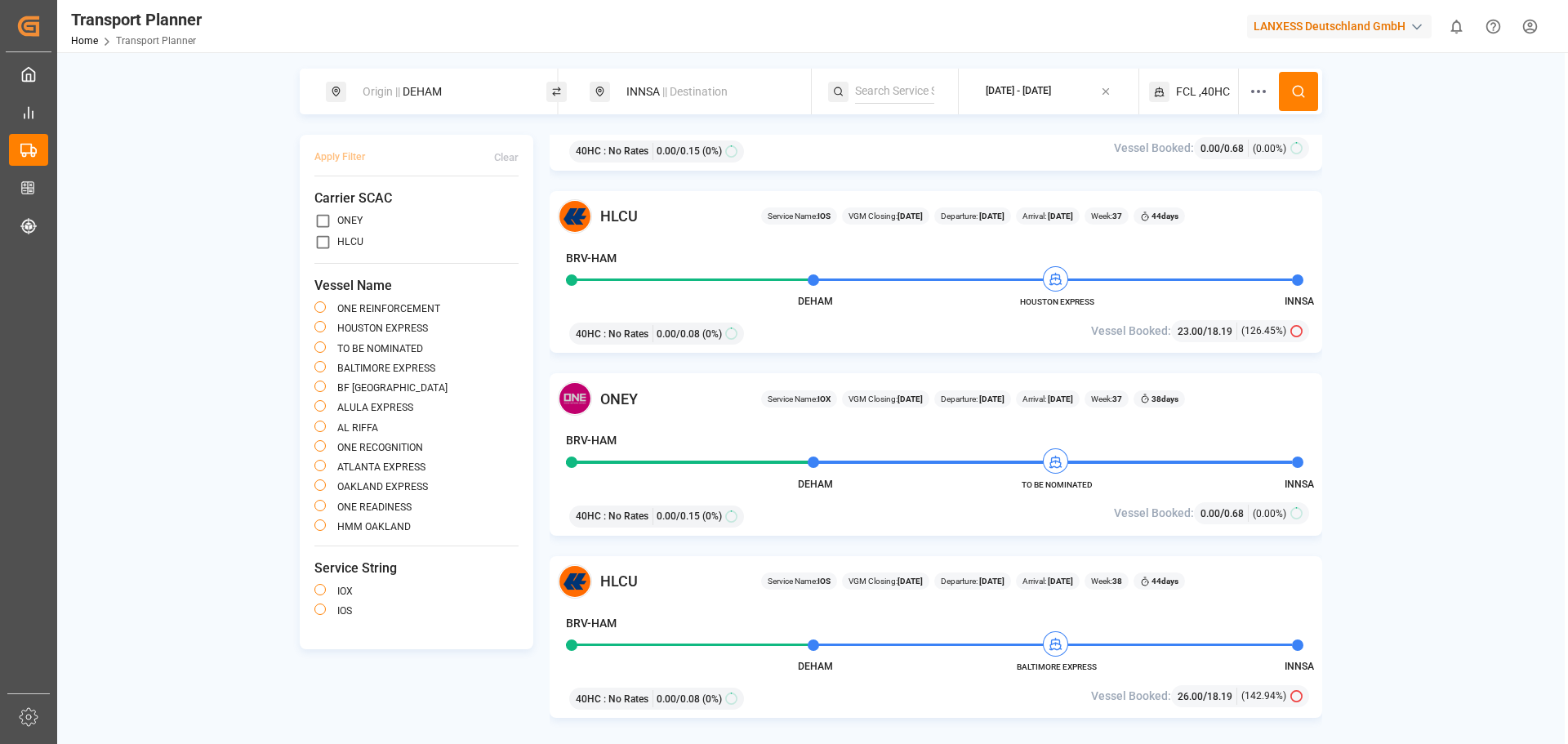
scroll to position [163, 0]
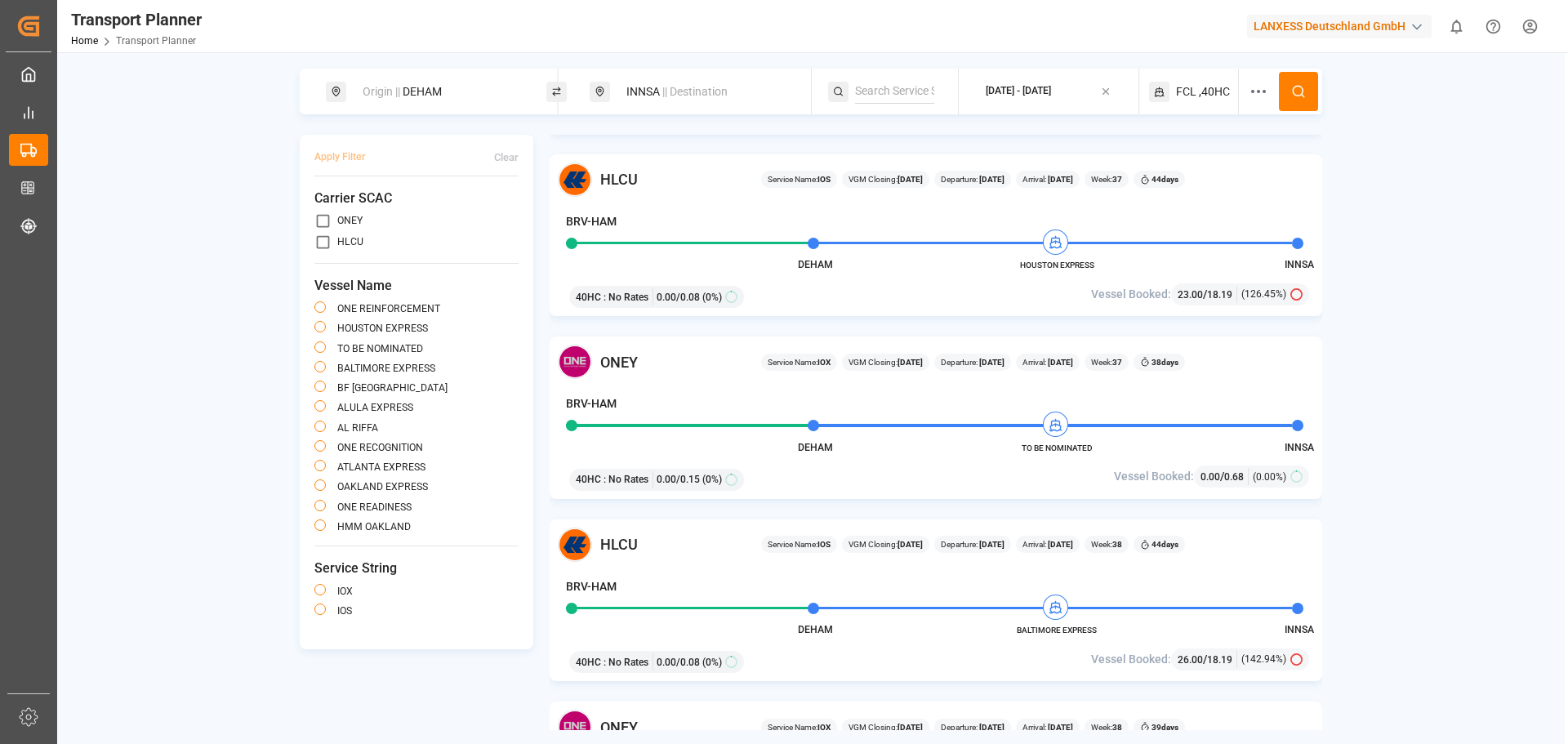
click at [432, 89] on div "Origin || DEHAM" at bounding box center [441, 92] width 177 height 30
drag, startPoint x: 411, startPoint y: 211, endPoint x: 340, endPoint y: 209, distance: 71.0
click at [340, 209] on div "Search Origin and POL DEHAM" at bounding box center [441, 187] width 229 height 154
click at [398, 252] on span "NLRTM" at bounding box center [399, 260] width 39 height 17
type input "NLRTM"
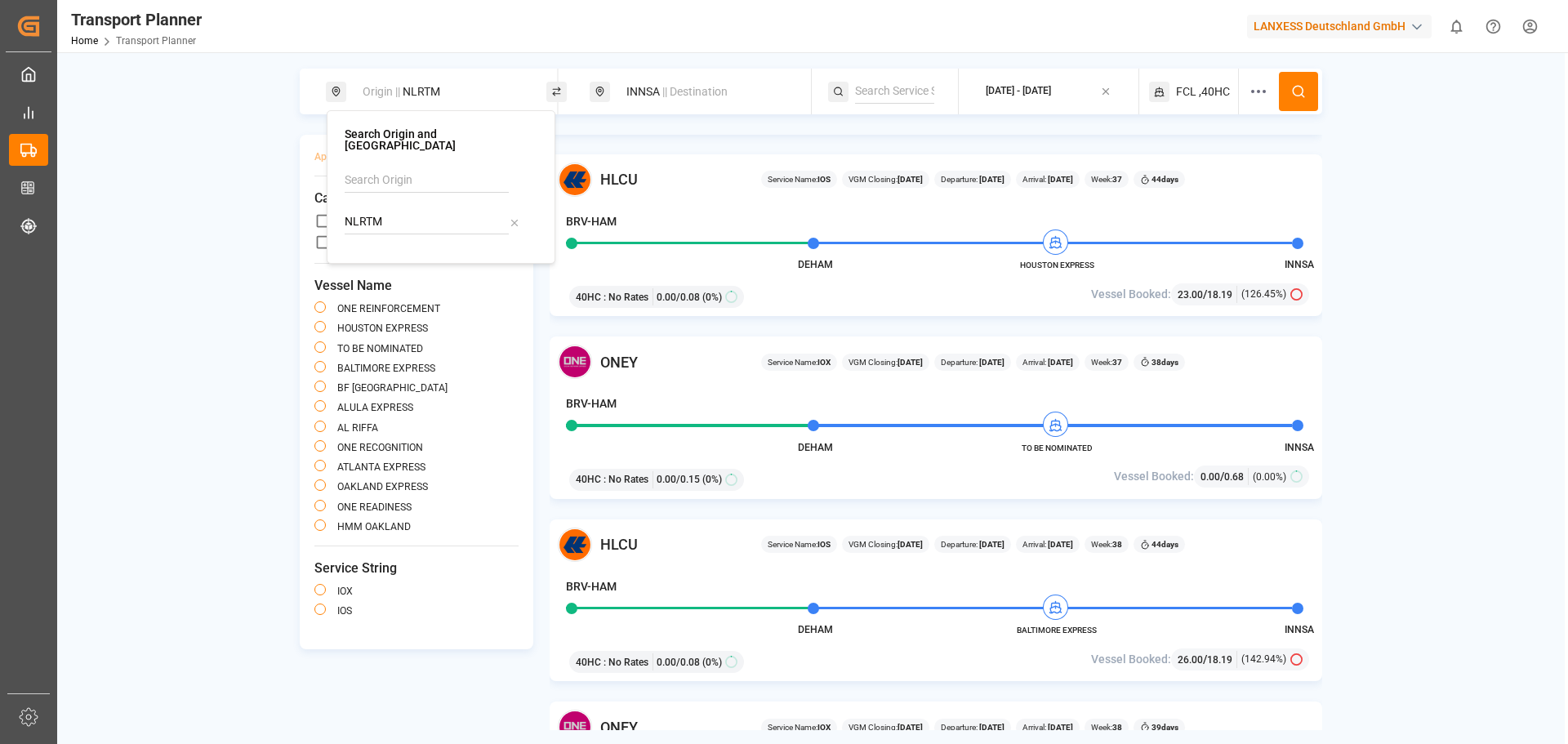
click at [686, 94] on span "|| Destination" at bounding box center [695, 91] width 66 height 13
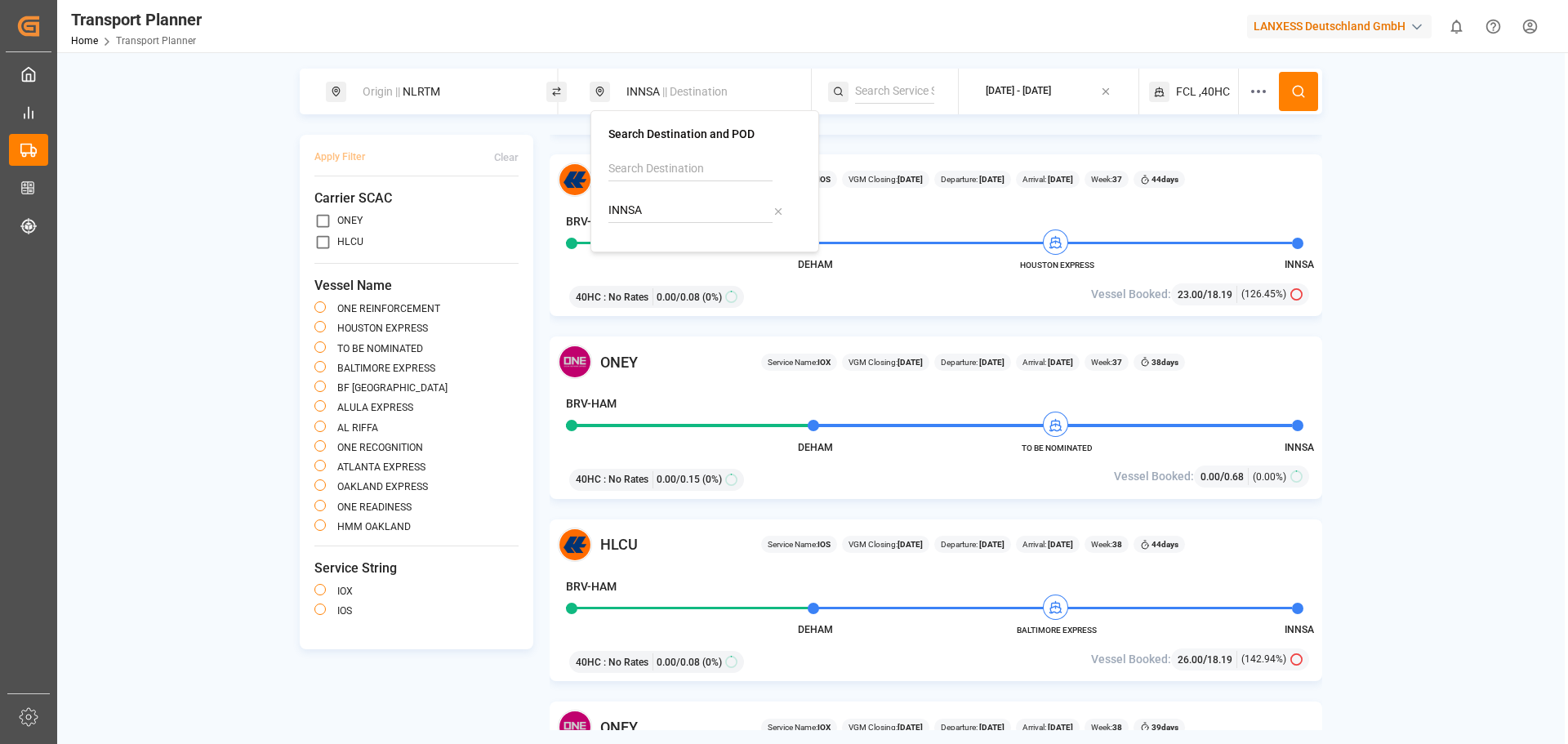
drag, startPoint x: 652, startPoint y: 201, endPoint x: 605, endPoint y: 206, distance: 47.3
click at [605, 206] on div "Search Destination and POD INNSA" at bounding box center [704, 181] width 229 height 143
click at [663, 258] on div "Manila South Harbour" at bounding box center [705, 275] width 165 height 34
type input "PHMNS"
click at [1018, 95] on div "2025-09-03 - 2025-11-30" at bounding box center [1018, 91] width 66 height 14
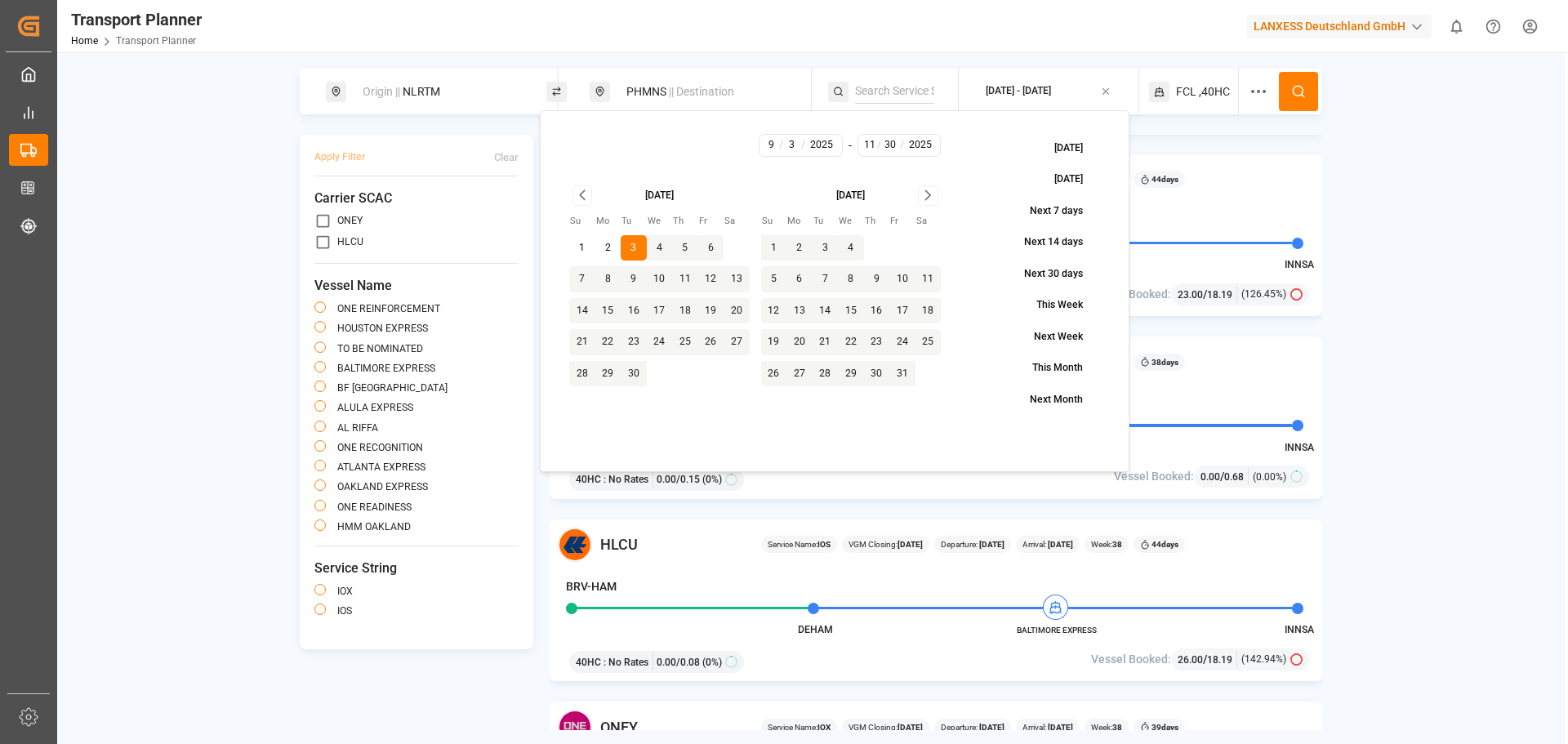
click at [664, 282] on button "10" at bounding box center [660, 279] width 27 height 27
type input "9"
type input "10"
click at [664, 282] on button "10" at bounding box center [660, 279] width 27 height 27
type input "10"
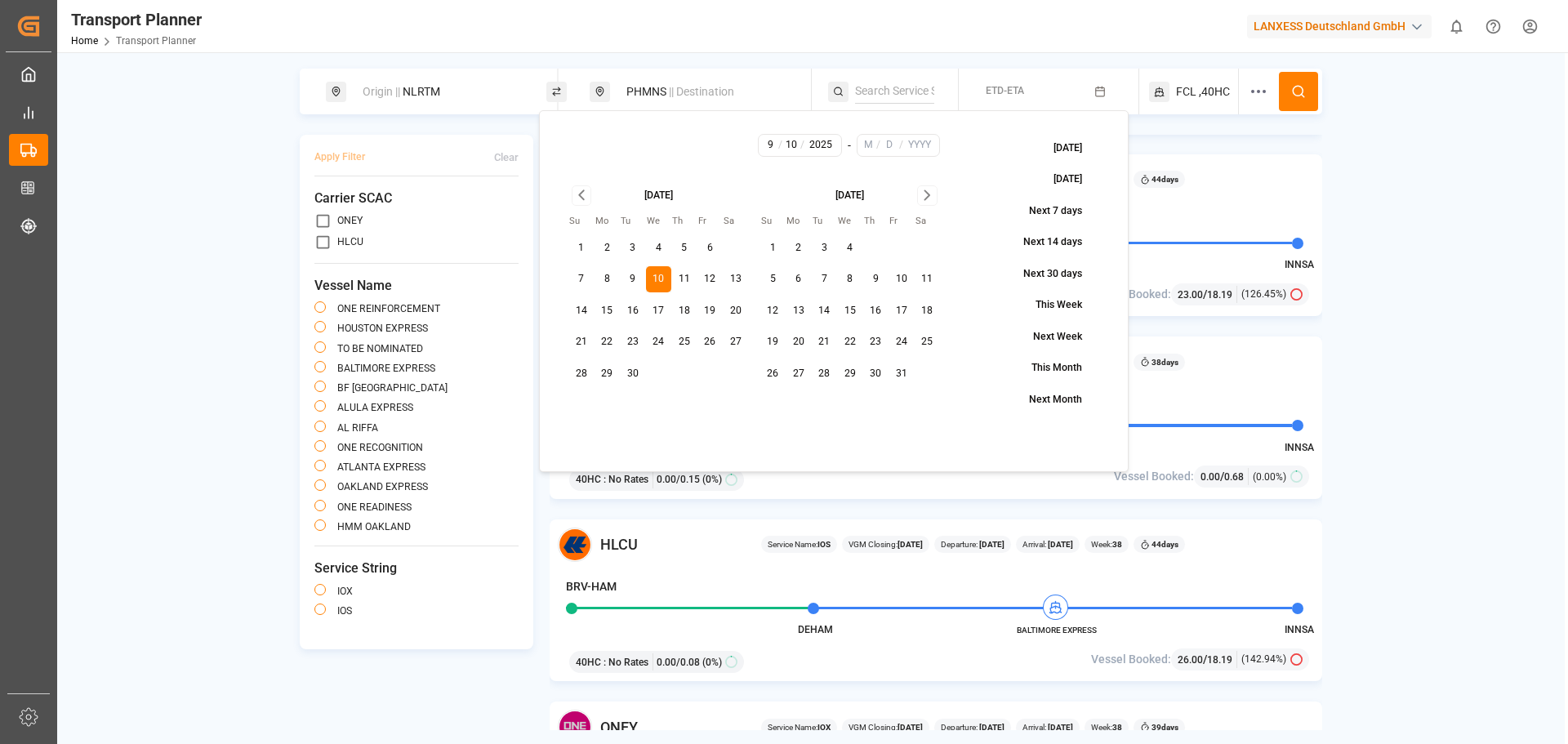
click at [927, 199] on icon "Go to next month" at bounding box center [927, 195] width 5 height 9
drag, startPoint x: 578, startPoint y: 402, endPoint x: 613, endPoint y: 383, distance: 39.8
click at [578, 403] on button "30" at bounding box center [582, 406] width 27 height 27
type input "11"
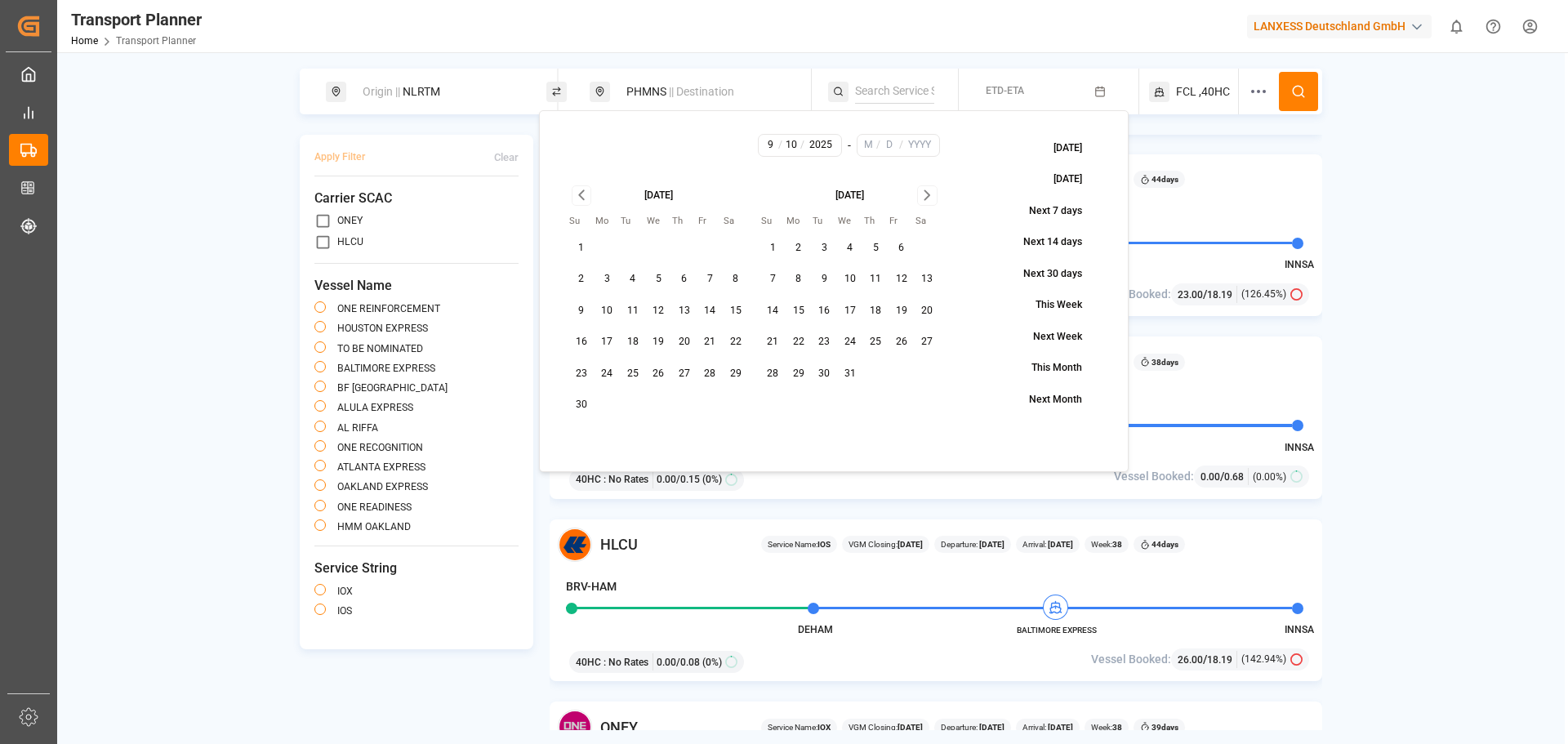
type input "30"
type input "2025"
click at [1179, 105] on div "FCL ,40HC" at bounding box center [1194, 91] width 90 height 46
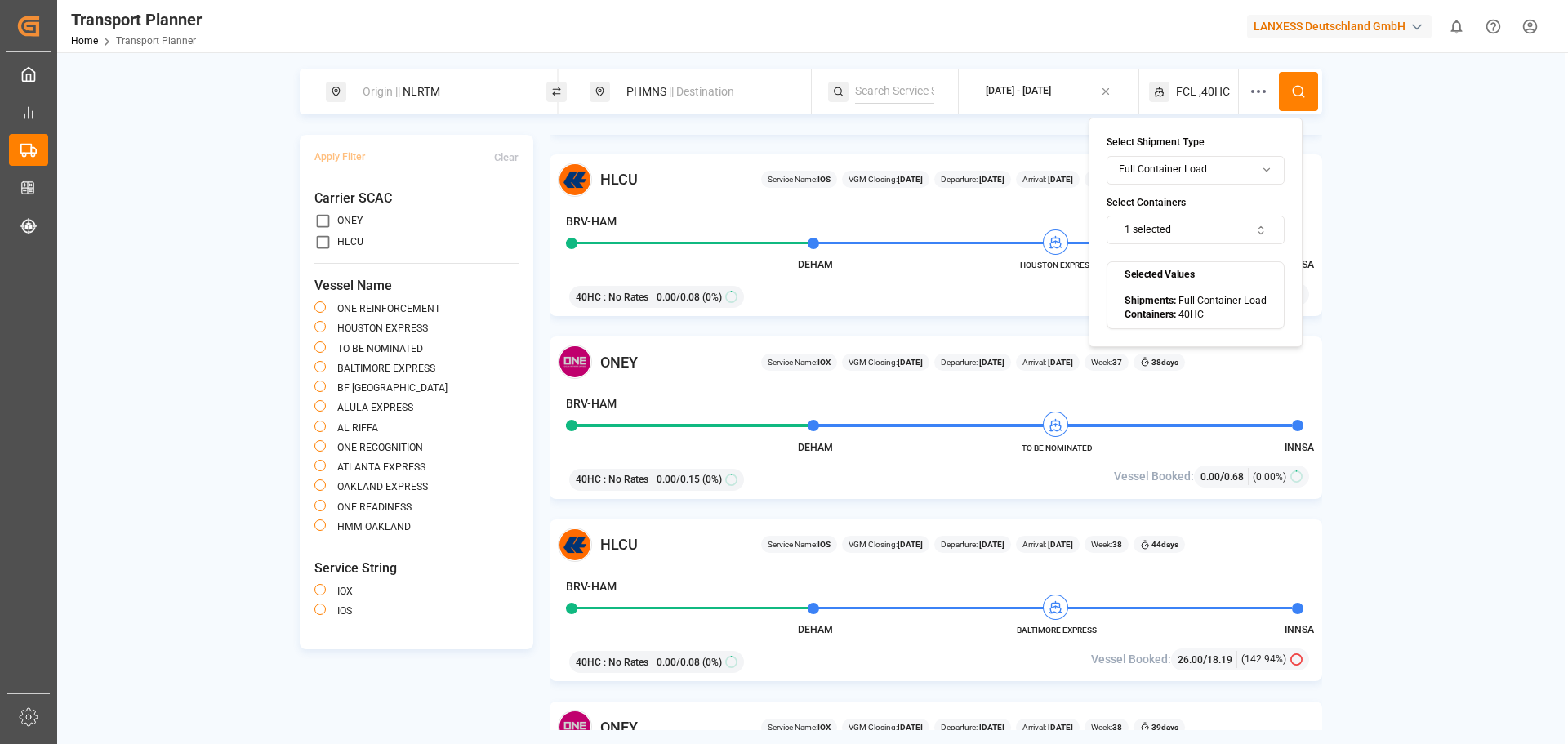
click at [1200, 230] on button "1 selected" at bounding box center [1195, 230] width 178 height 29
click at [1137, 299] on button "Suggestions" at bounding box center [1135, 295] width 11 height 11
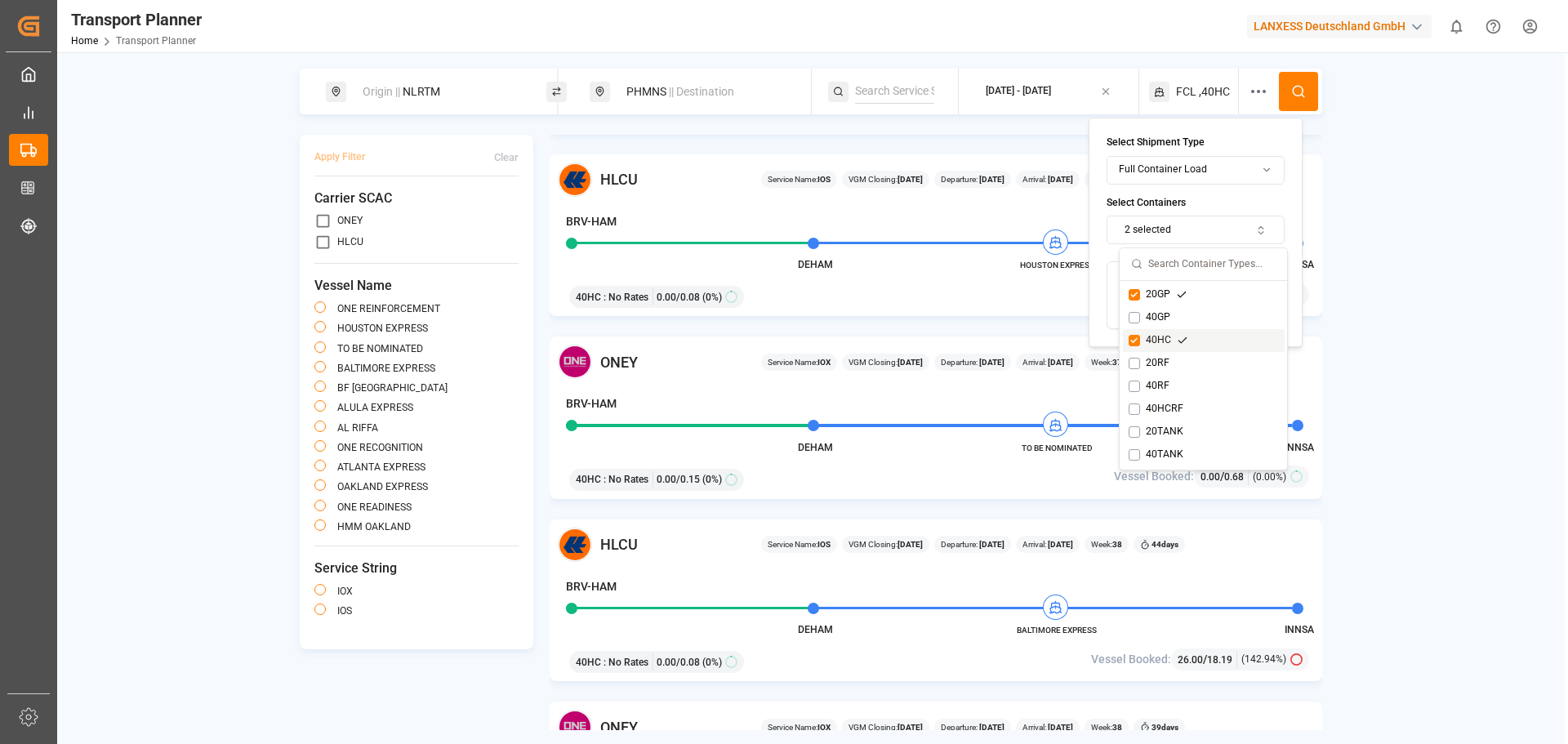
click at [1137, 343] on button "Suggestions" at bounding box center [1135, 340] width 11 height 11
click at [1287, 89] on button at bounding box center [1298, 91] width 39 height 39
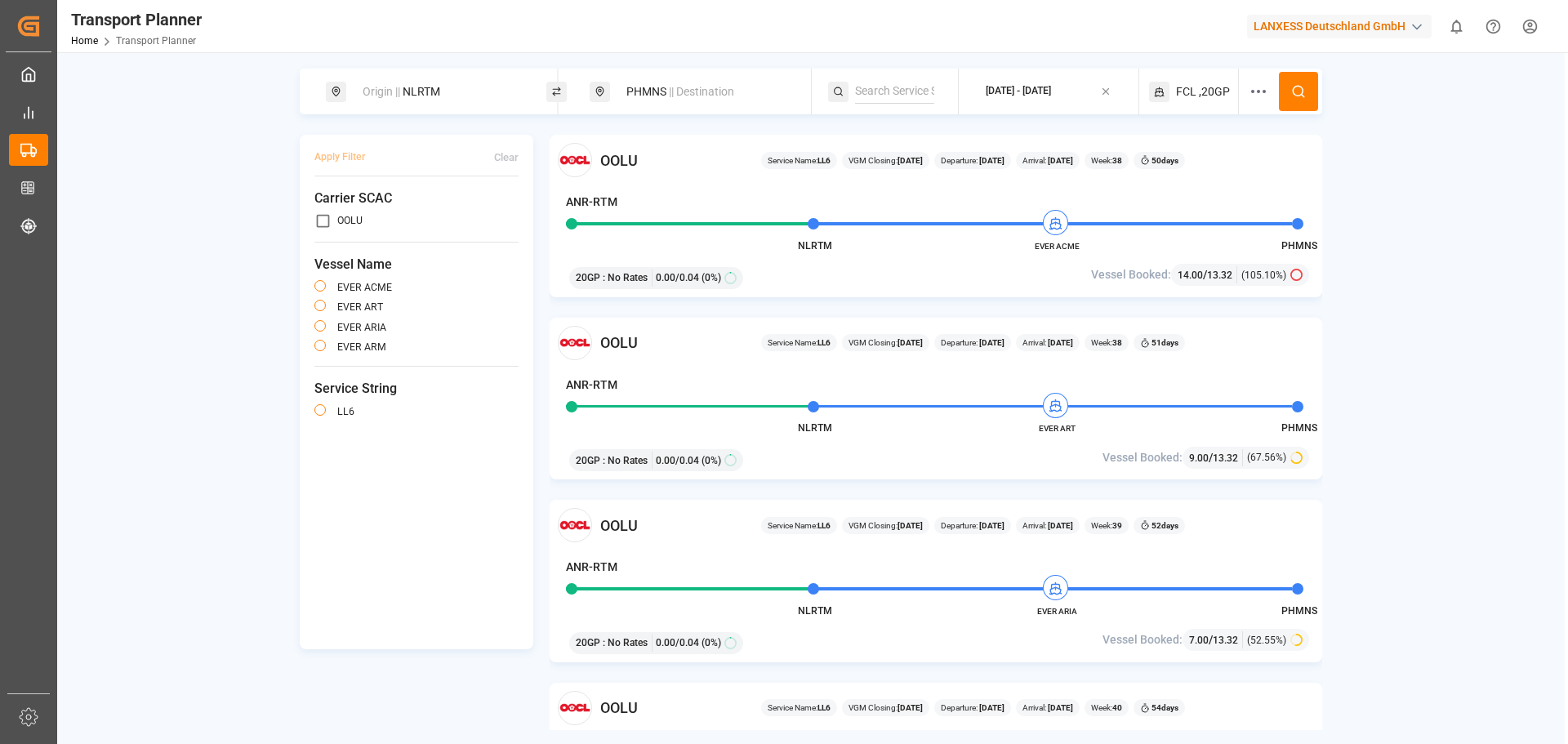
click at [413, 102] on div "Origin || NLRTM" at bounding box center [441, 92] width 177 height 30
drag, startPoint x: 380, startPoint y: 209, endPoint x: 344, endPoint y: 209, distance: 36.0
click at [344, 209] on div "Search Origin and POL NLRTM" at bounding box center [441, 187] width 229 height 154
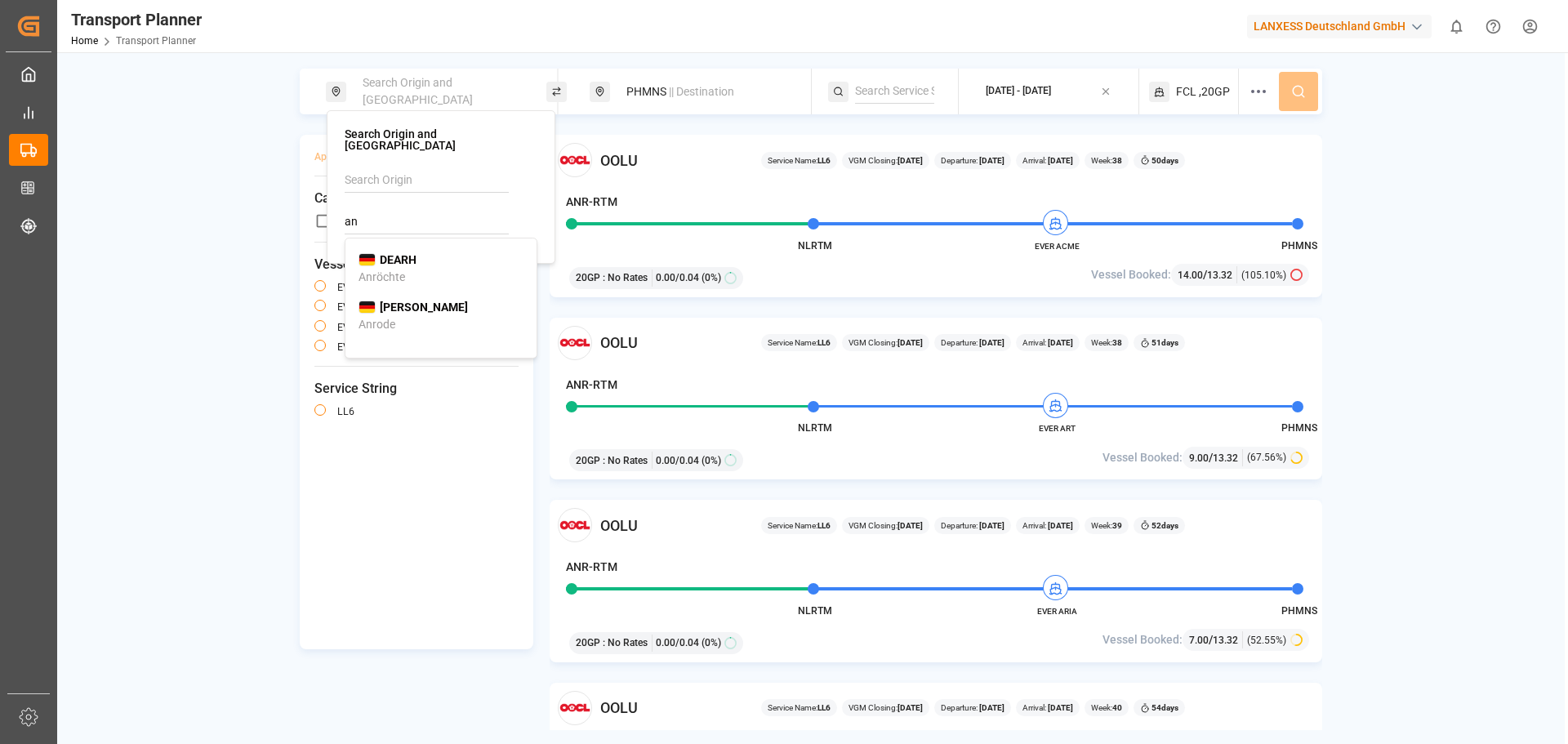
type input "a"
click at [386, 177] on input at bounding box center [427, 181] width 164 height 25
click at [454, 234] on li "ANR-RTM" at bounding box center [441, 249] width 191 height 30
click at [449, 211] on div "ANR-RTM" at bounding box center [441, 219] width 165 height 17
type input "ANR-RTM"
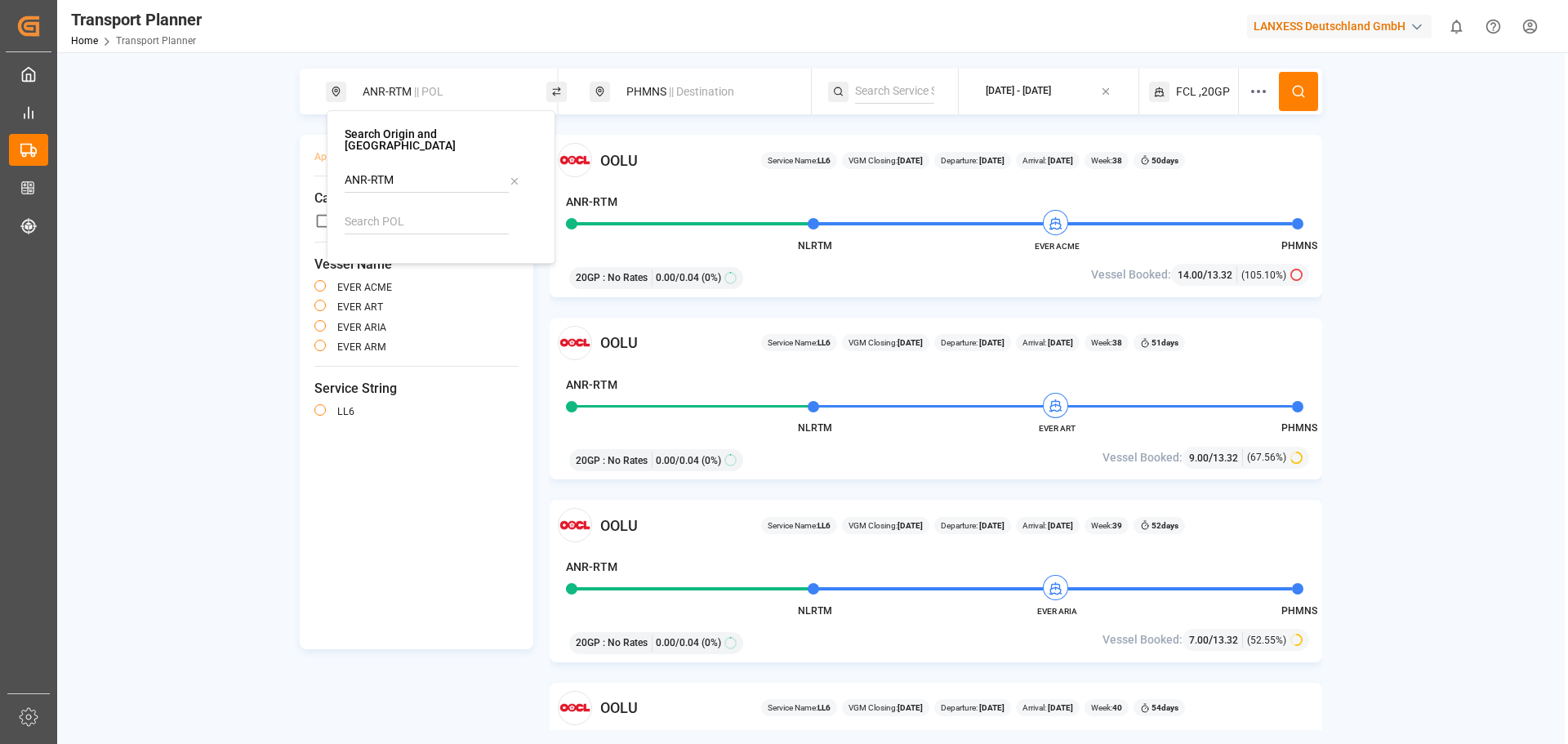
click at [692, 86] on span "|| Destination" at bounding box center [701, 91] width 66 height 13
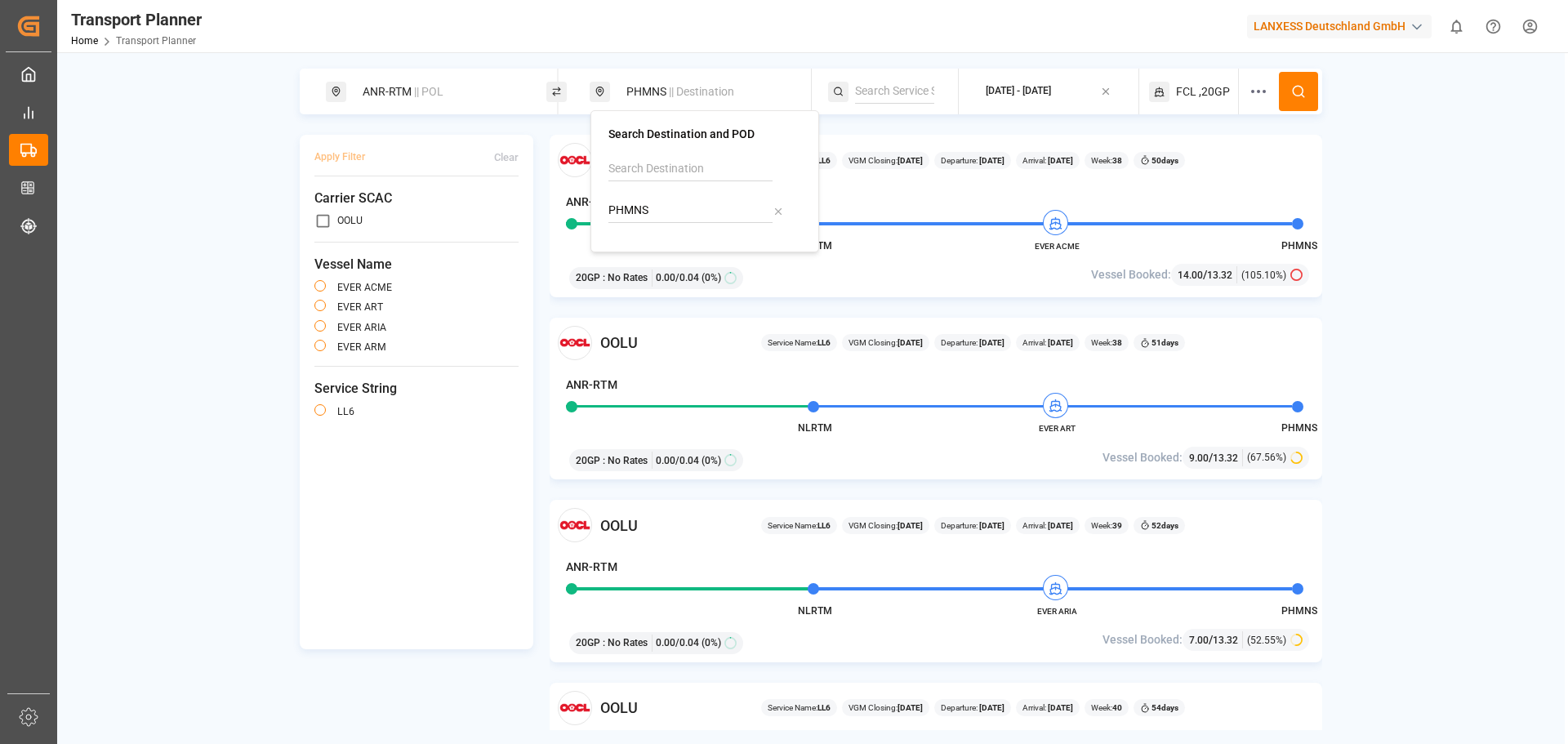
drag, startPoint x: 654, startPoint y: 206, endPoint x: 606, endPoint y: 214, distance: 48.7
click at [606, 214] on div "Search Destination and POD PHMNS" at bounding box center [704, 181] width 229 height 143
click at [664, 245] on b "VNSGN" at bounding box center [662, 248] width 39 height 13
drag, startPoint x: 639, startPoint y: 210, endPoint x: 602, endPoint y: 210, distance: 37.0
click at [602, 210] on div "Search Destination and POD VNSGN" at bounding box center [704, 181] width 229 height 143
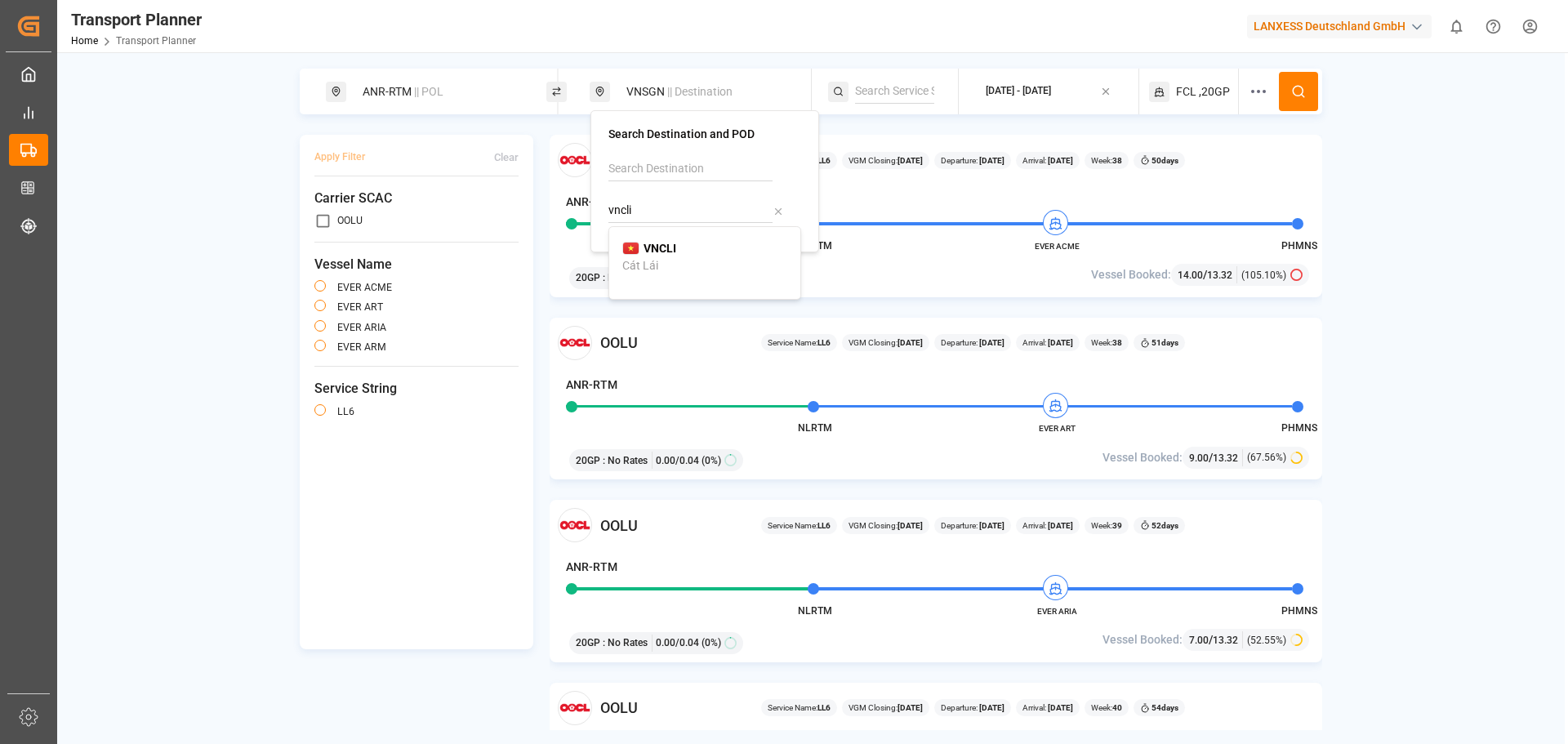
click at [686, 258] on div "VNCLI Cát Lái" at bounding box center [705, 258] width 165 height 34
type input "VNCLI"
click at [1295, 94] on icon at bounding box center [1298, 91] width 14 height 14
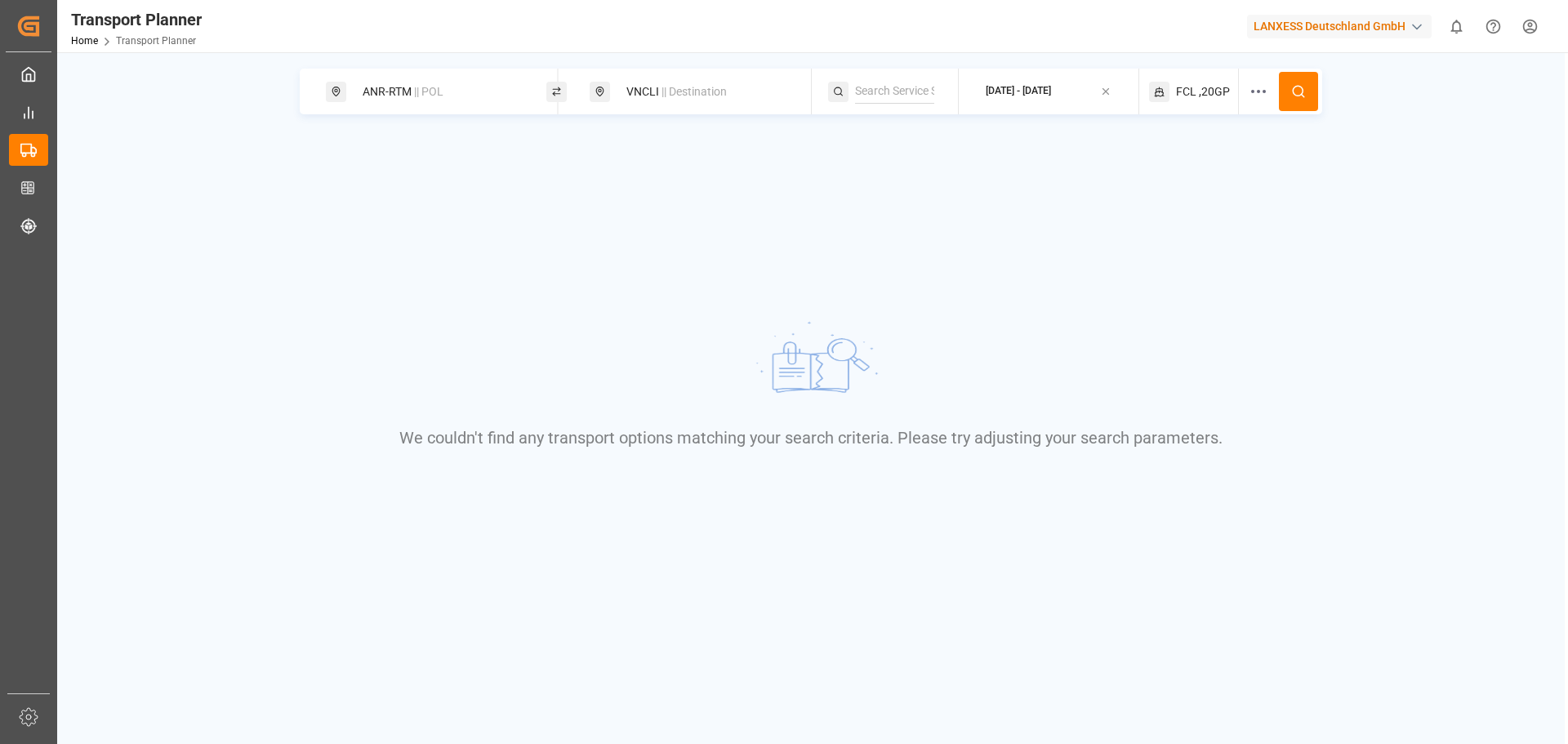
drag, startPoint x: 397, startPoint y: 87, endPoint x: 403, endPoint y: 103, distance: 17.1
click at [398, 89] on div "ANR-RTM || POL" at bounding box center [441, 92] width 177 height 30
click at [384, 210] on input at bounding box center [427, 222] width 164 height 25
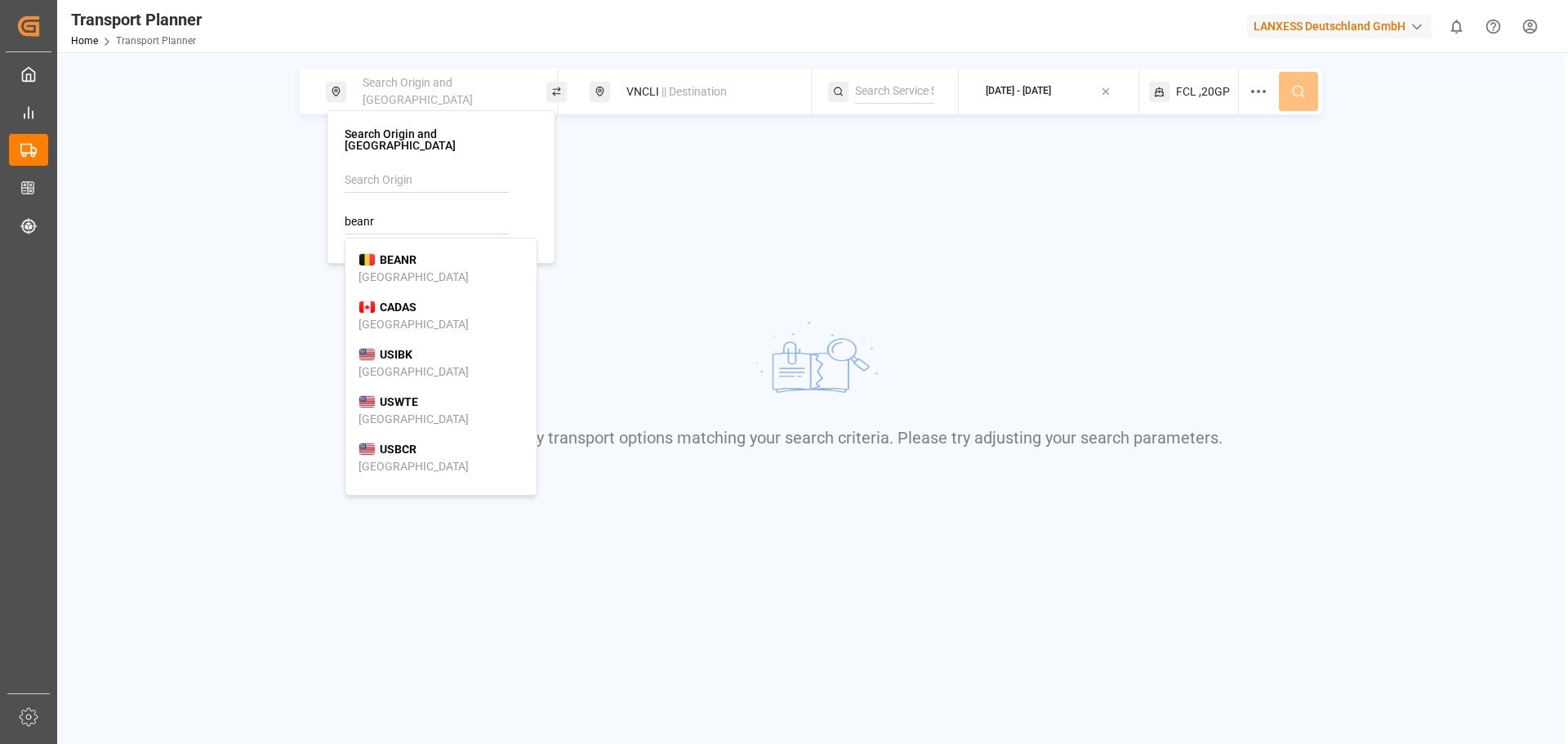
click at [380, 253] on b "BEANR" at bounding box center [398, 259] width 37 height 13
type input "BEANR"
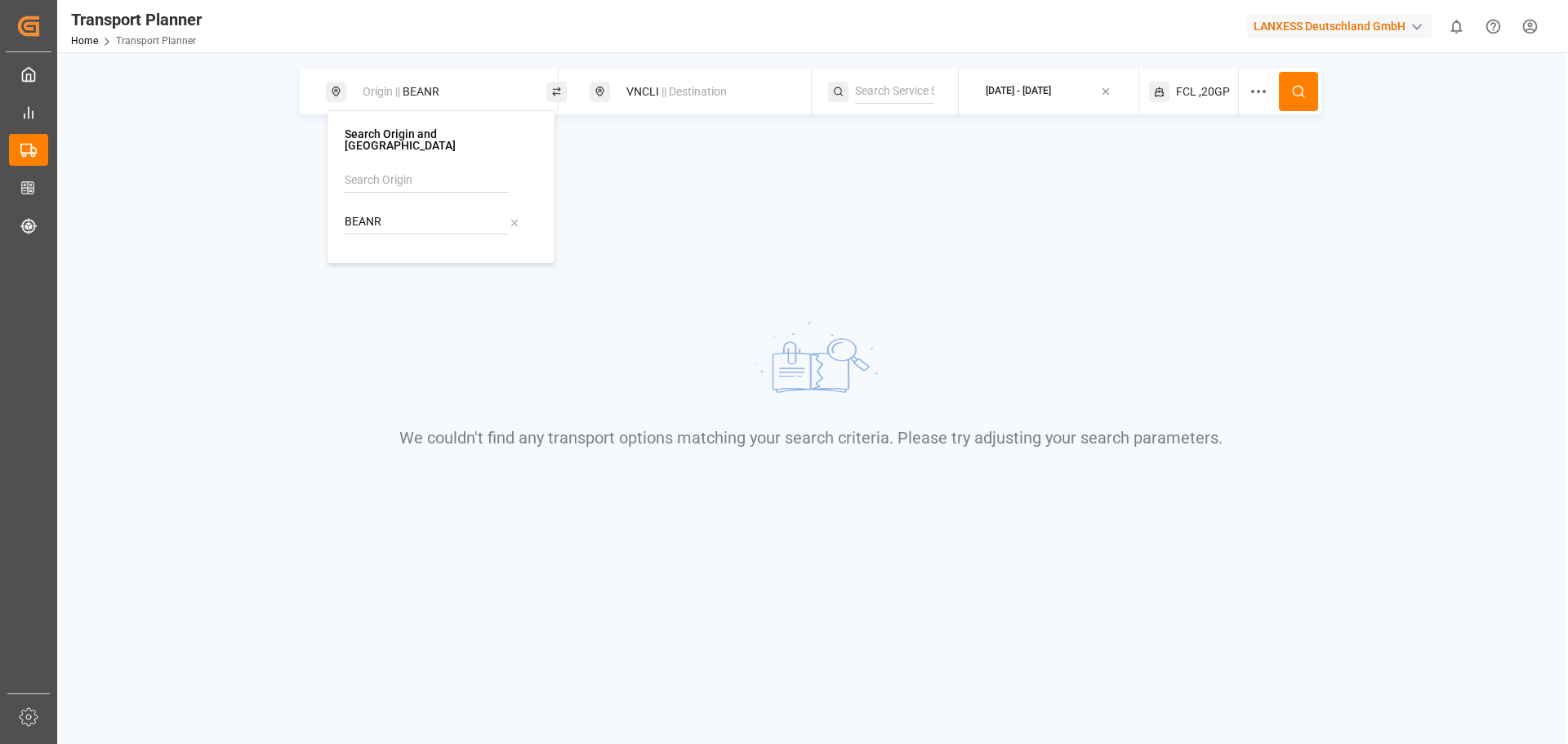
click at [1301, 88] on icon at bounding box center [1298, 91] width 14 height 14
click at [1076, 79] on button "2025-09-10 - 2025-11-30" at bounding box center [1048, 92] width 160 height 32
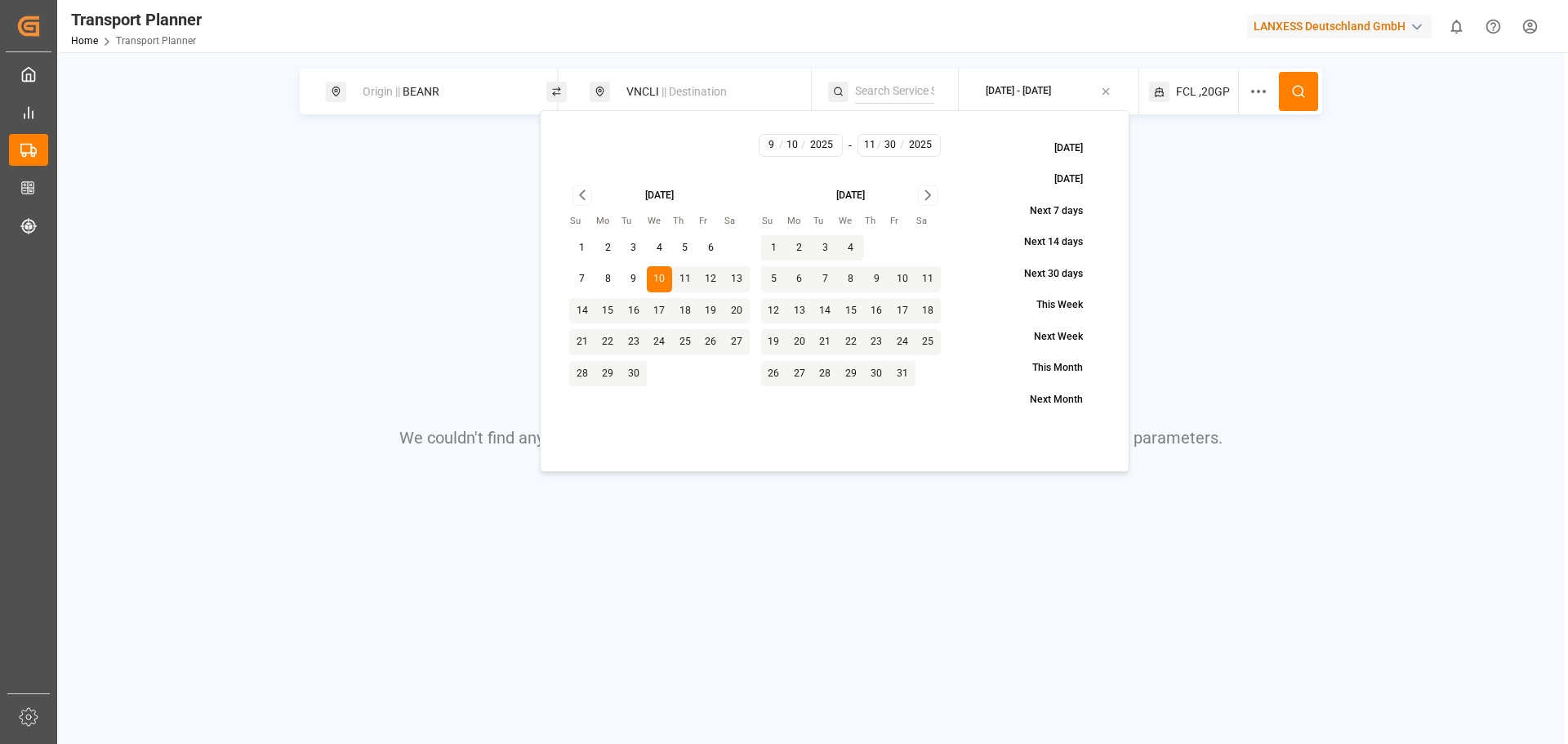
click at [927, 199] on icon "Go to next month" at bounding box center [927, 195] width 5 height 9
click at [851, 377] on button "31" at bounding box center [851, 374] width 27 height 27
type input "12"
type input "31"
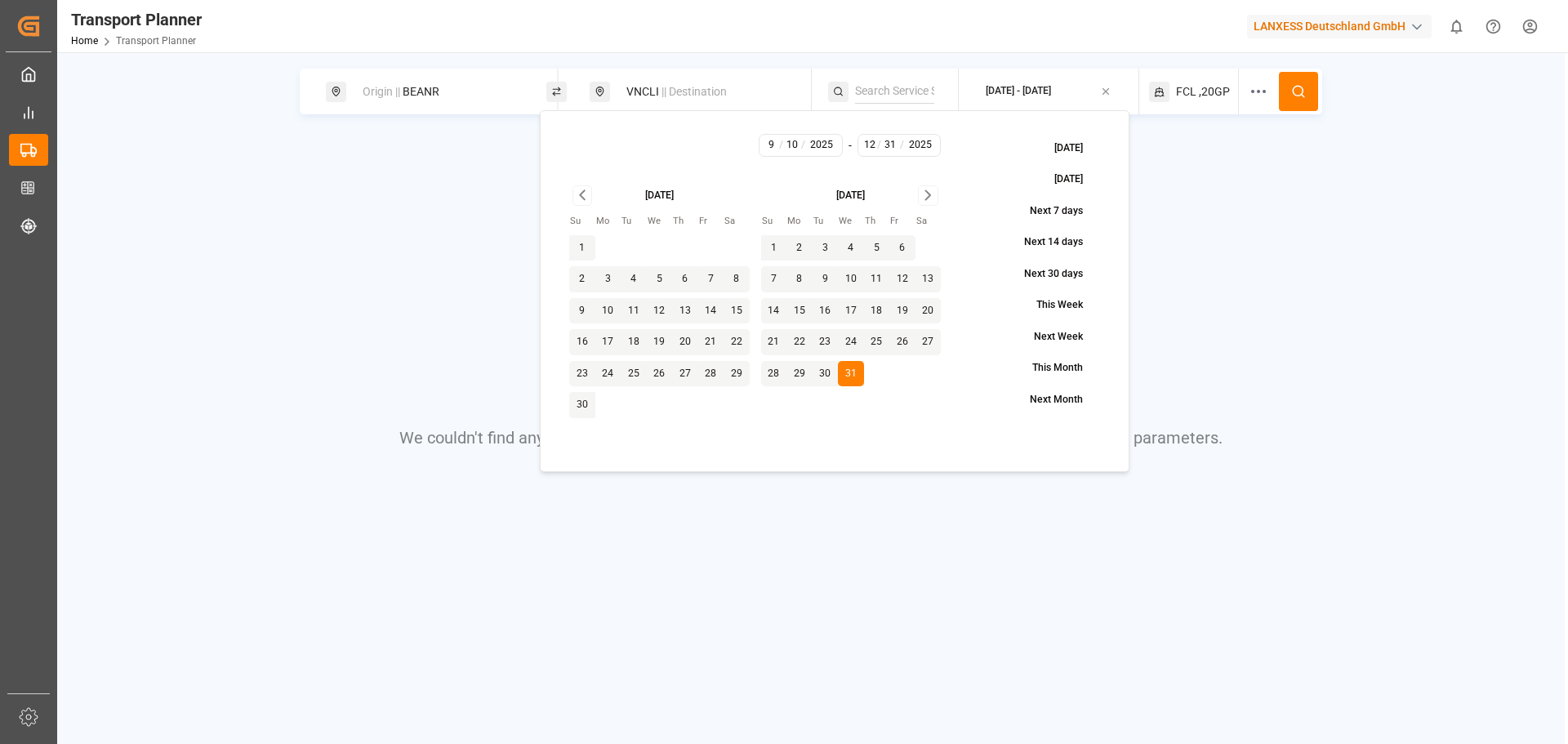
click at [1283, 87] on button at bounding box center [1298, 91] width 39 height 39
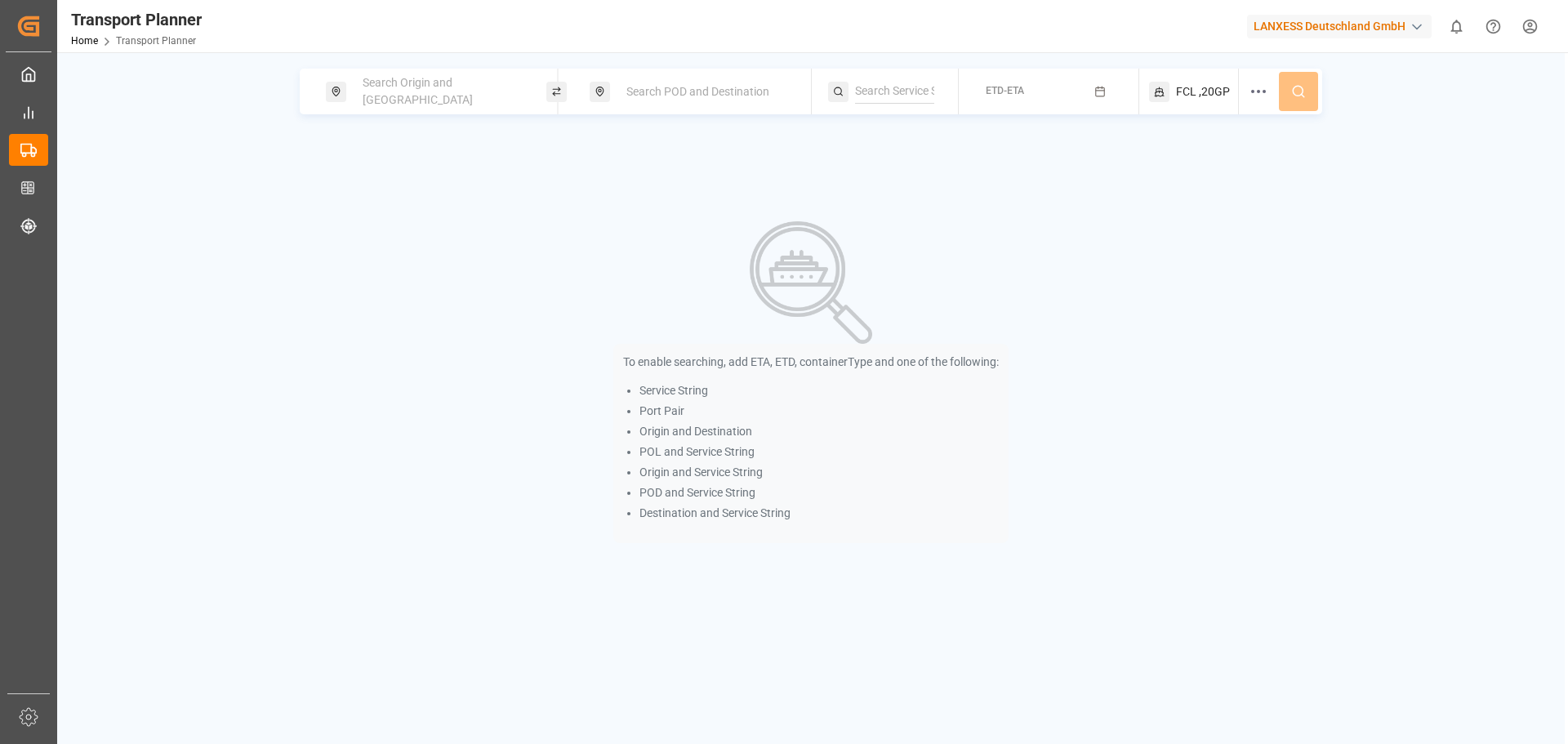
click at [681, 89] on span "Search POD and Destination" at bounding box center [698, 91] width 143 height 13
click at [641, 211] on input at bounding box center [691, 211] width 164 height 25
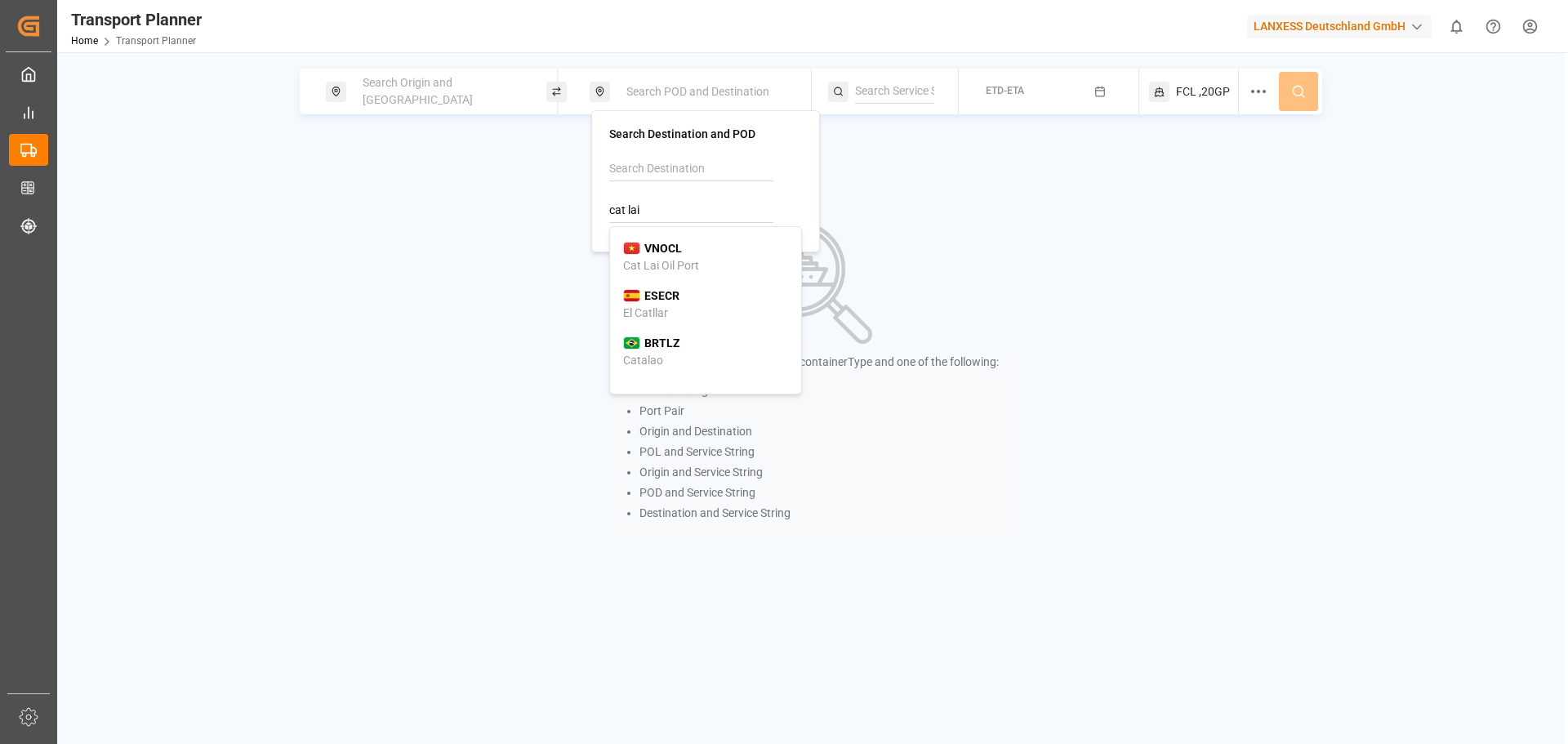
drag, startPoint x: 545, startPoint y: 200, endPoint x: 514, endPoint y: 202, distance: 31.1
click at [514, 202] on body "Created by potrace 1.15, written by Peter Selinger 2001-2017 Created by potrace…" at bounding box center [784, 372] width 1568 height 744
type input "c"
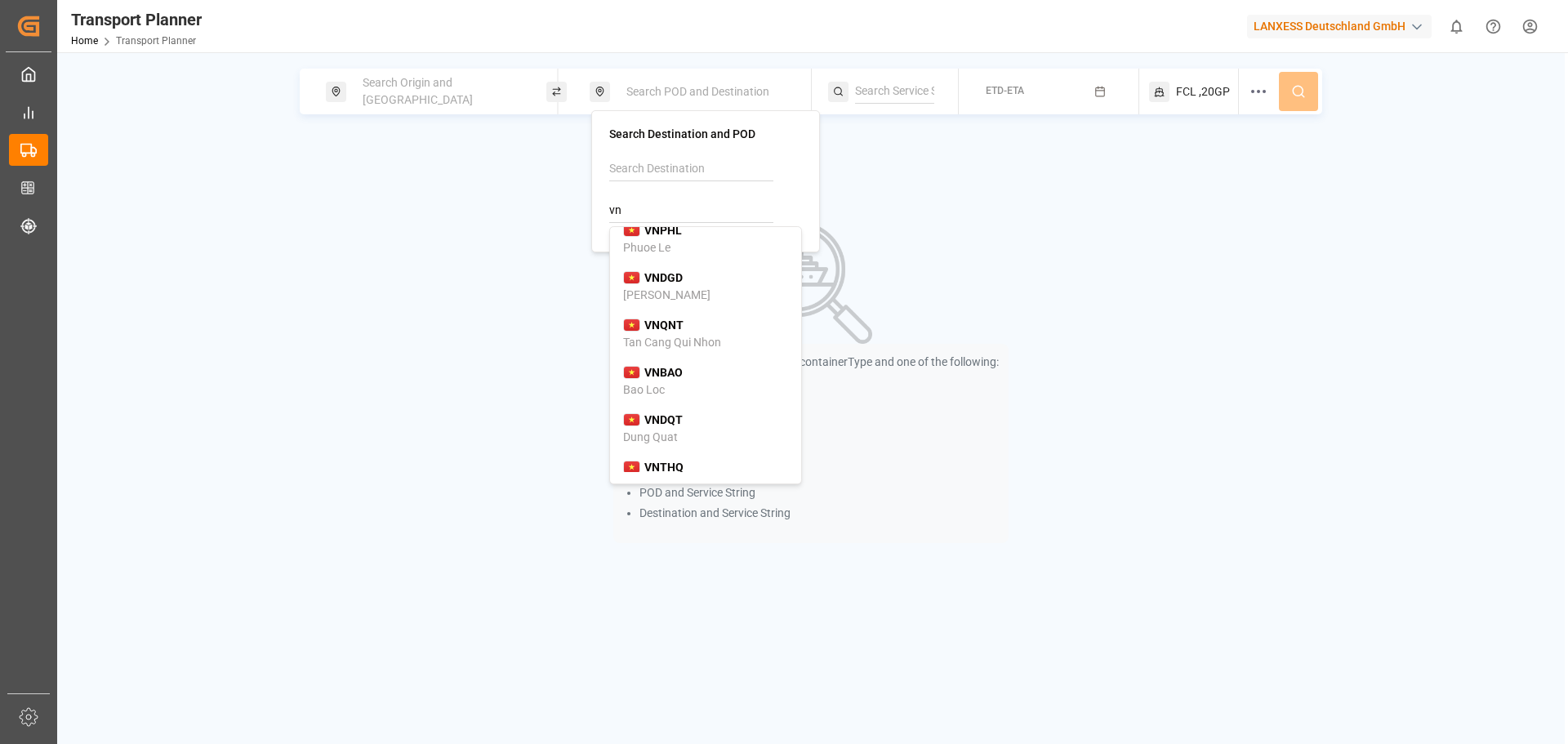
scroll to position [1061, 0]
drag, startPoint x: 648, startPoint y: 207, endPoint x: 592, endPoint y: 209, distance: 56.0
click at [592, 209] on div "Search Destination and POD vn VNCLI Cát Lái VNCLO Culao VNTBN Thuân An VNILB Ta…" at bounding box center [705, 181] width 229 height 143
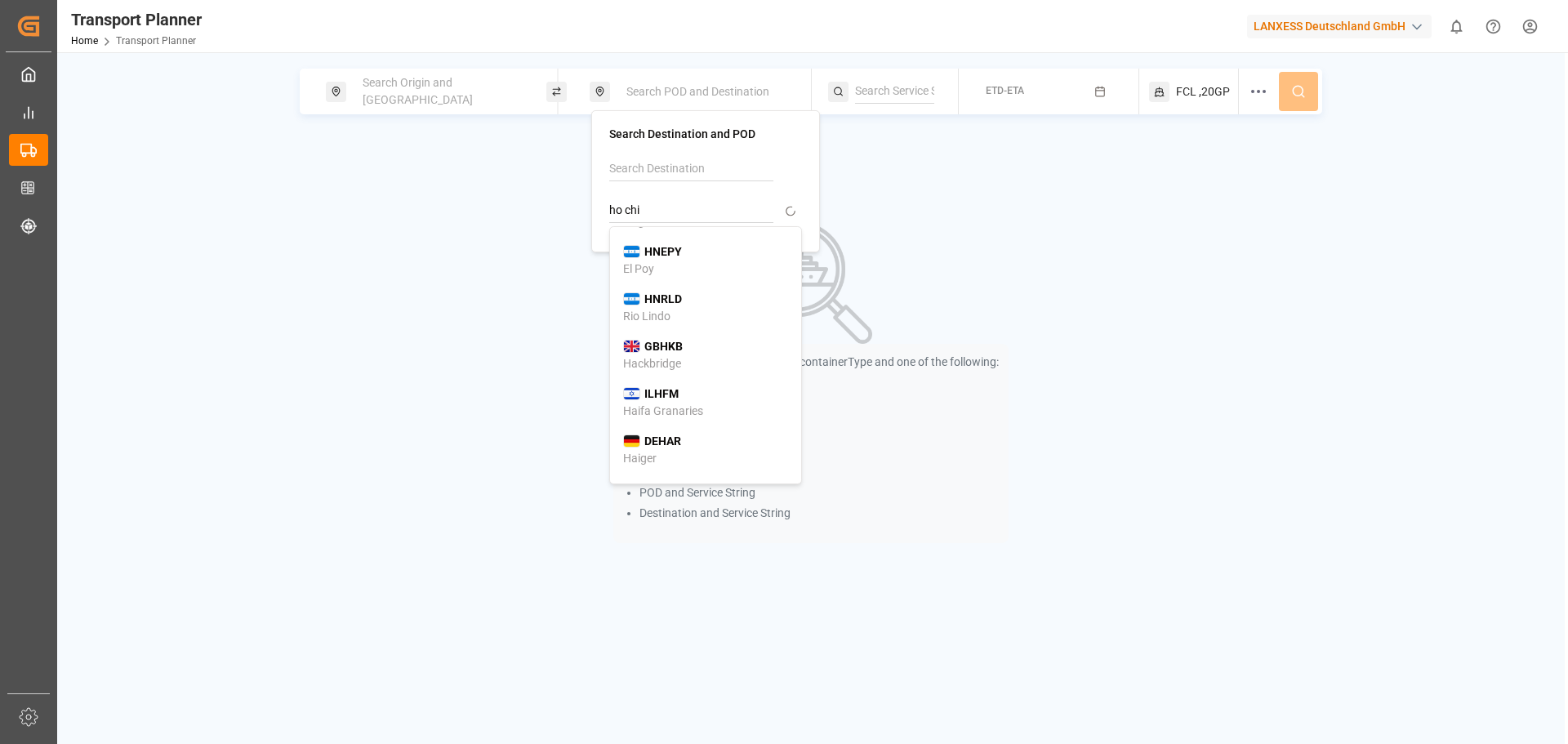
scroll to position [0, 0]
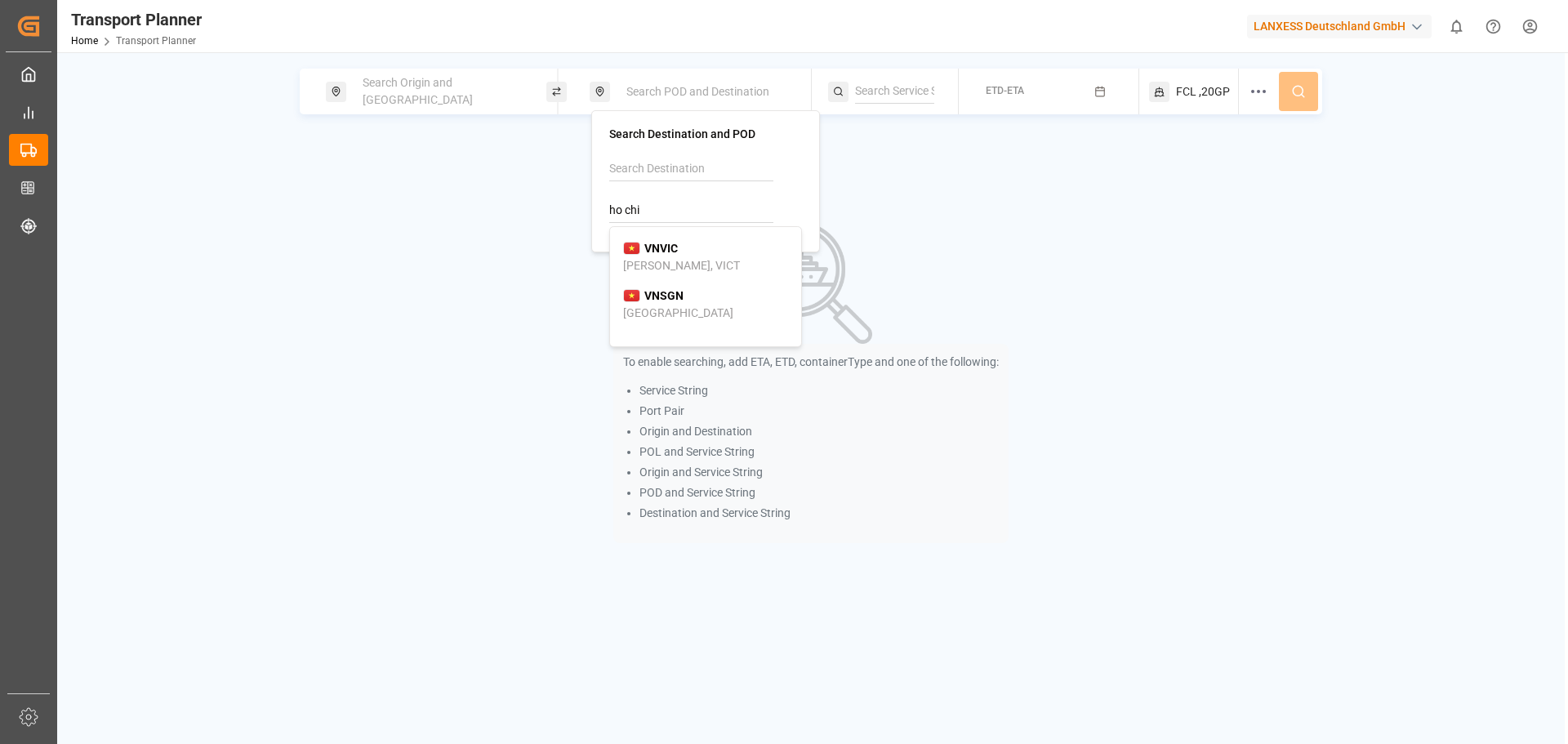
click at [681, 299] on b "VNSGN" at bounding box center [663, 296] width 39 height 13
type input "VNSGN"
click at [1064, 277] on div "To enable searching, add ETA, ETD, containerType and one of the following: Serv…" at bounding box center [811, 382] width 1206 height 372
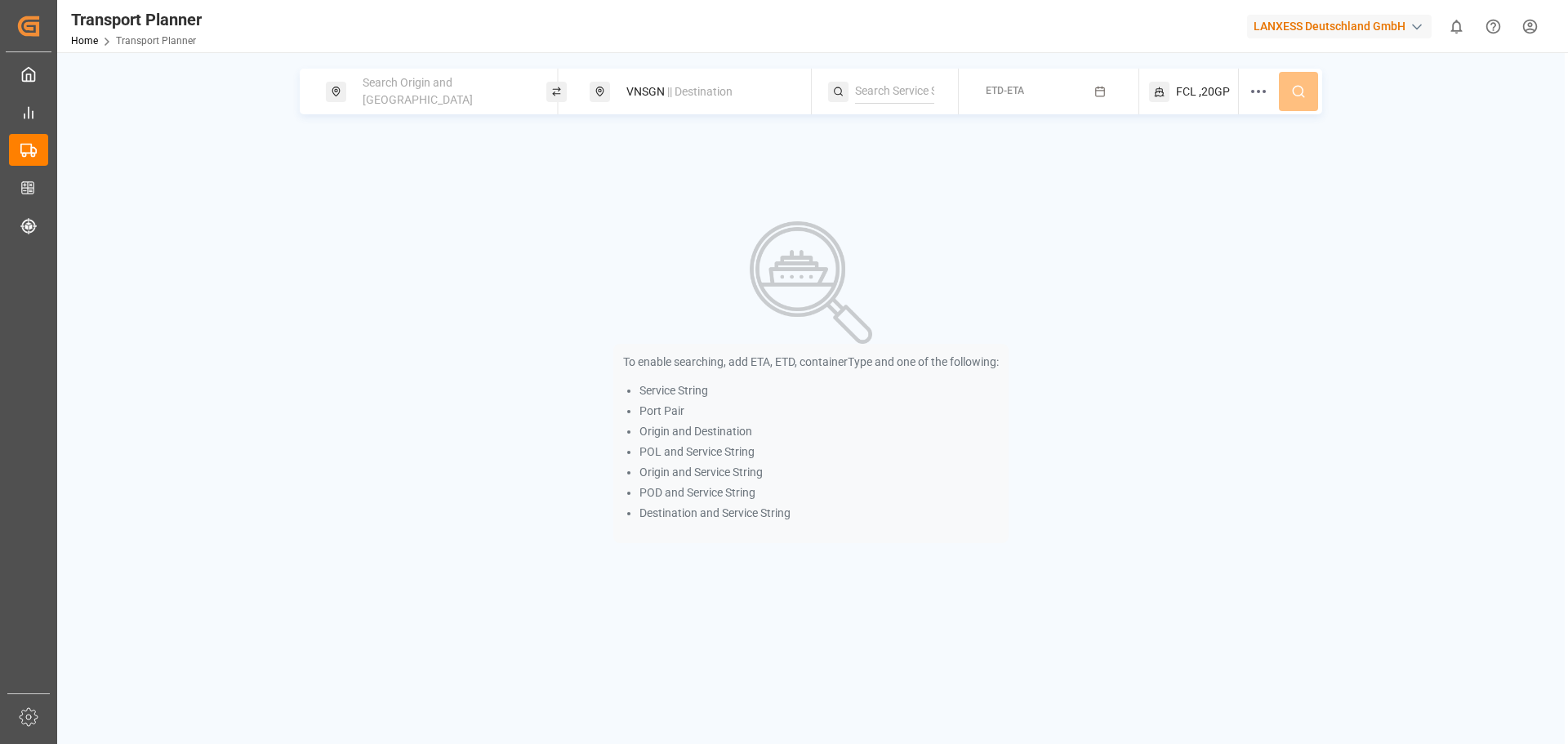
click at [462, 95] on span "Search Origin and [GEOGRAPHIC_DATA]" at bounding box center [418, 91] width 110 height 30
click at [392, 210] on input at bounding box center [427, 222] width 164 height 25
click at [389, 183] on div at bounding box center [441, 207] width 193 height 78
click at [381, 168] on input at bounding box center [427, 181] width 164 height 25
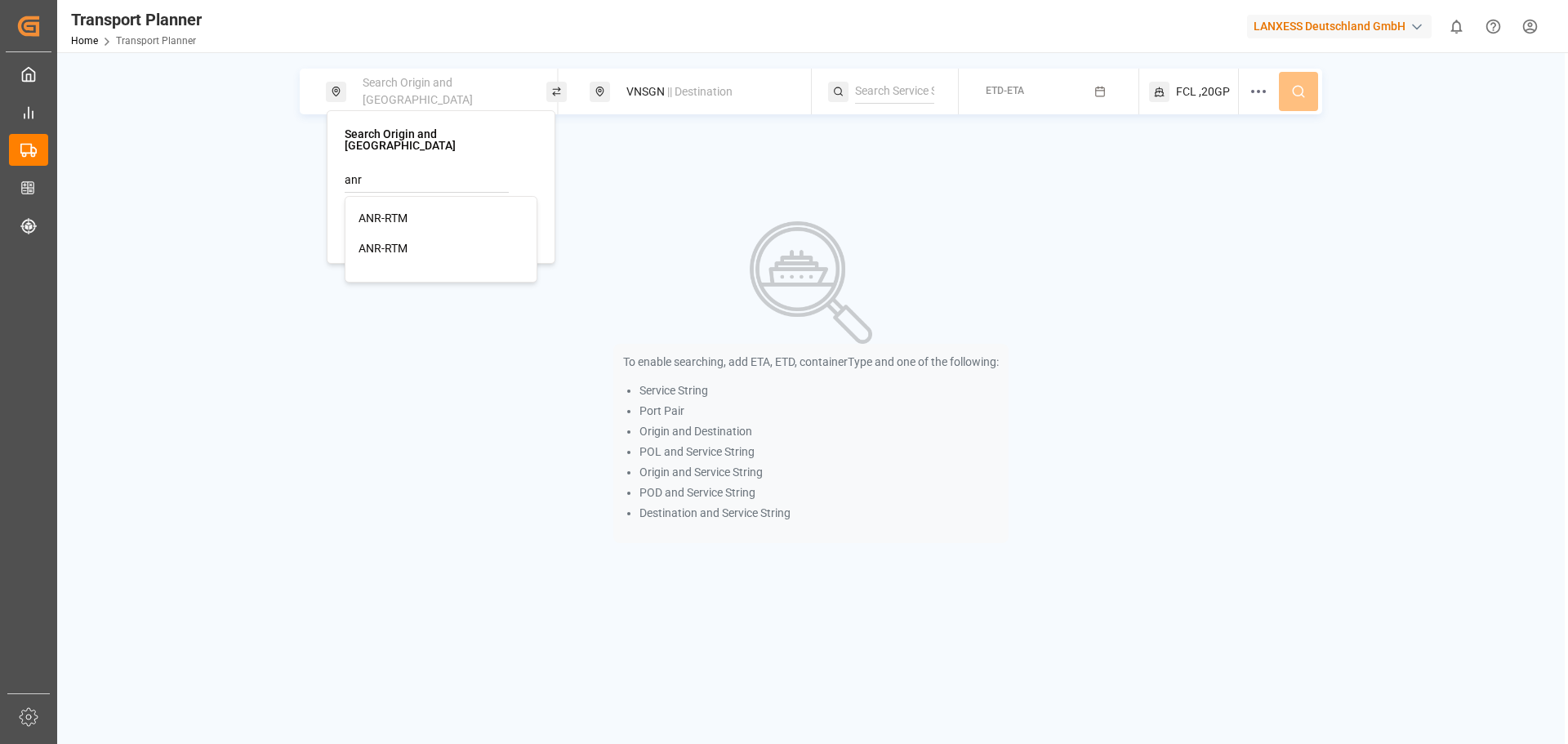
click at [430, 210] on div "ANR-RTM" at bounding box center [441, 219] width 165 height 17
type input "ANR-RTM"
click at [1030, 86] on button "ETD-ETA" at bounding box center [1048, 92] width 160 height 32
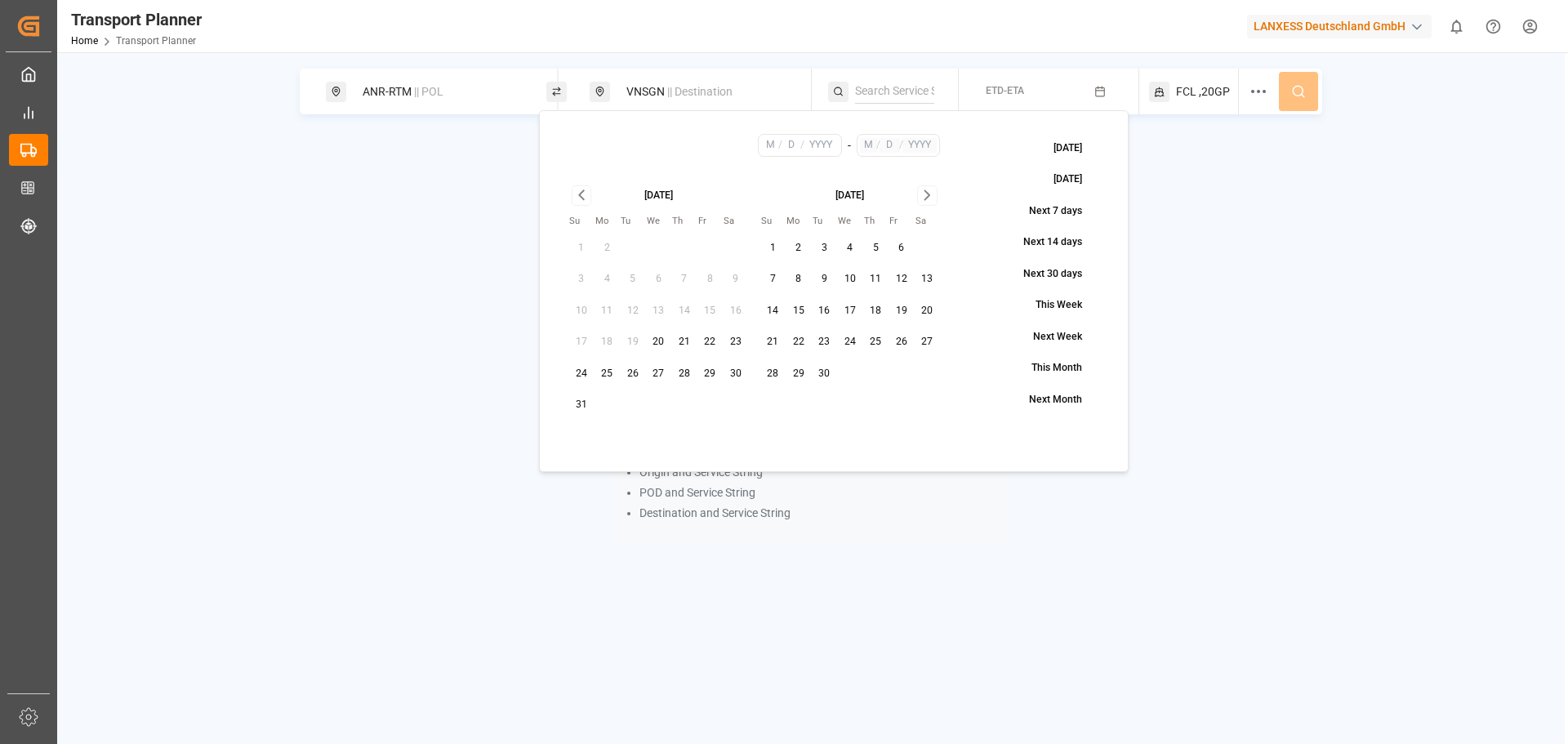
click at [846, 276] on button "10" at bounding box center [851, 279] width 27 height 27
type input "9"
type input "10"
type input "2025"
click at [927, 198] on icon "Go to next month" at bounding box center [927, 195] width 5 height 9
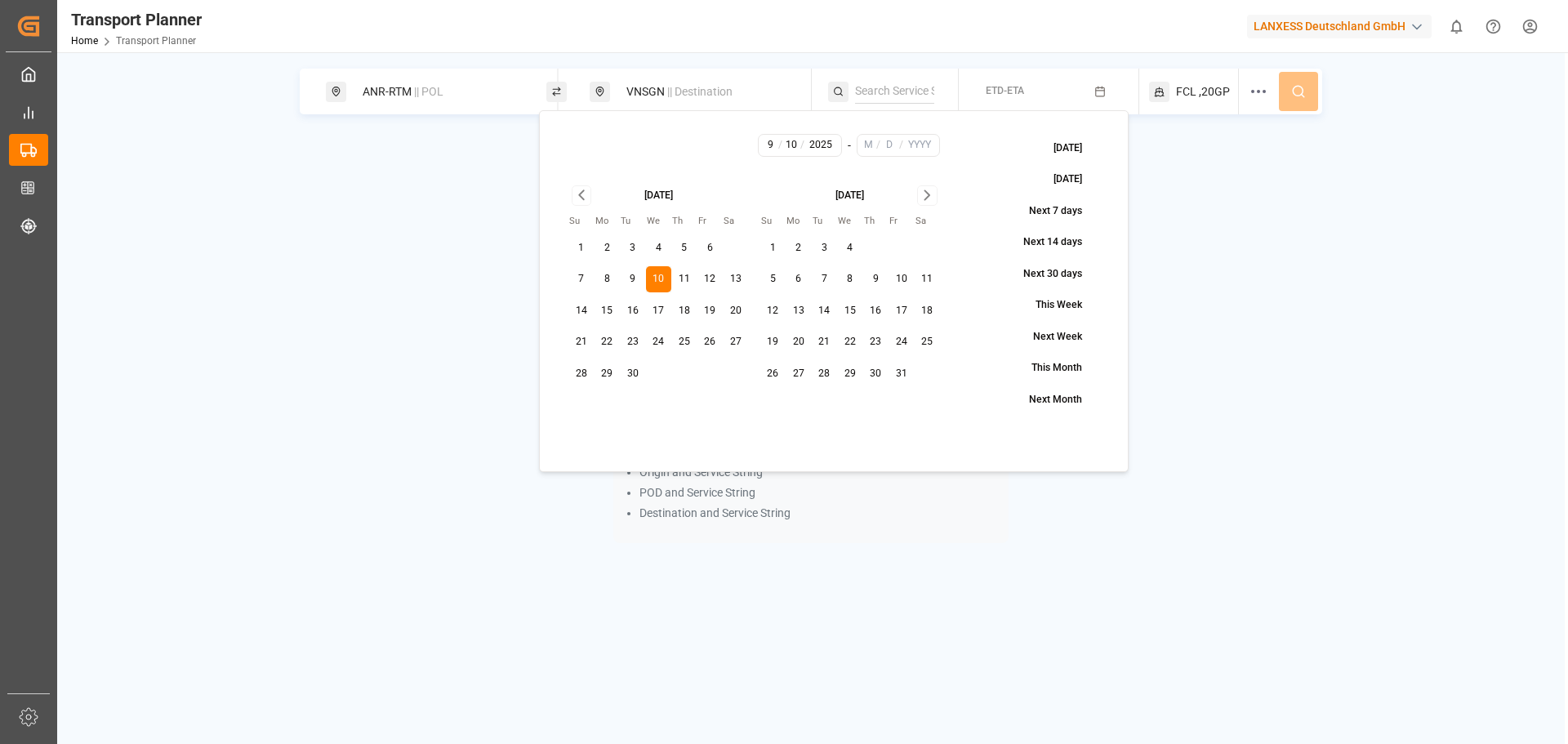
click at [927, 198] on icon "Go to next month" at bounding box center [927, 195] width 5 height 9
drag, startPoint x: 781, startPoint y: 407, endPoint x: 906, endPoint y: 314, distance: 155.8
click at [781, 404] on button "30" at bounding box center [774, 406] width 27 height 27
type input "11"
type input "30"
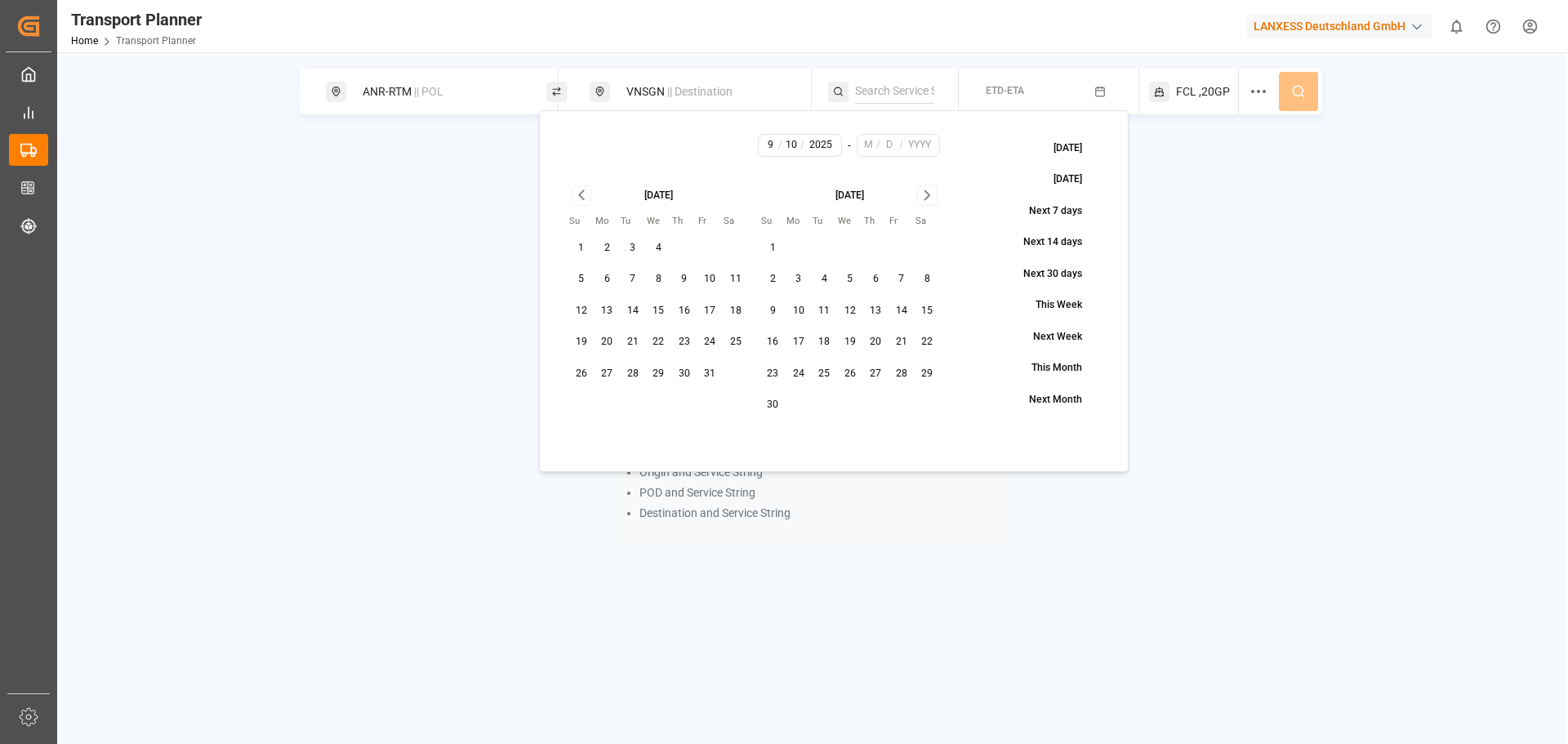
type input "2025"
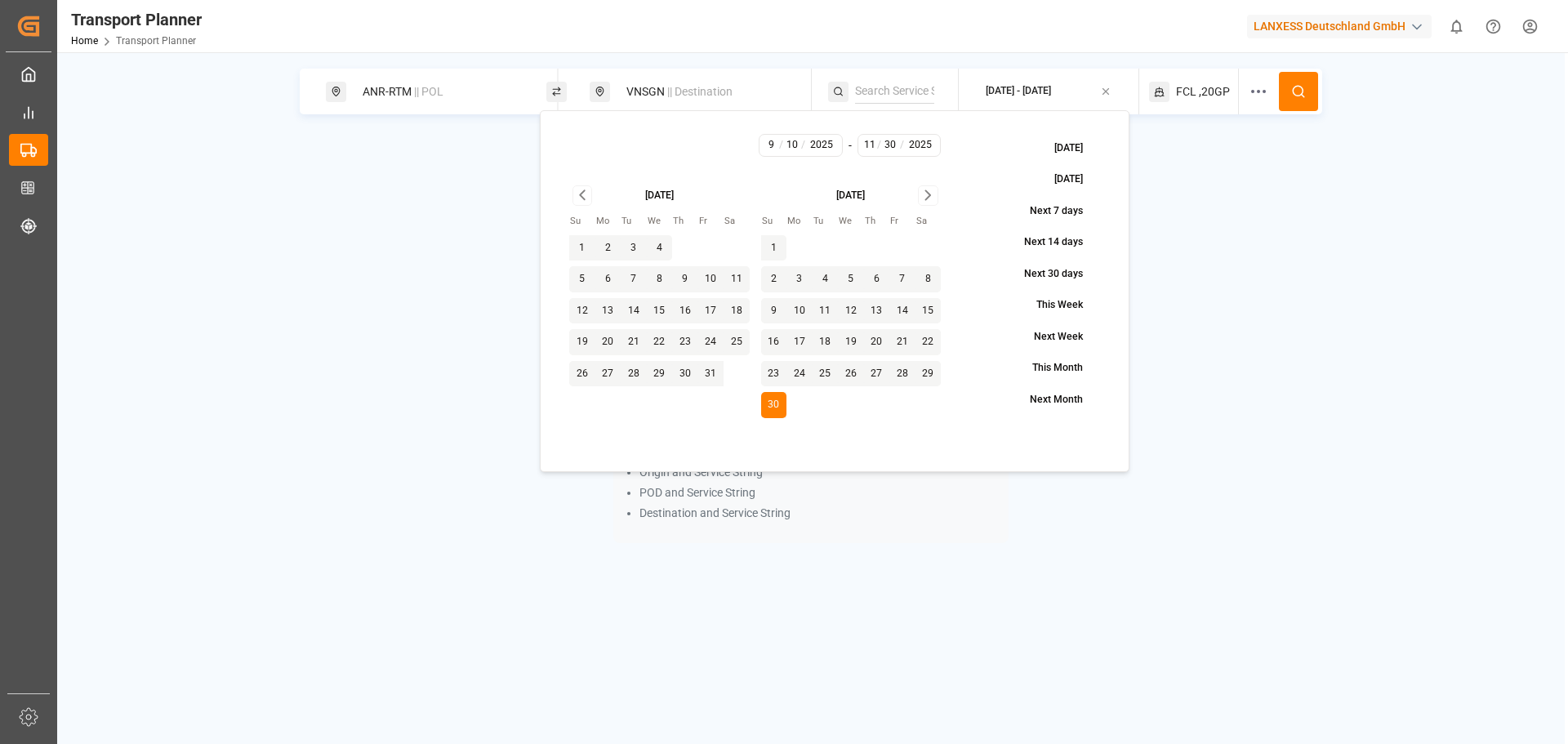
click at [1313, 96] on button at bounding box center [1298, 91] width 39 height 39
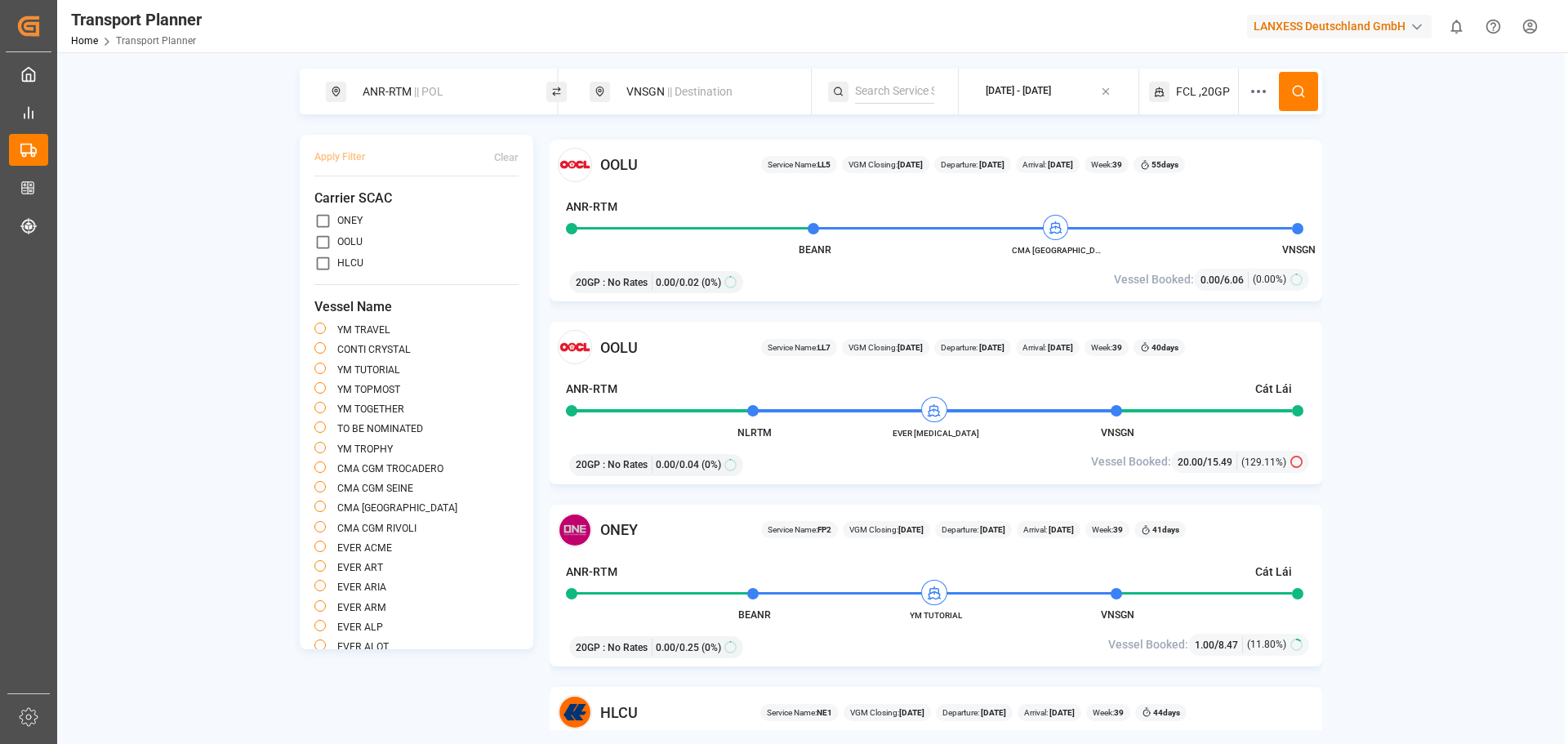
scroll to position [2450, 0]
